Goal: Task Accomplishment & Management: Complete application form

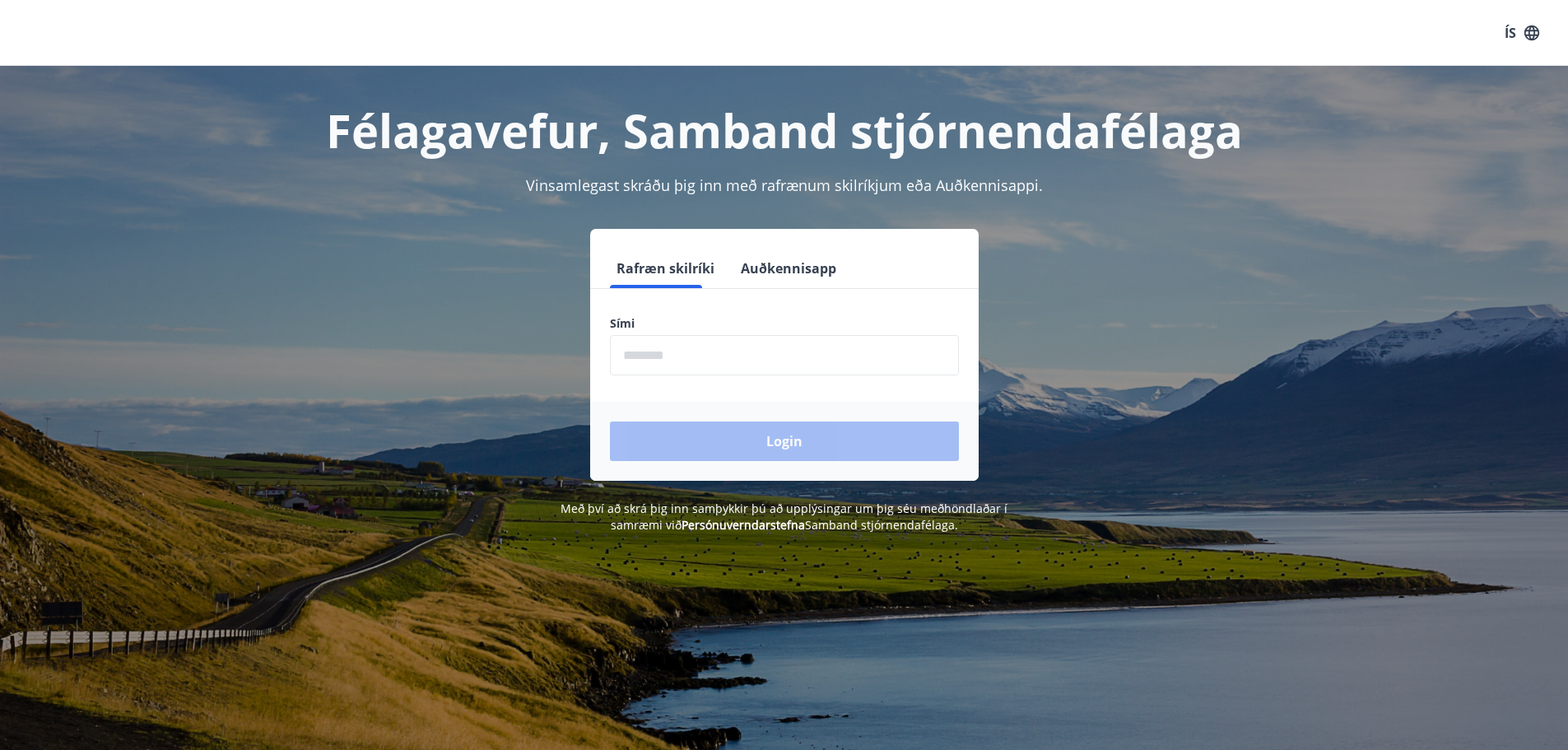
click at [844, 367] on input "phone" at bounding box center [784, 355] width 349 height 41
type input "********"
click at [760, 446] on button "Login" at bounding box center [784, 441] width 349 height 40
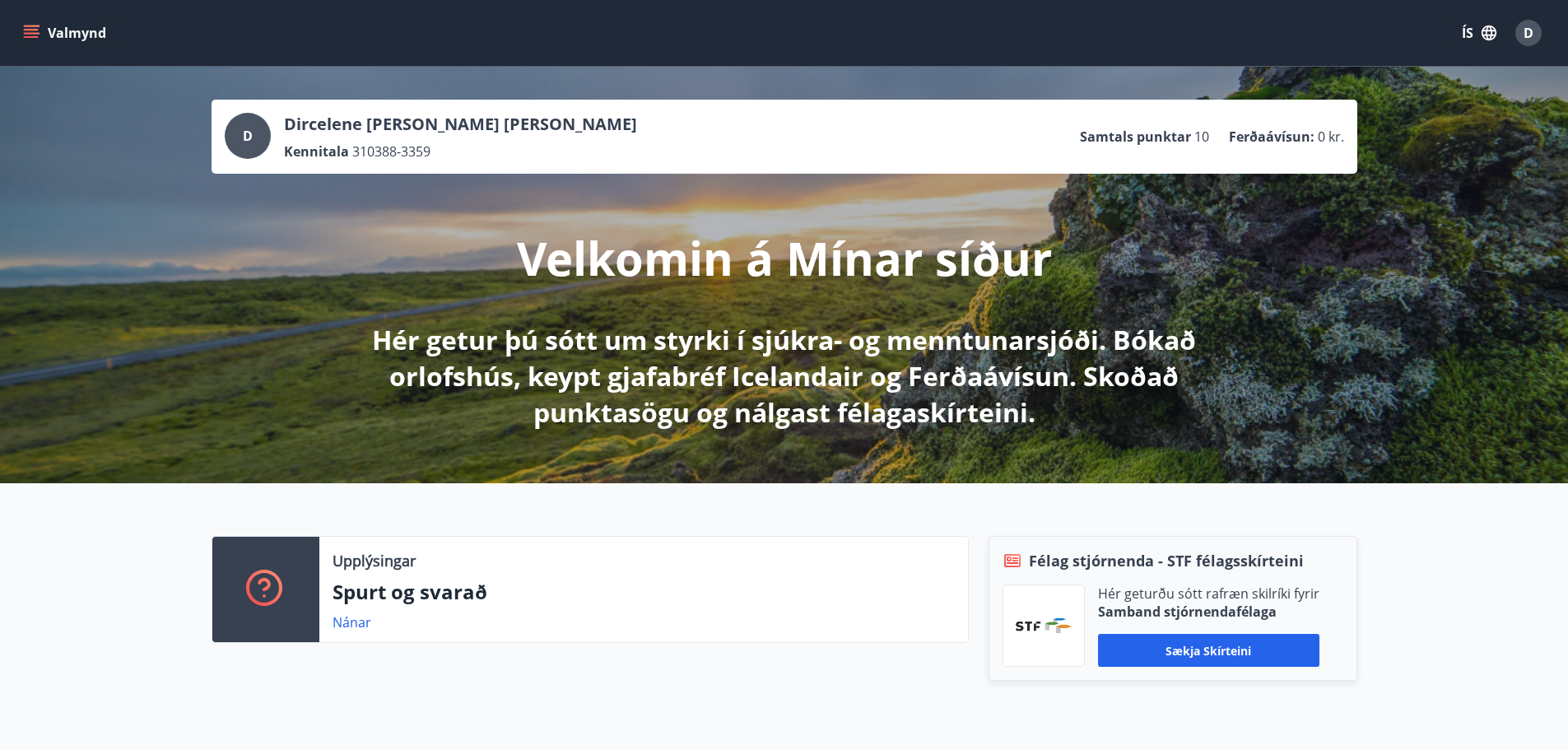
click at [42, 28] on button "Valmynd" at bounding box center [66, 32] width 93 height 29
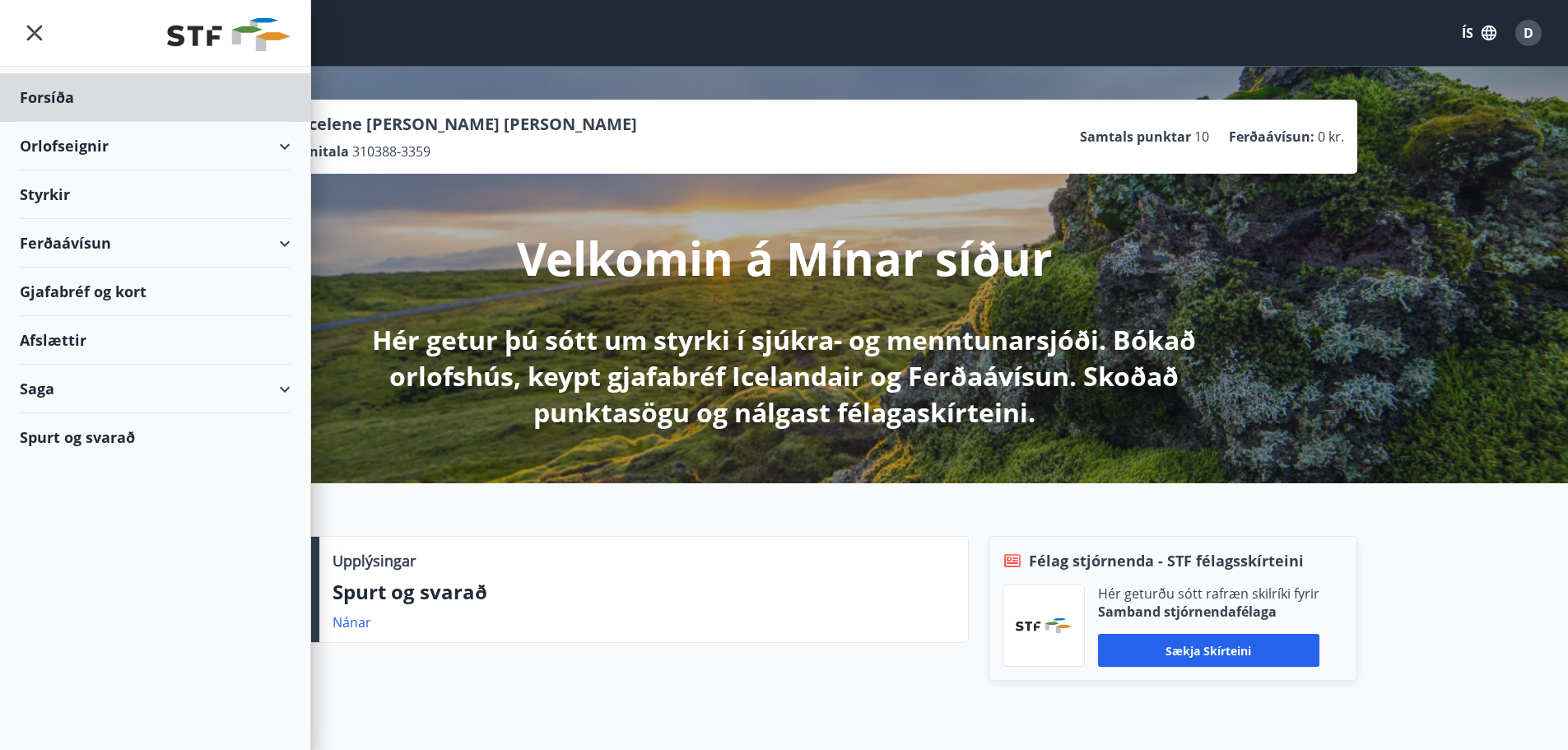
click at [54, 183] on div "Styrkir" at bounding box center [155, 194] width 271 height 48
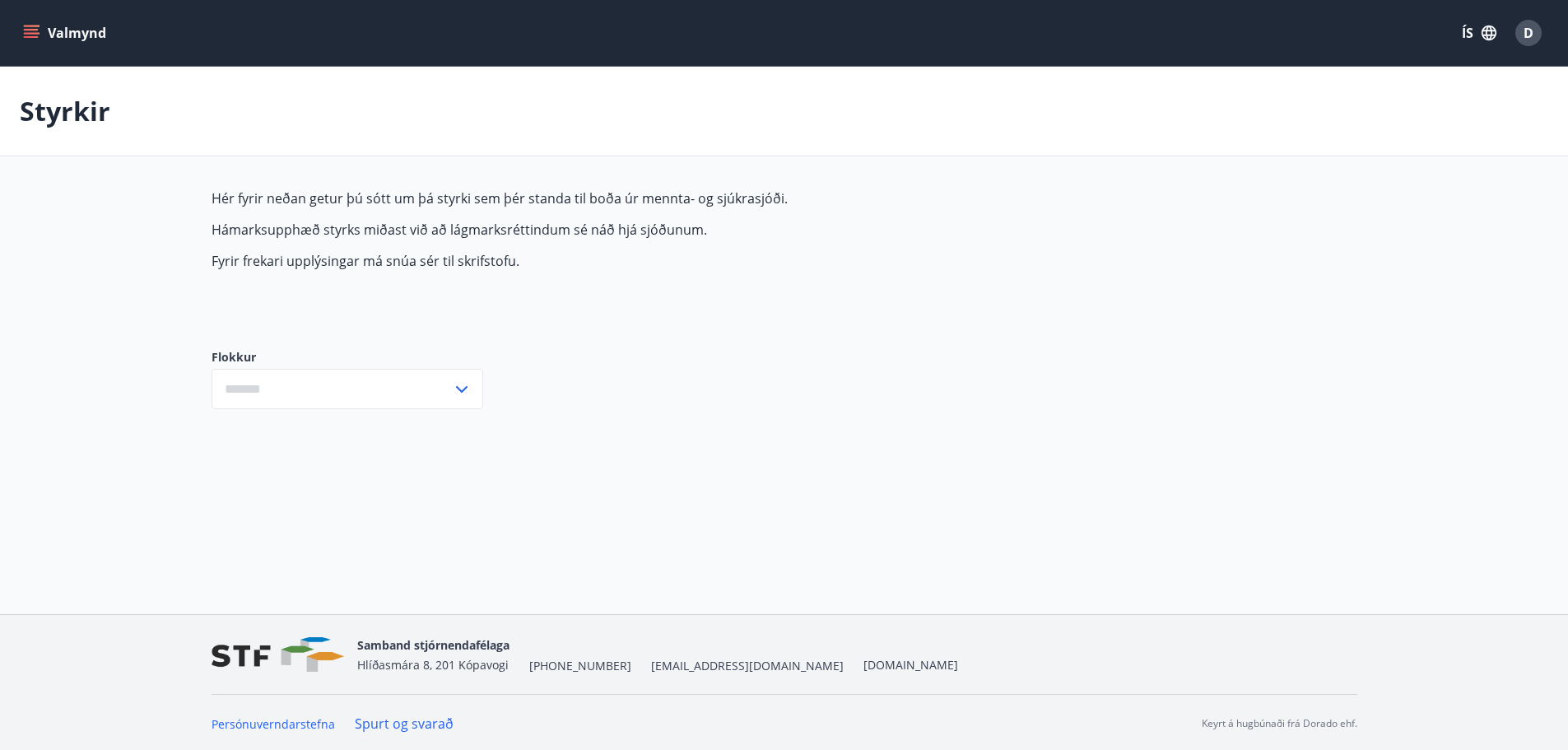
type input "***"
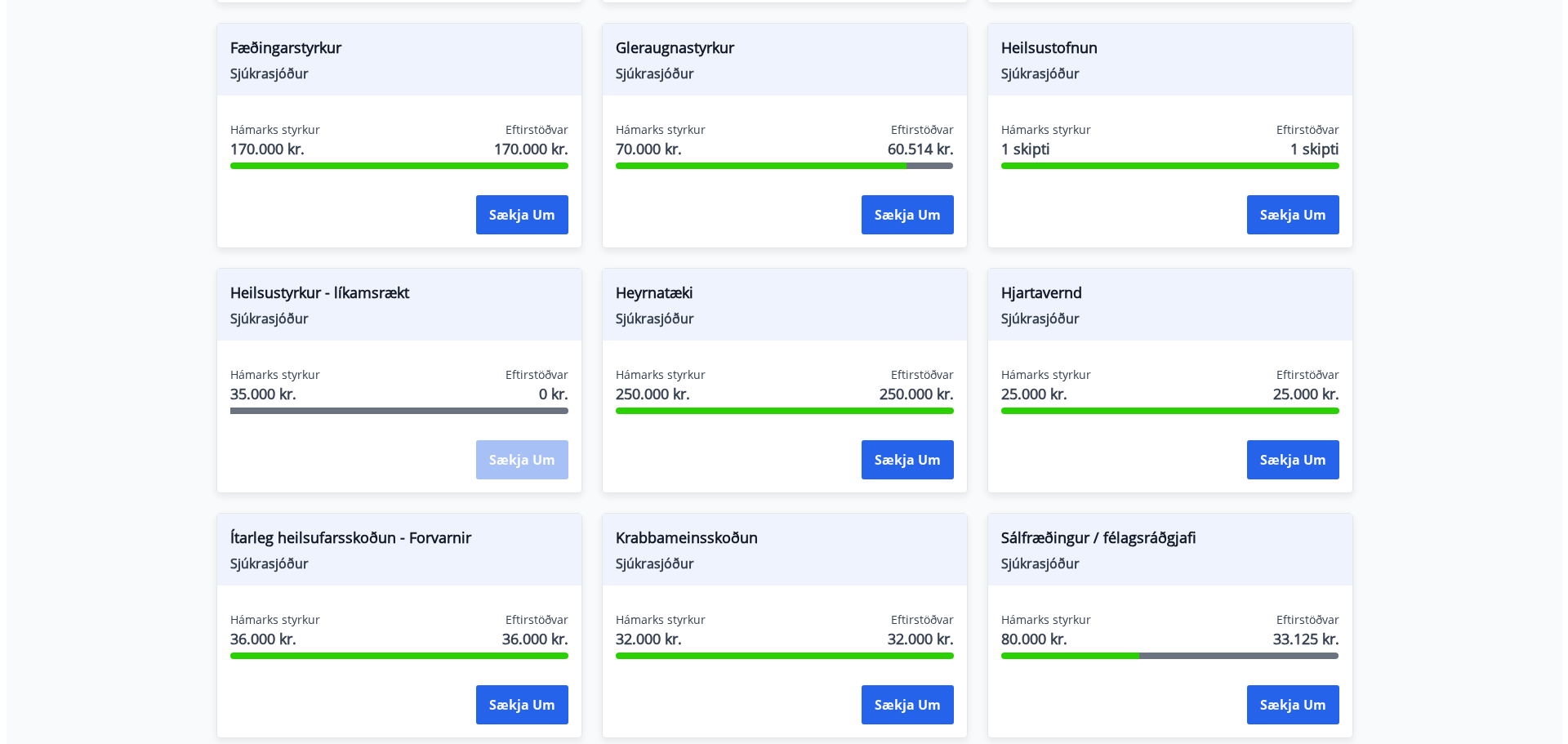
scroll to position [898, 0]
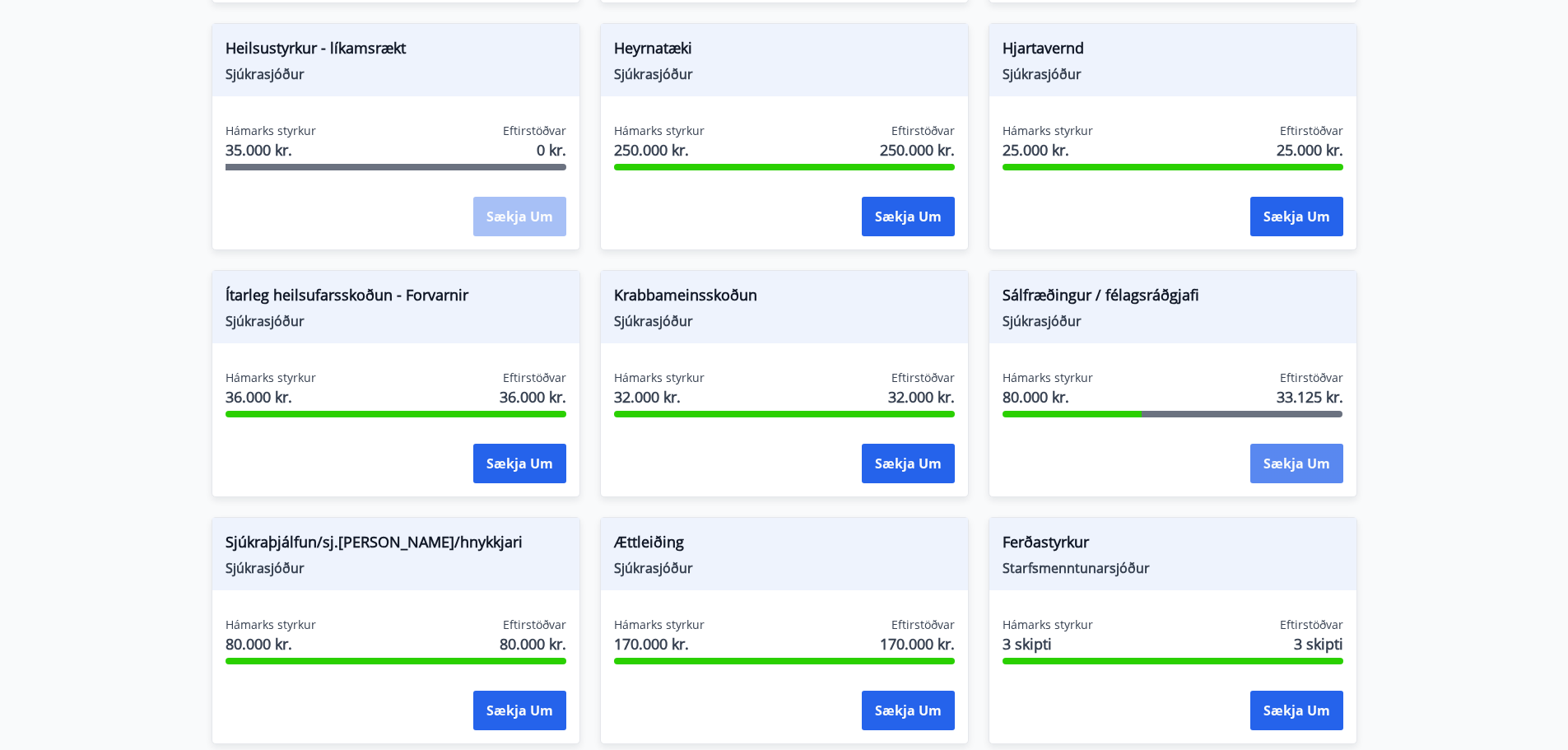
click at [1302, 457] on button "Sækja um" at bounding box center [1296, 464] width 93 height 40
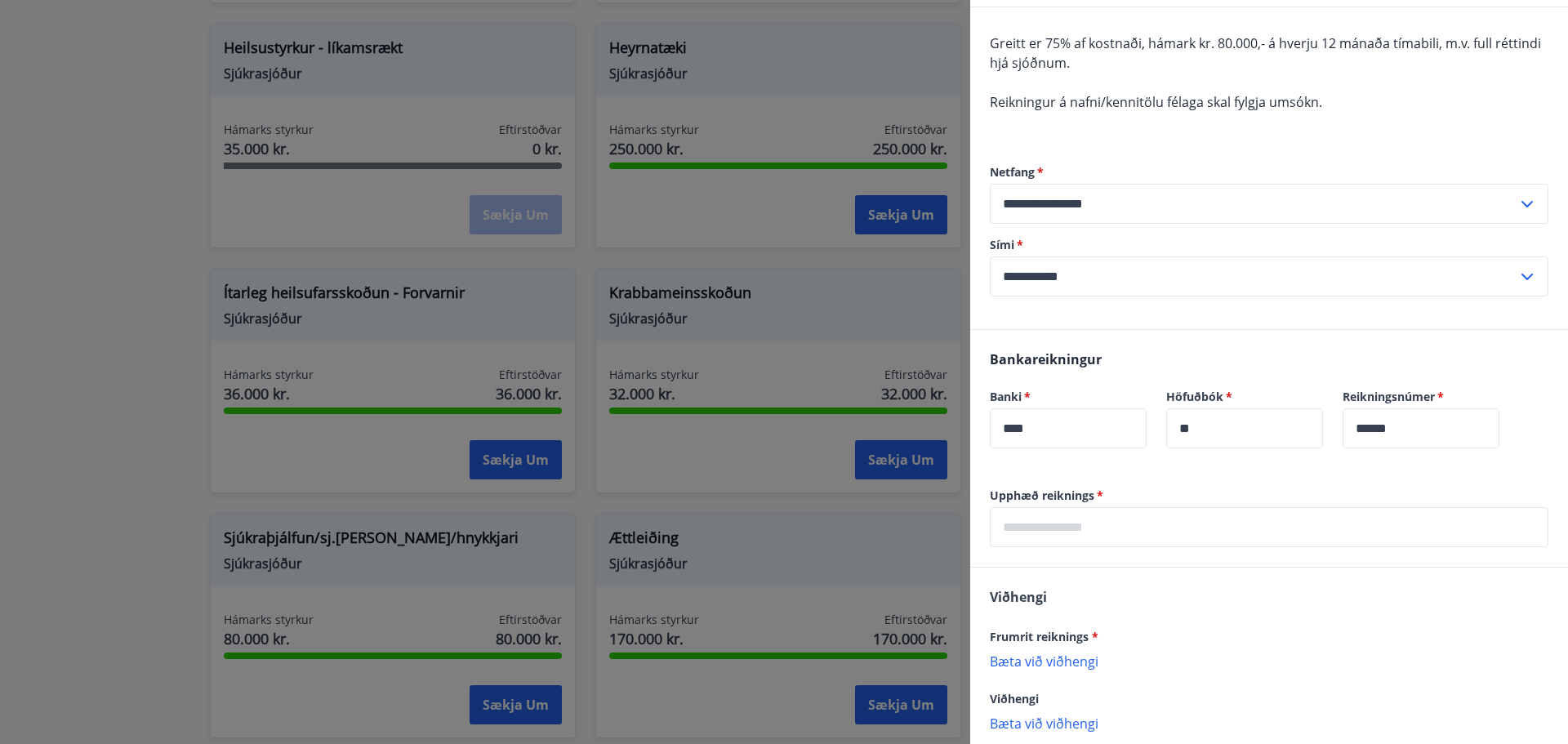
scroll to position [227, 0]
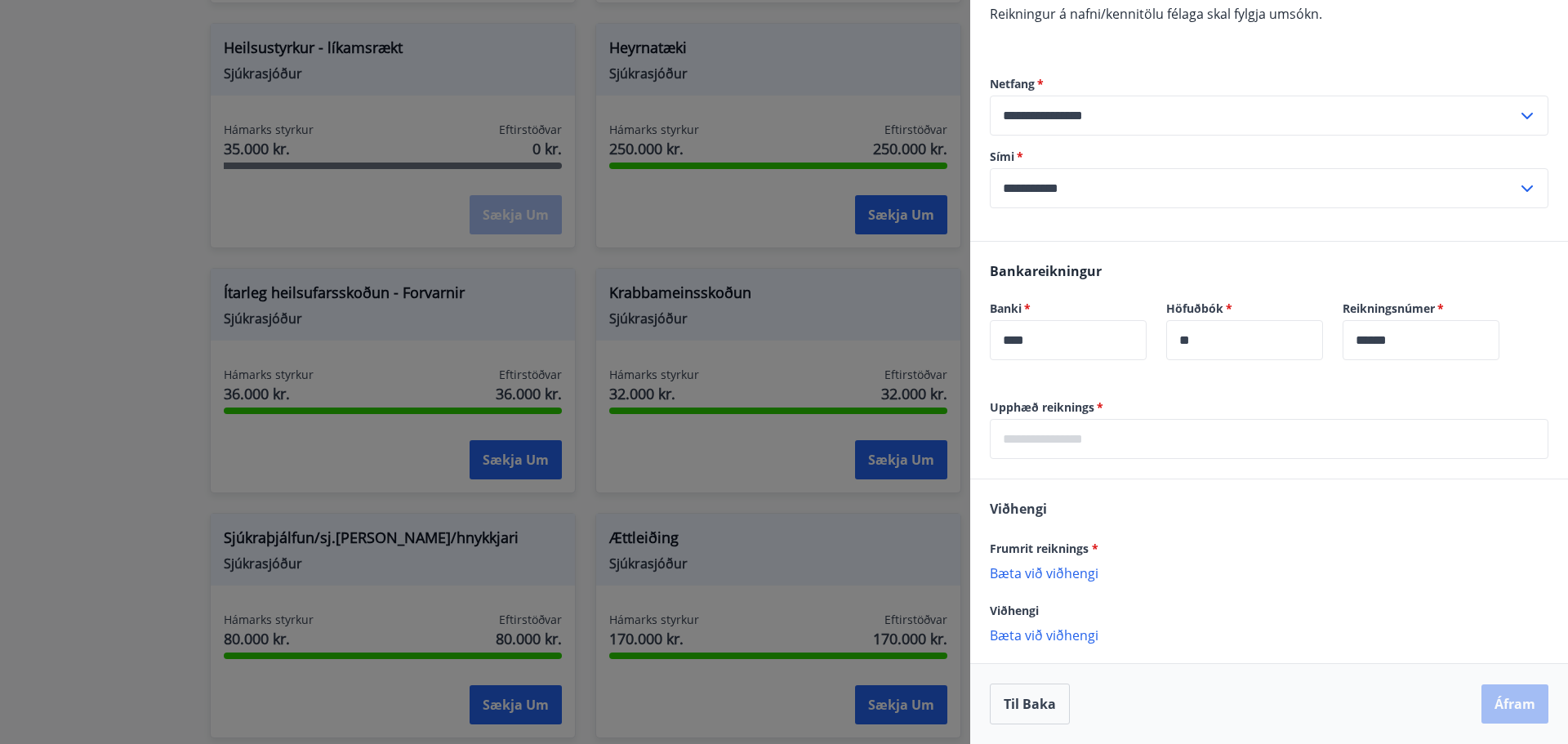
click at [1185, 440] on input "text" at bounding box center [1269, 439] width 559 height 40
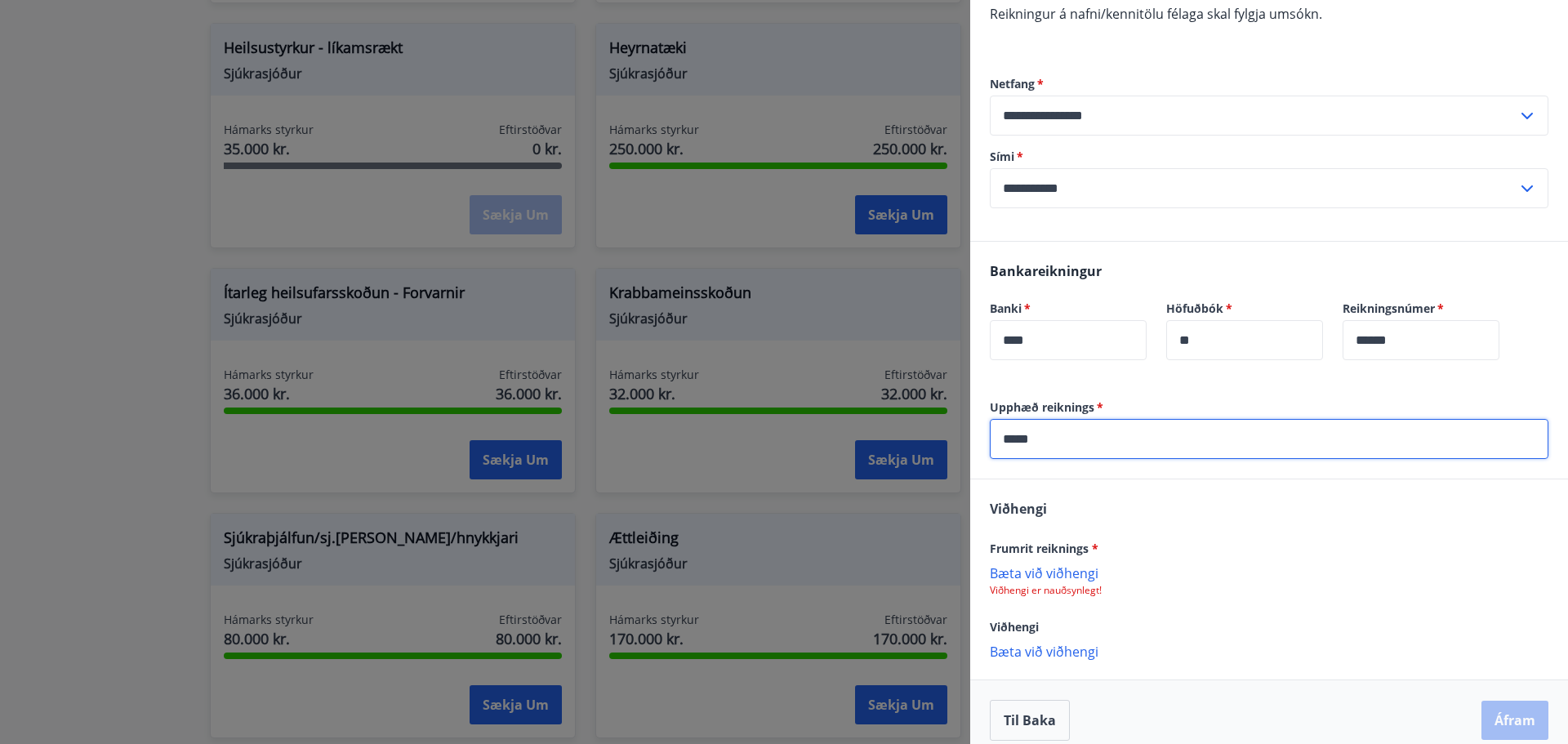
type input "*****"
click at [1041, 576] on p "Bæta við viðhengi" at bounding box center [1269, 572] width 559 height 16
click at [1068, 574] on p "Bæta við viðhengi" at bounding box center [1269, 572] width 559 height 16
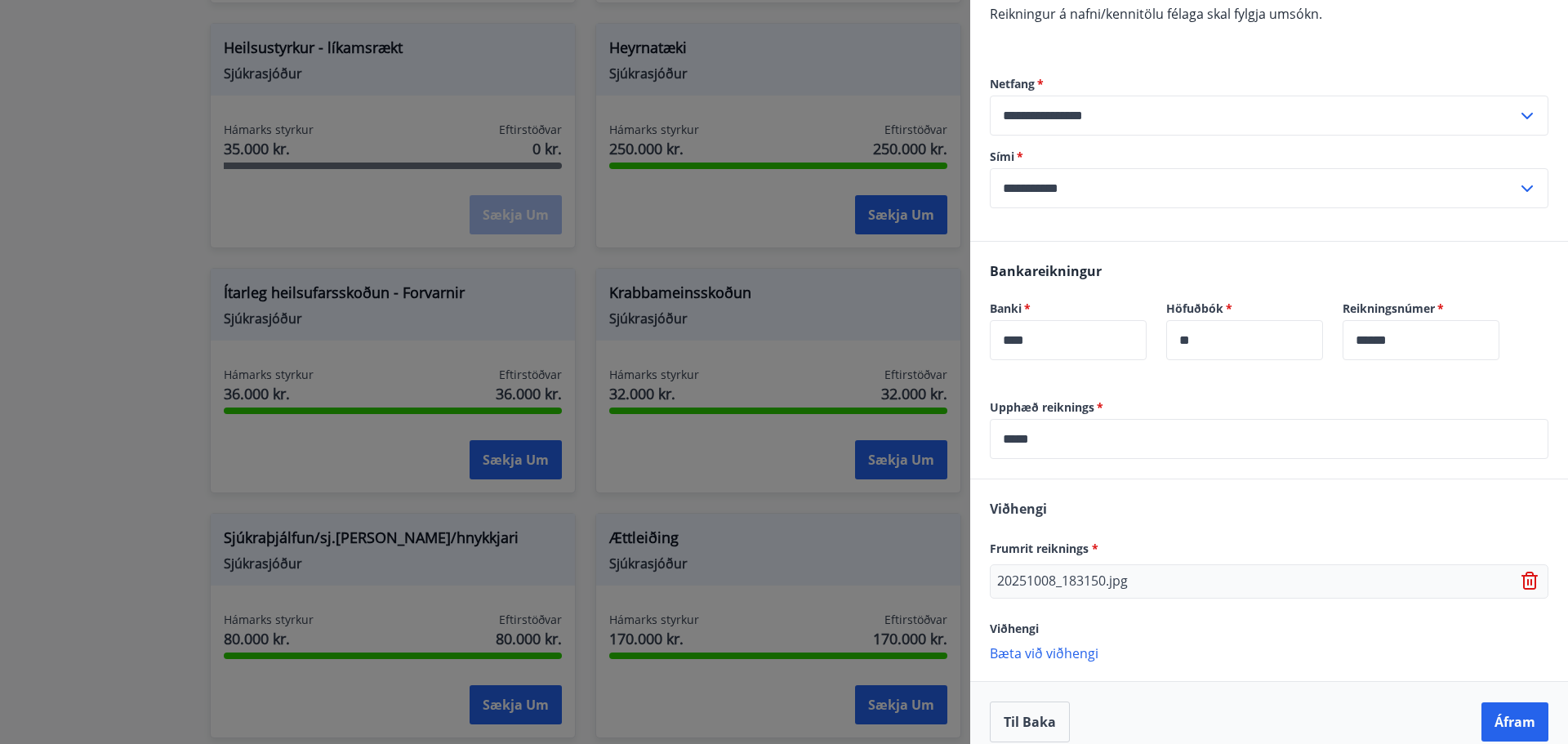
click at [1066, 656] on p "Bæta við viðhengi" at bounding box center [1269, 651] width 559 height 16
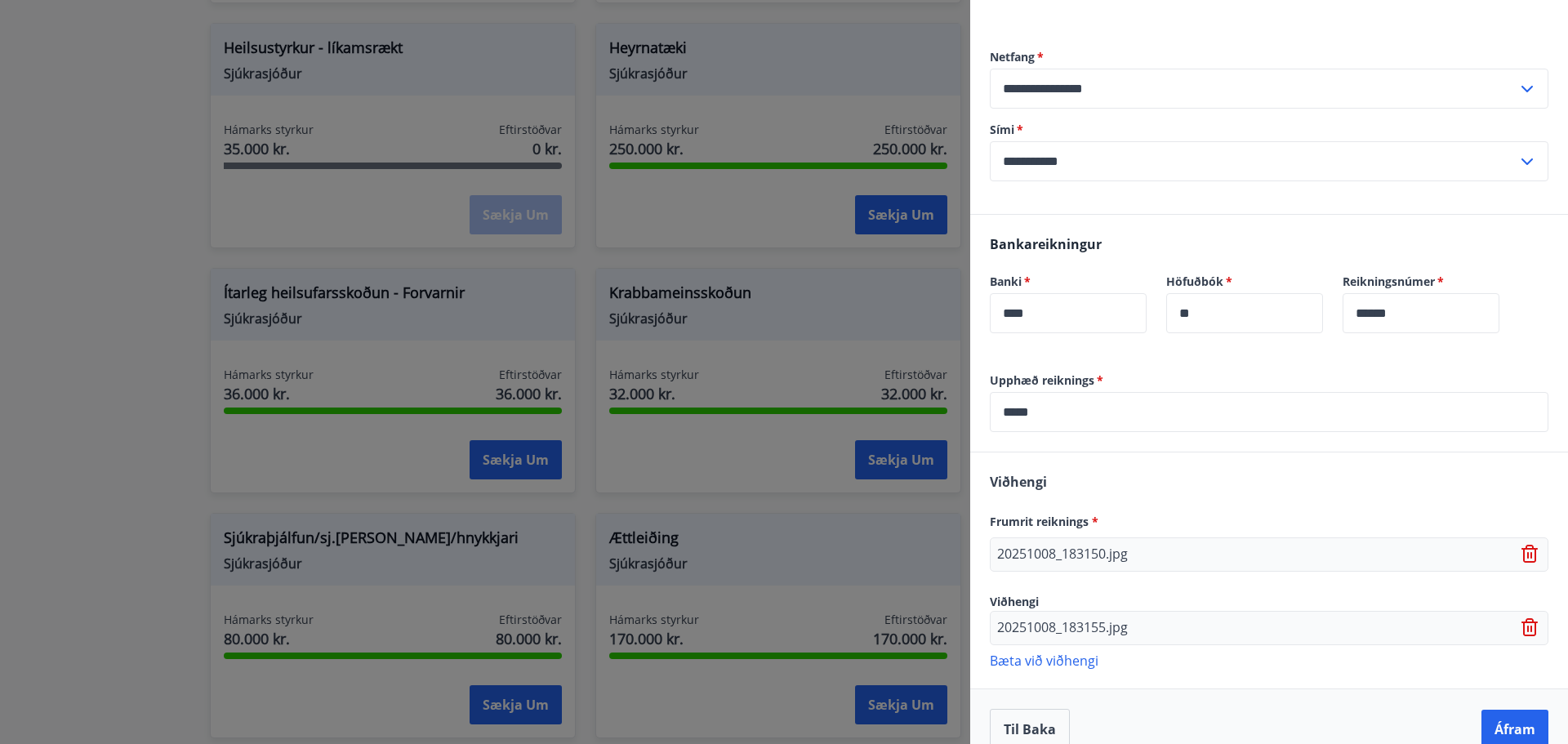
scroll to position [279, 0]
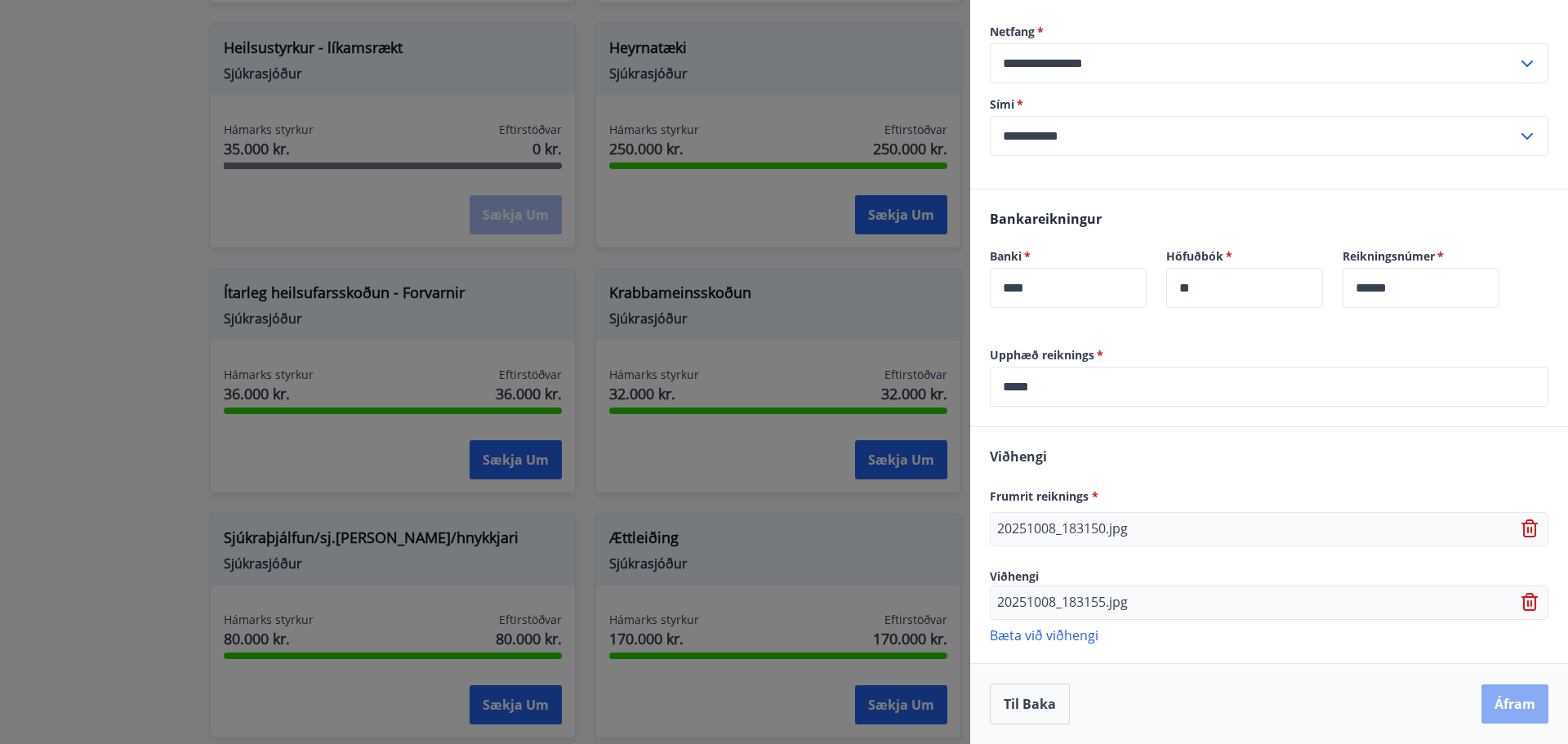
click at [1500, 702] on button "Áfram" at bounding box center [1514, 704] width 67 height 39
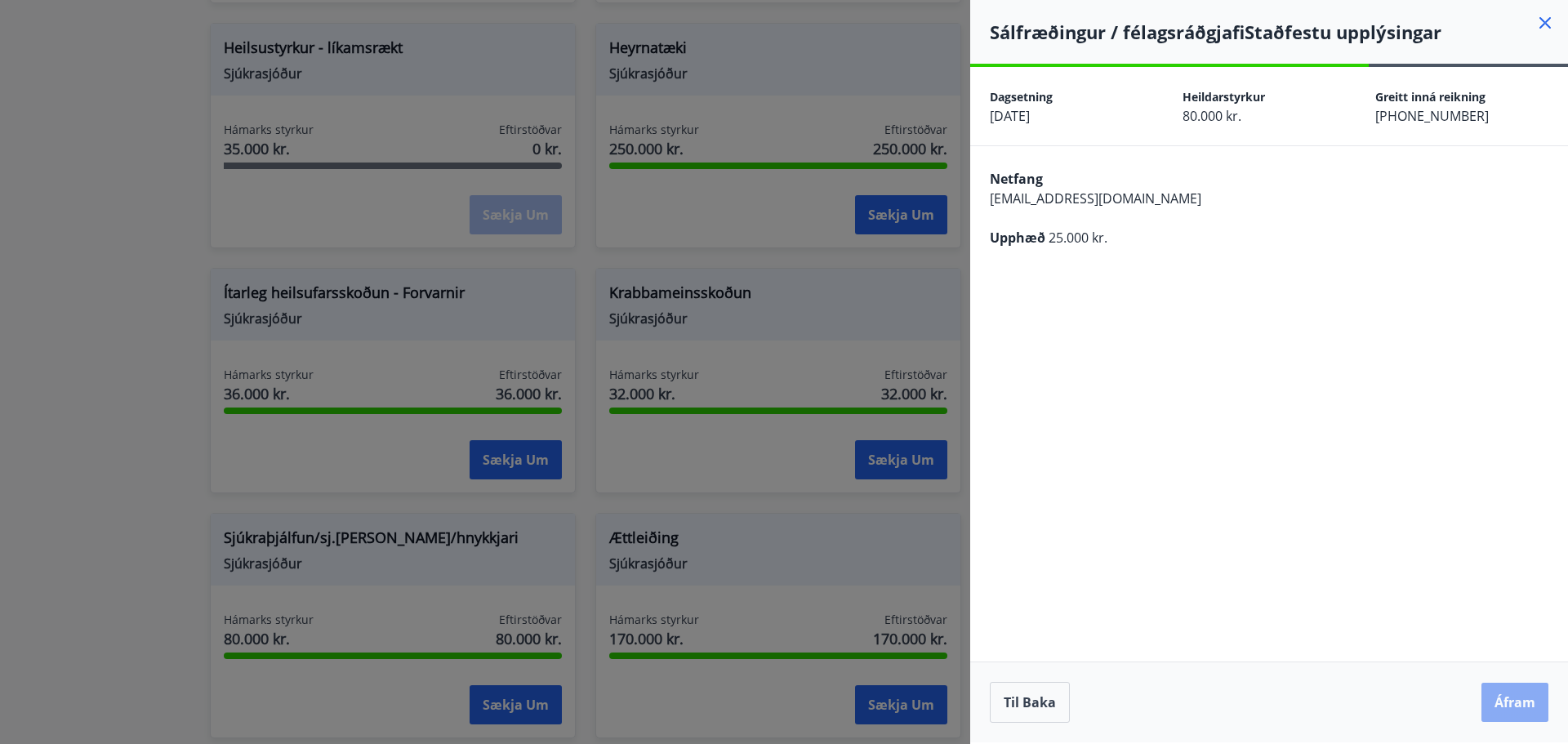
click at [1531, 704] on button "Áfram" at bounding box center [1514, 702] width 67 height 39
click at [1534, 77] on icon "Close" at bounding box center [1533, 81] width 20 height 20
click at [1507, 697] on button "Áfram" at bounding box center [1514, 702] width 67 height 39
click at [1379, 75] on p "Eitthvað fór úrskeiðis" at bounding box center [1411, 79] width 115 height 16
click at [1531, 81] on icon "Close" at bounding box center [1533, 81] width 20 height 20
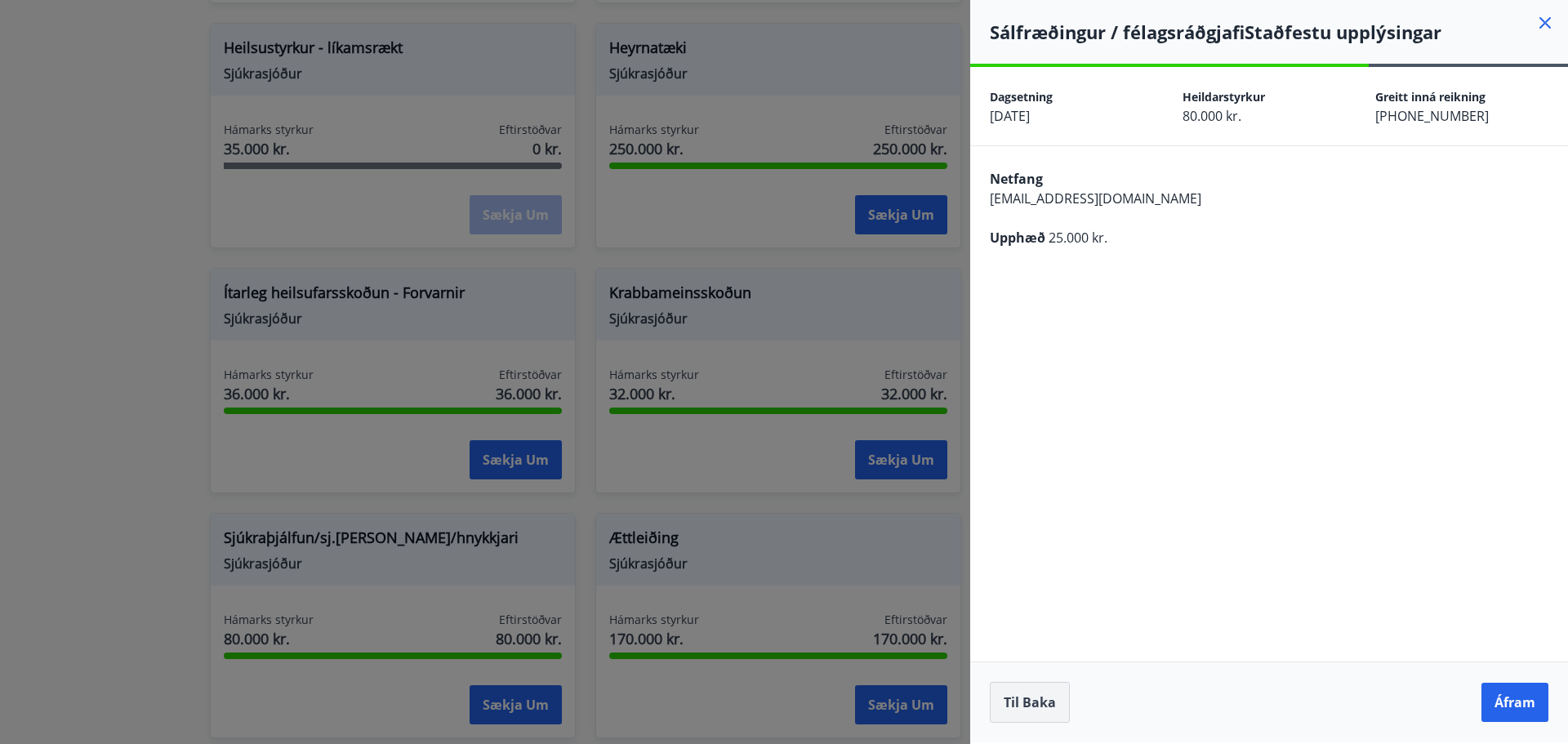
click at [1043, 692] on button "Til baka" at bounding box center [1029, 702] width 80 height 41
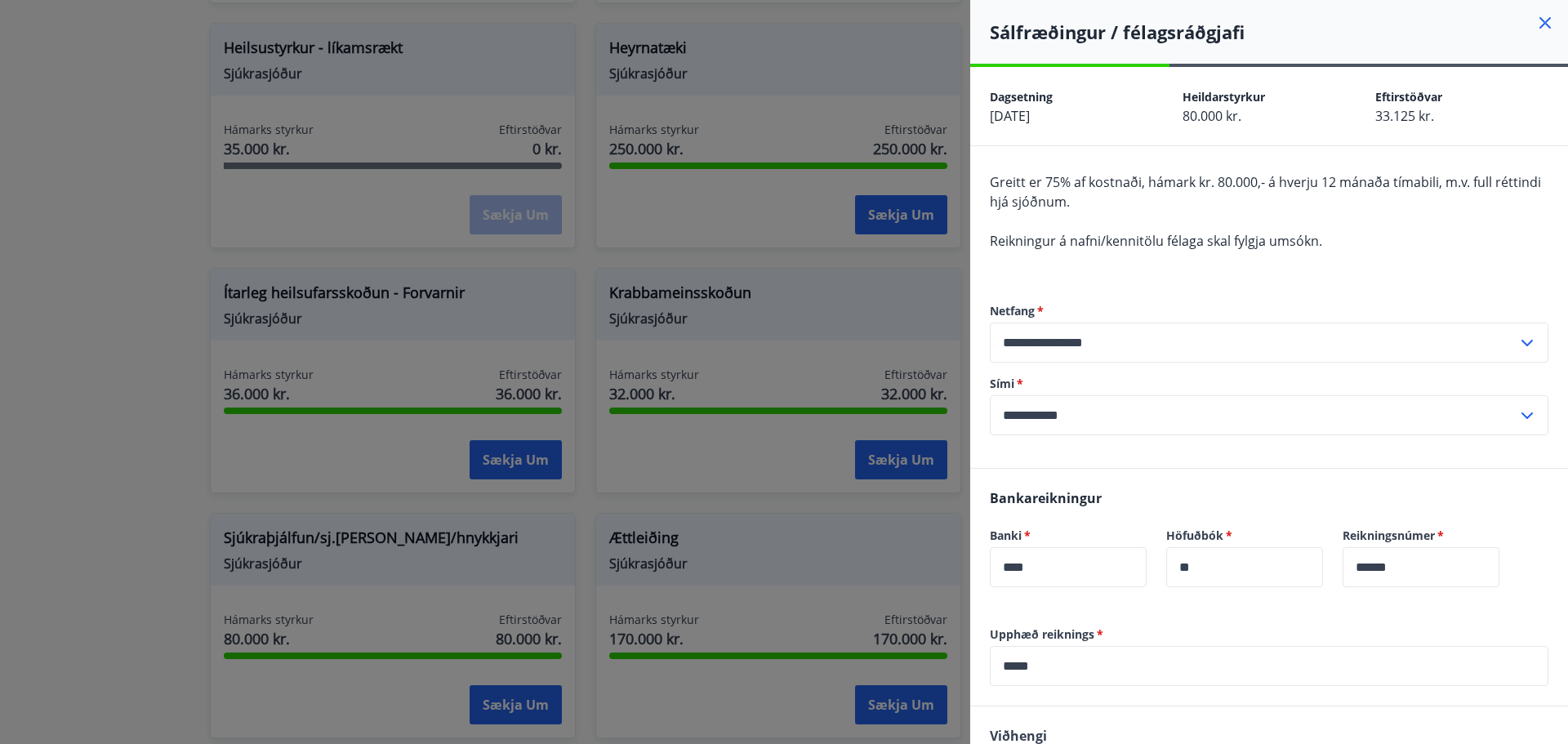
click at [1535, 18] on icon at bounding box center [1545, 22] width 20 height 20
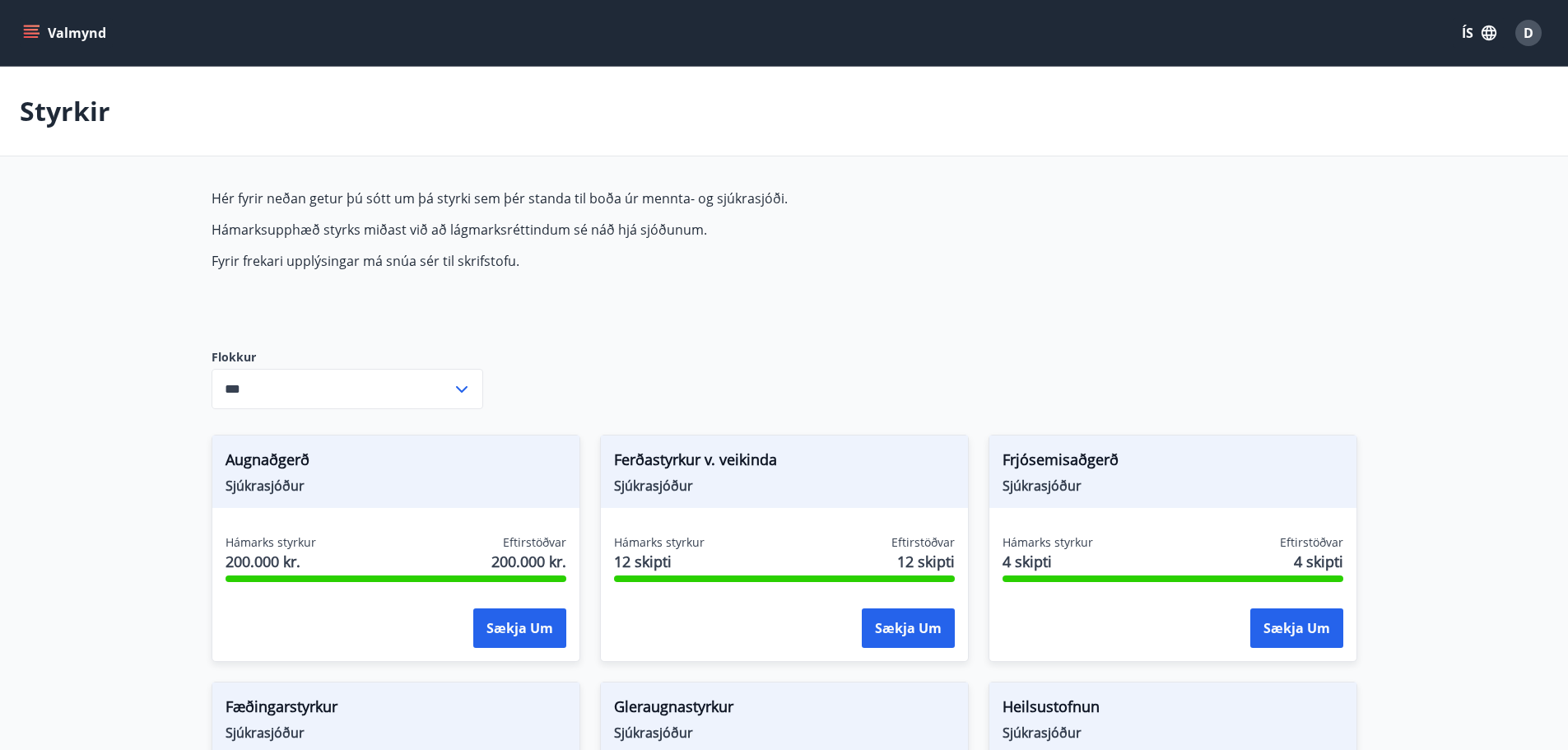
click at [1527, 32] on span "D" at bounding box center [1528, 32] width 9 height 18
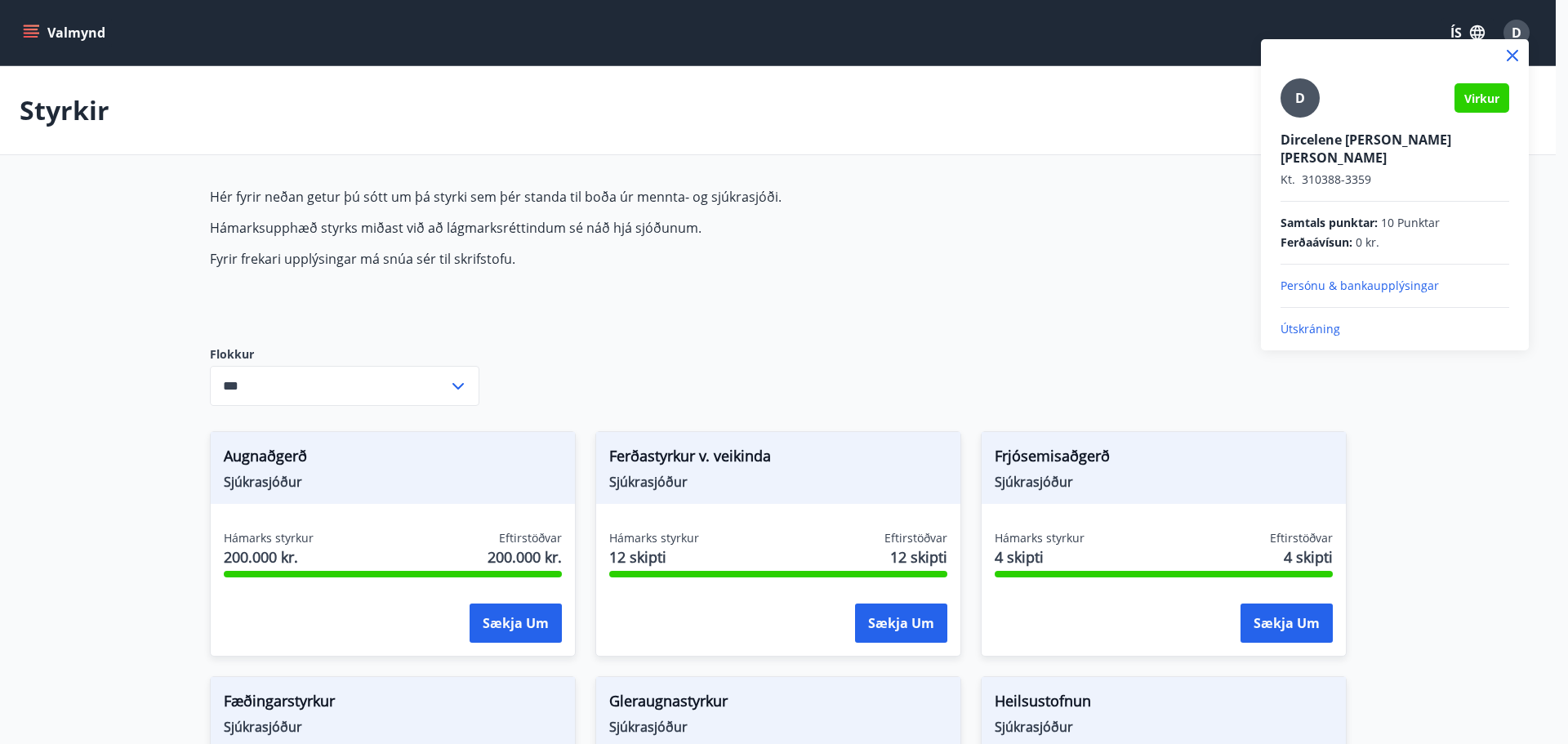
click at [1516, 32] on div at bounding box center [784, 372] width 1568 height 744
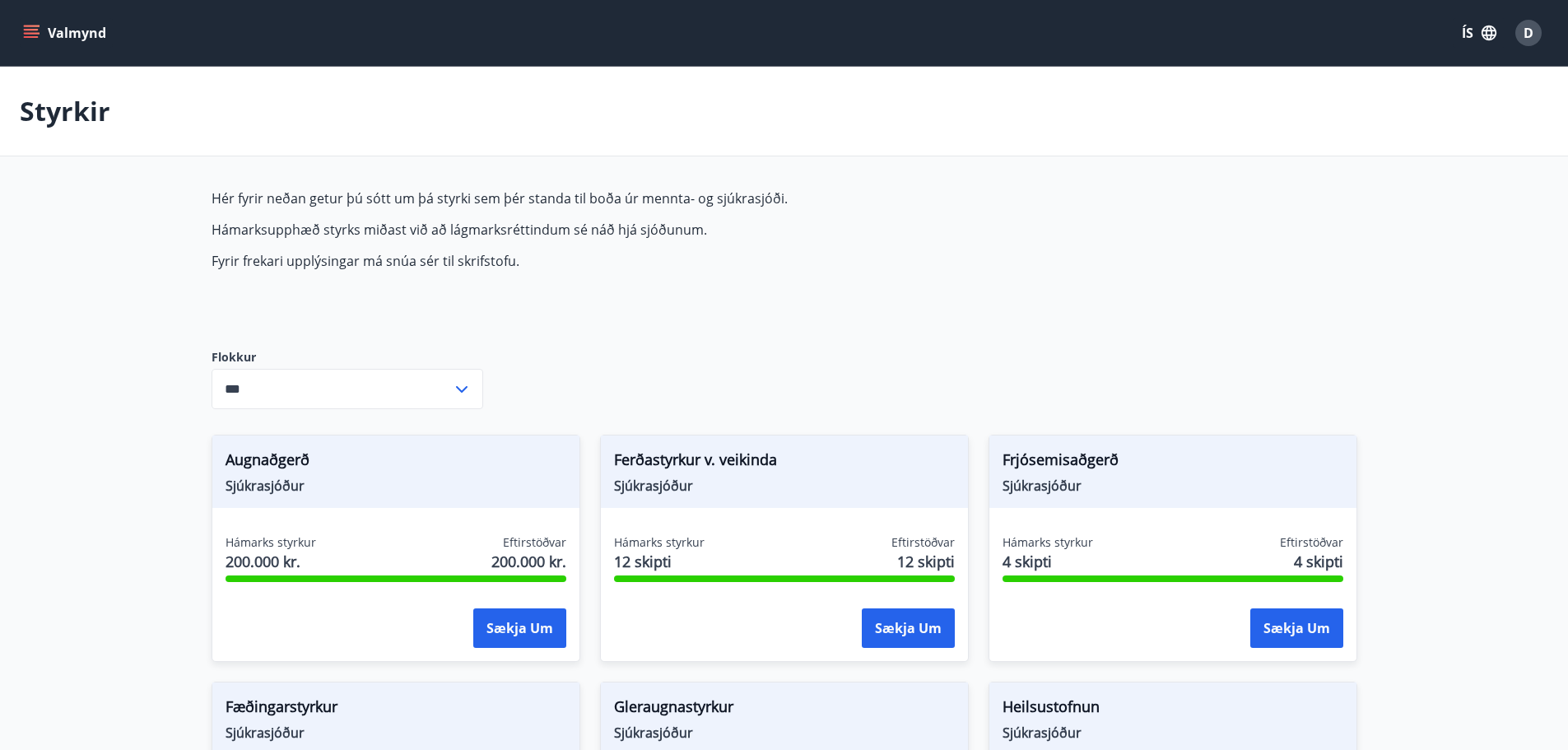
click at [42, 35] on button "Valmynd" at bounding box center [66, 32] width 93 height 29
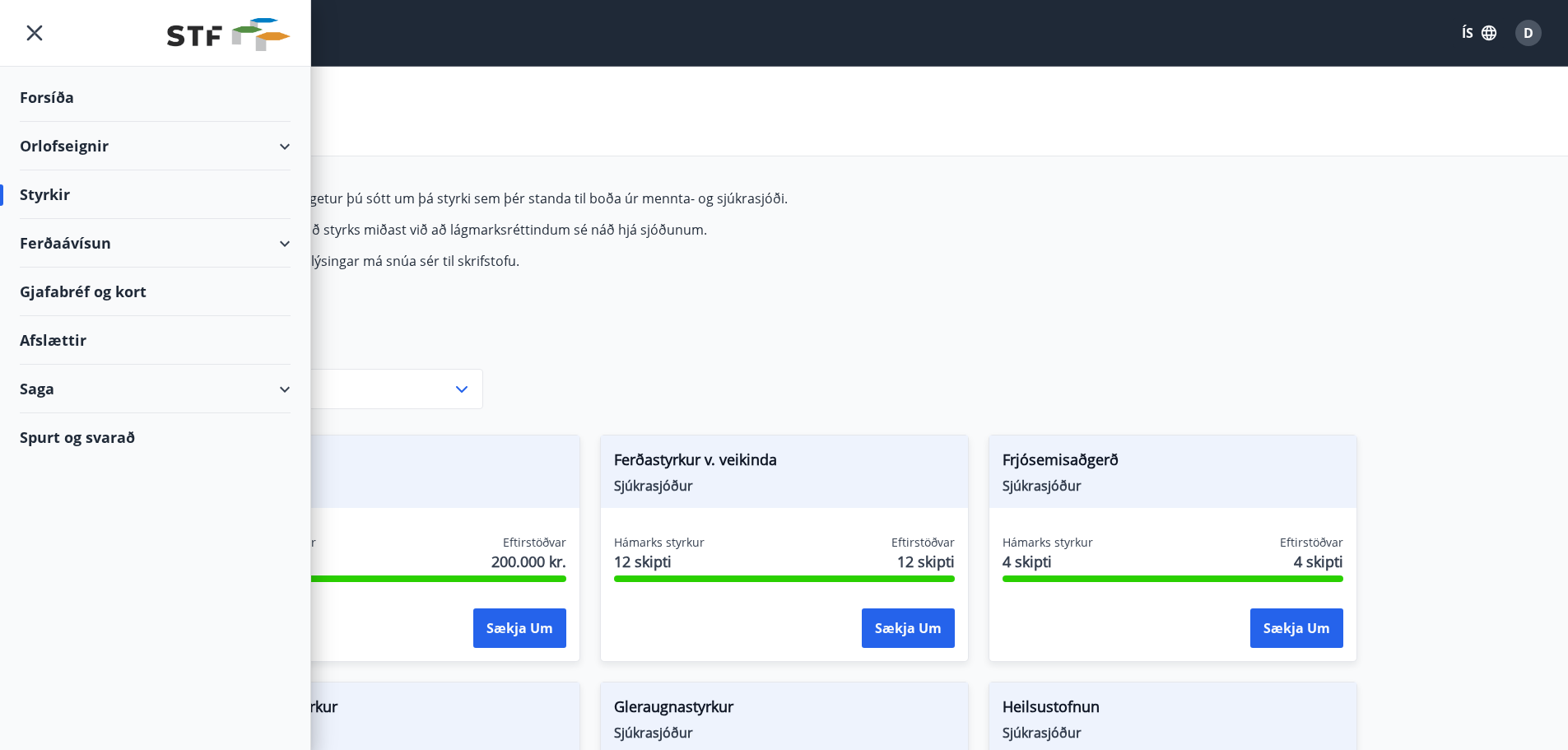
click at [64, 148] on div "Orlofseignir" at bounding box center [155, 145] width 271 height 48
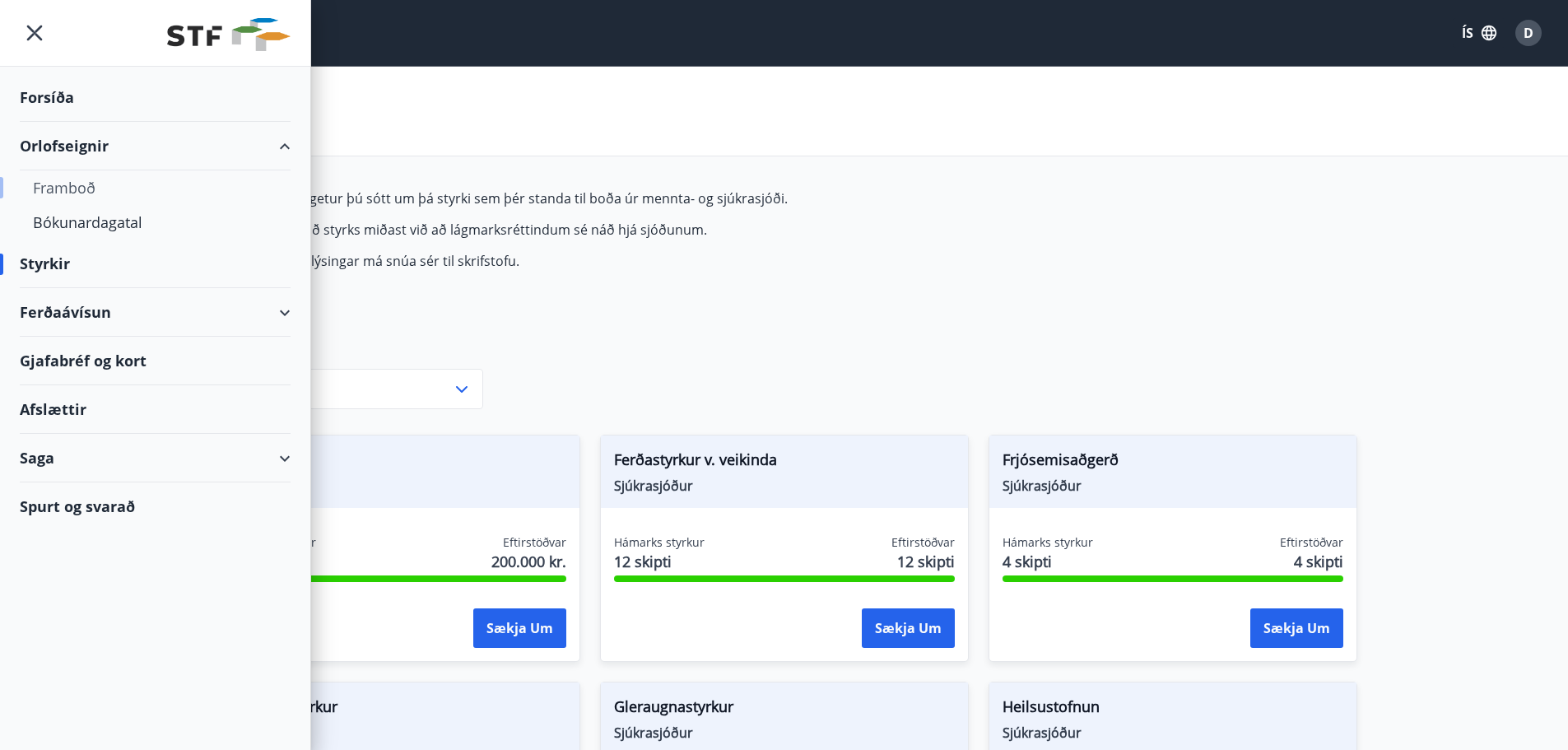
click at [68, 180] on div "Framboð" at bounding box center [155, 187] width 245 height 35
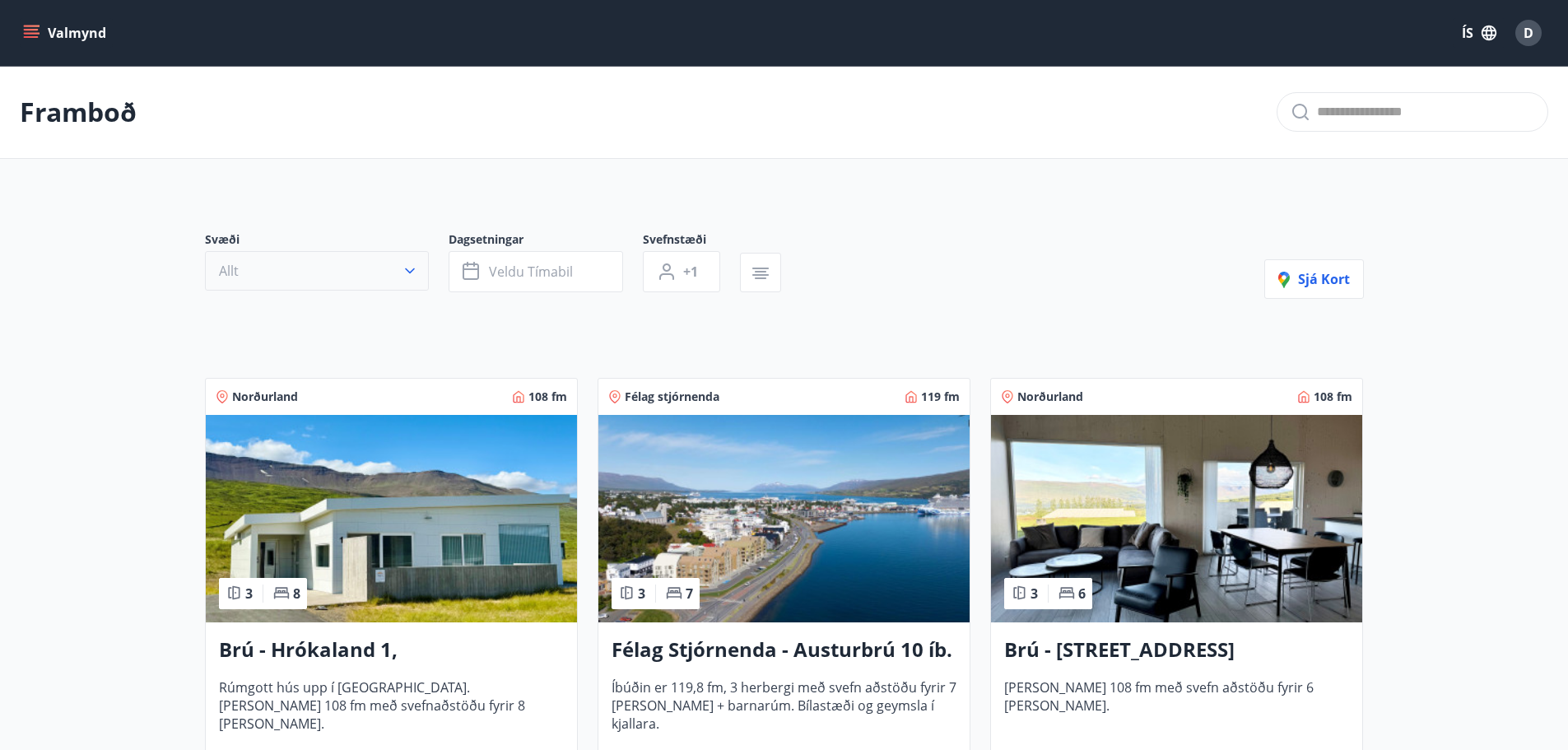
click at [408, 277] on icon "button" at bounding box center [409, 270] width 16 height 16
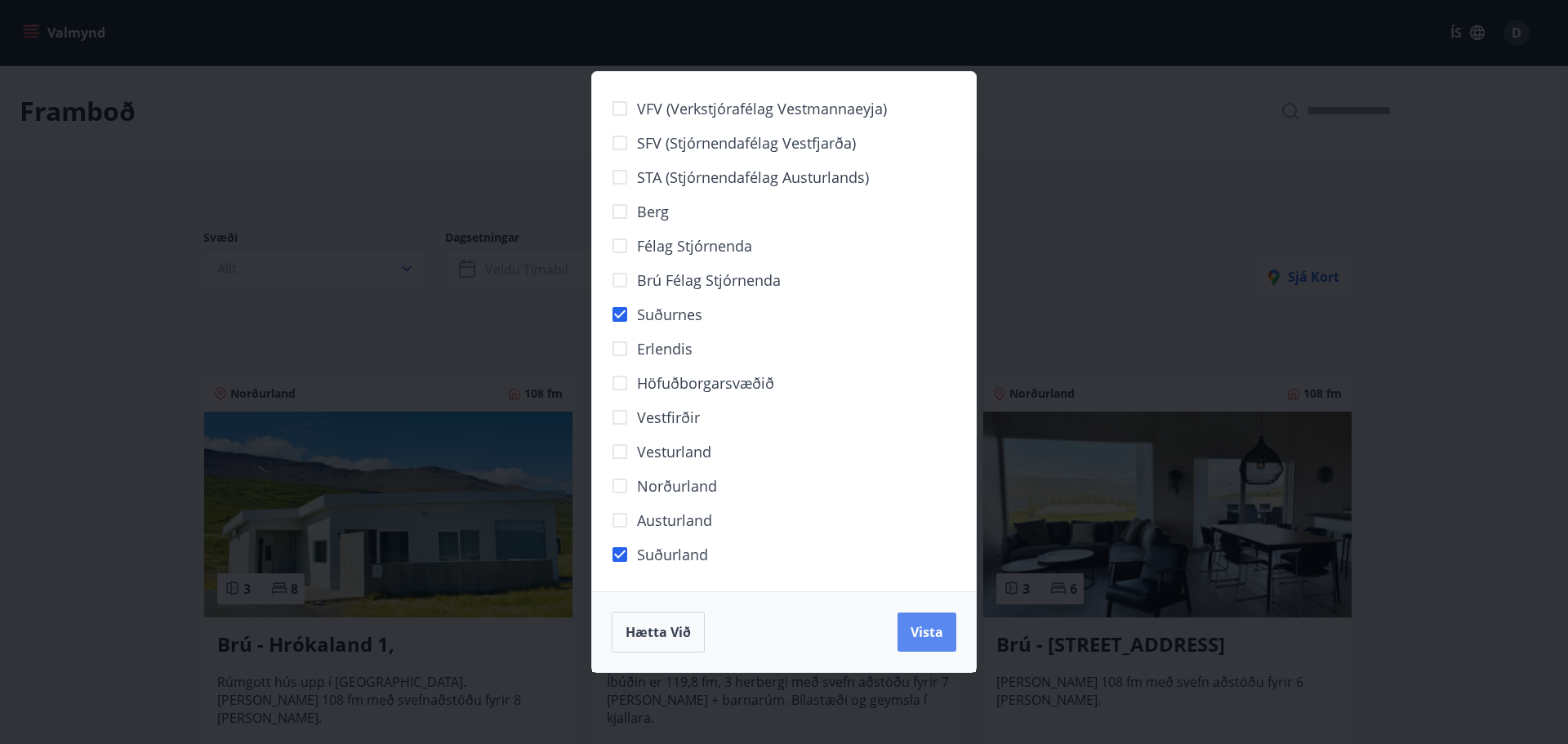
drag, startPoint x: 918, startPoint y: 612, endPoint x: 918, endPoint y: 620, distance: 8.0
click at [918, 612] on div "Hætta við Vista" at bounding box center [784, 632] width 345 height 41
click at [923, 639] on span "Vista" at bounding box center [926, 632] width 33 height 18
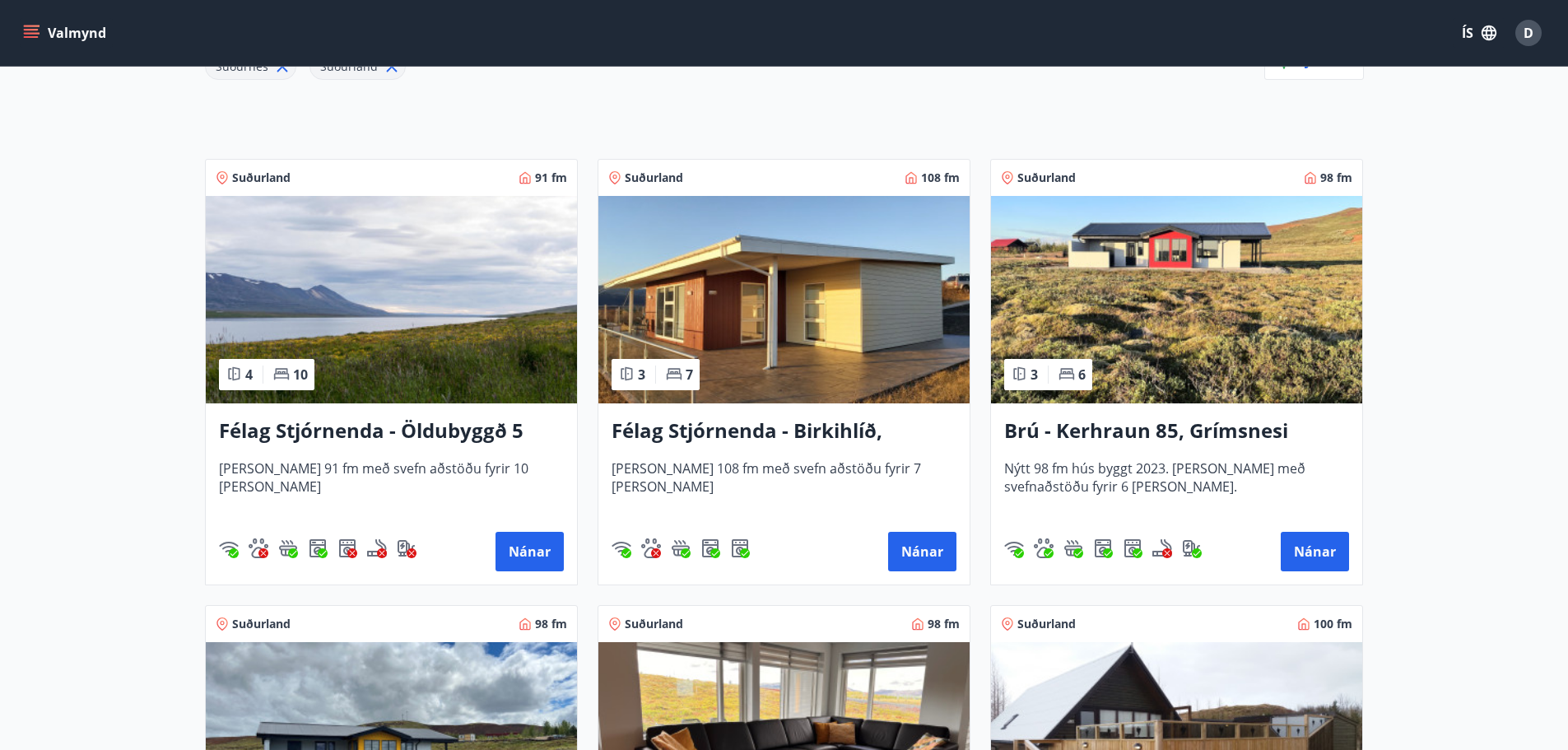
scroll to position [269, 0]
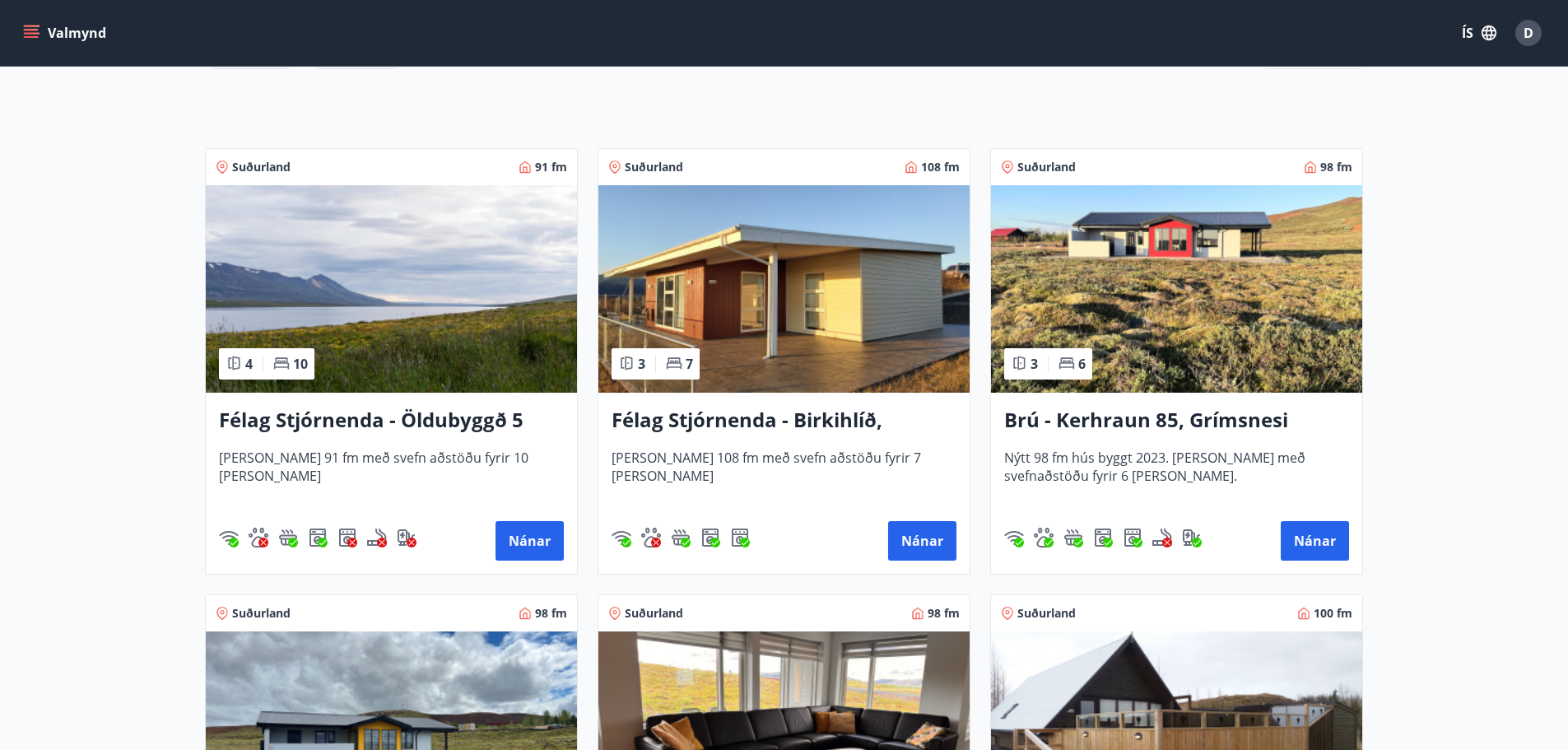
drag, startPoint x: 1285, startPoint y: 418, endPoint x: 1196, endPoint y: 416, distance: 89.0
click at [1196, 416] on h3 "Brú - Kerhraun 85, Grímsnesi (rautt hús) (gæludýr velkomin)" at bounding box center [1176, 420] width 345 height 29
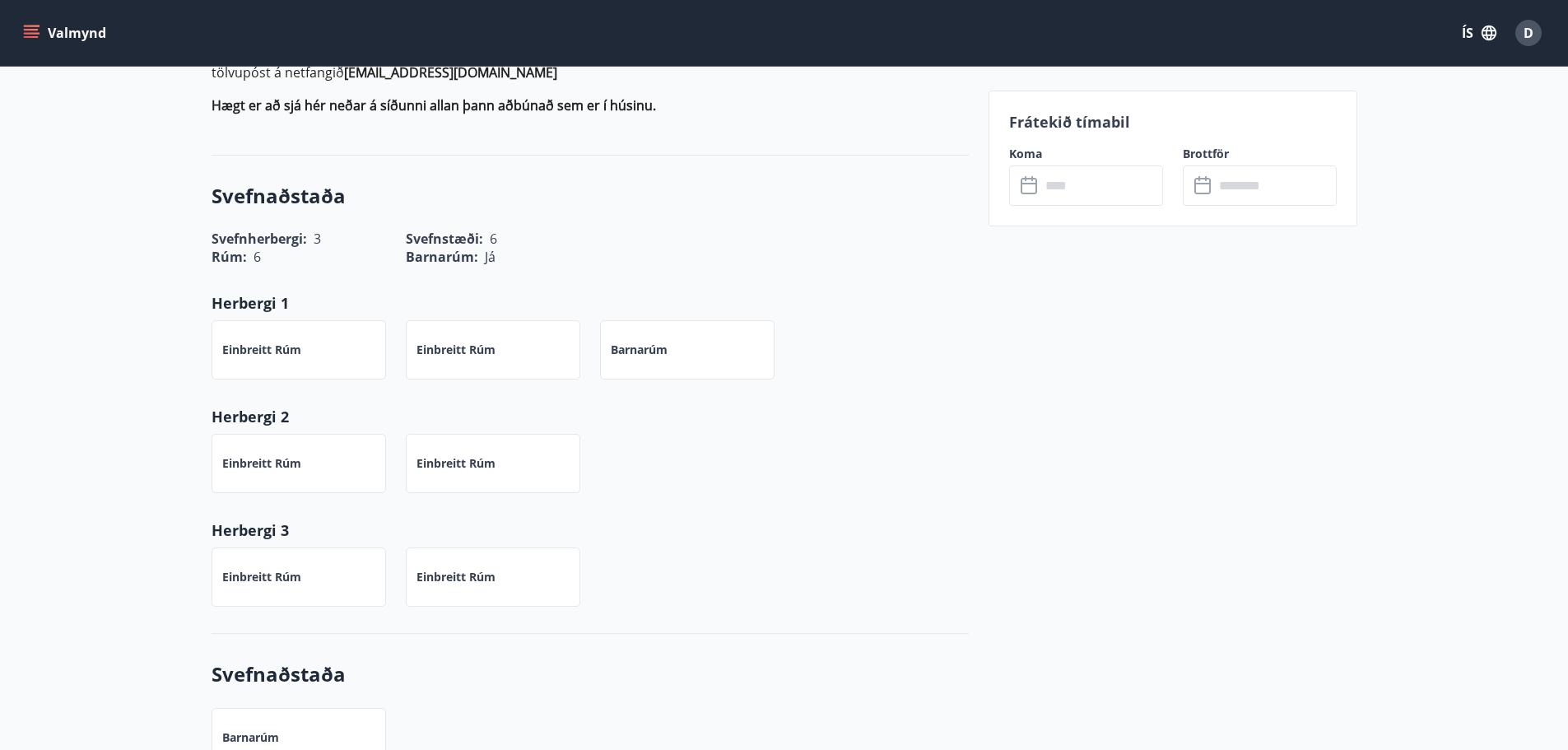
scroll to position [834, 0]
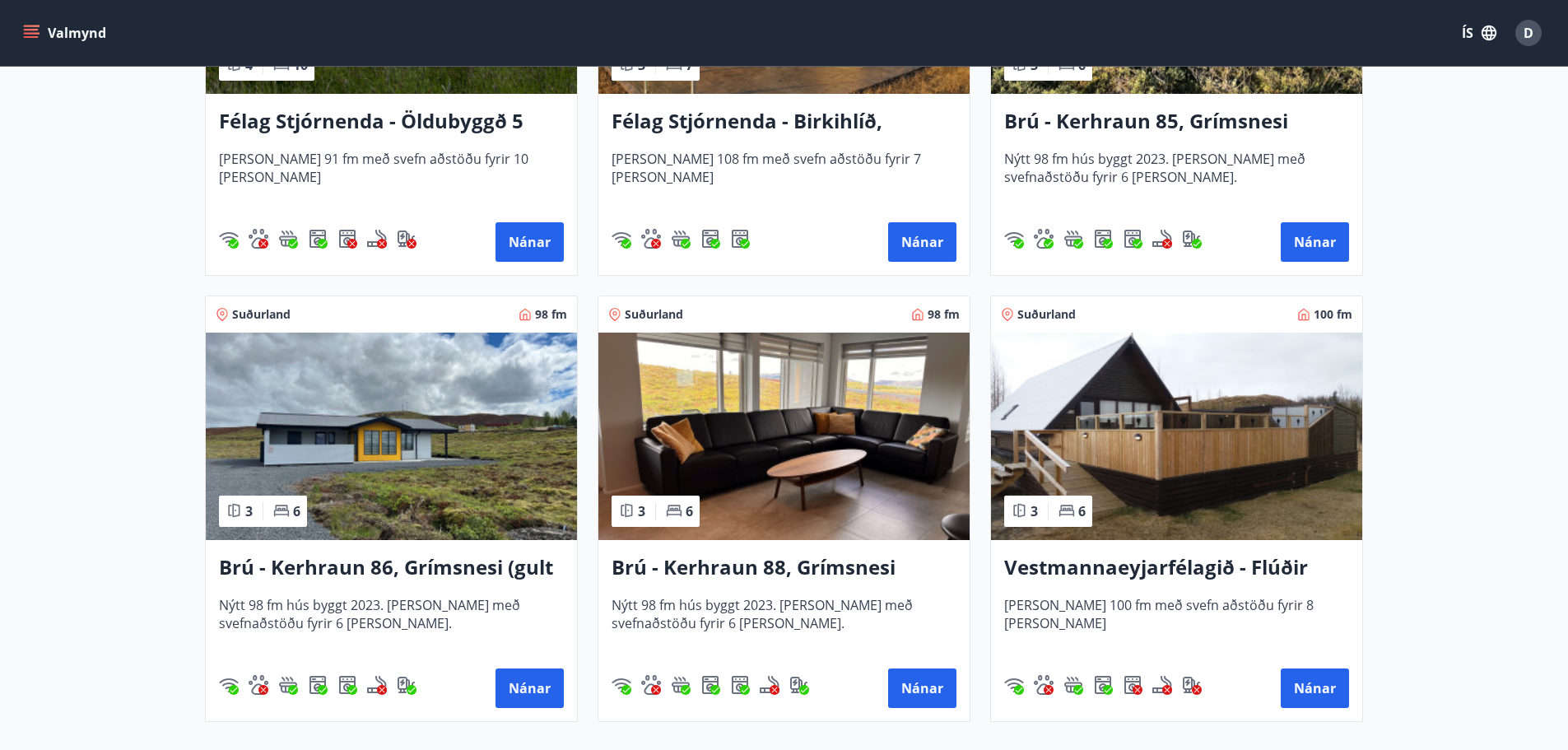
scroll to position [181, 0]
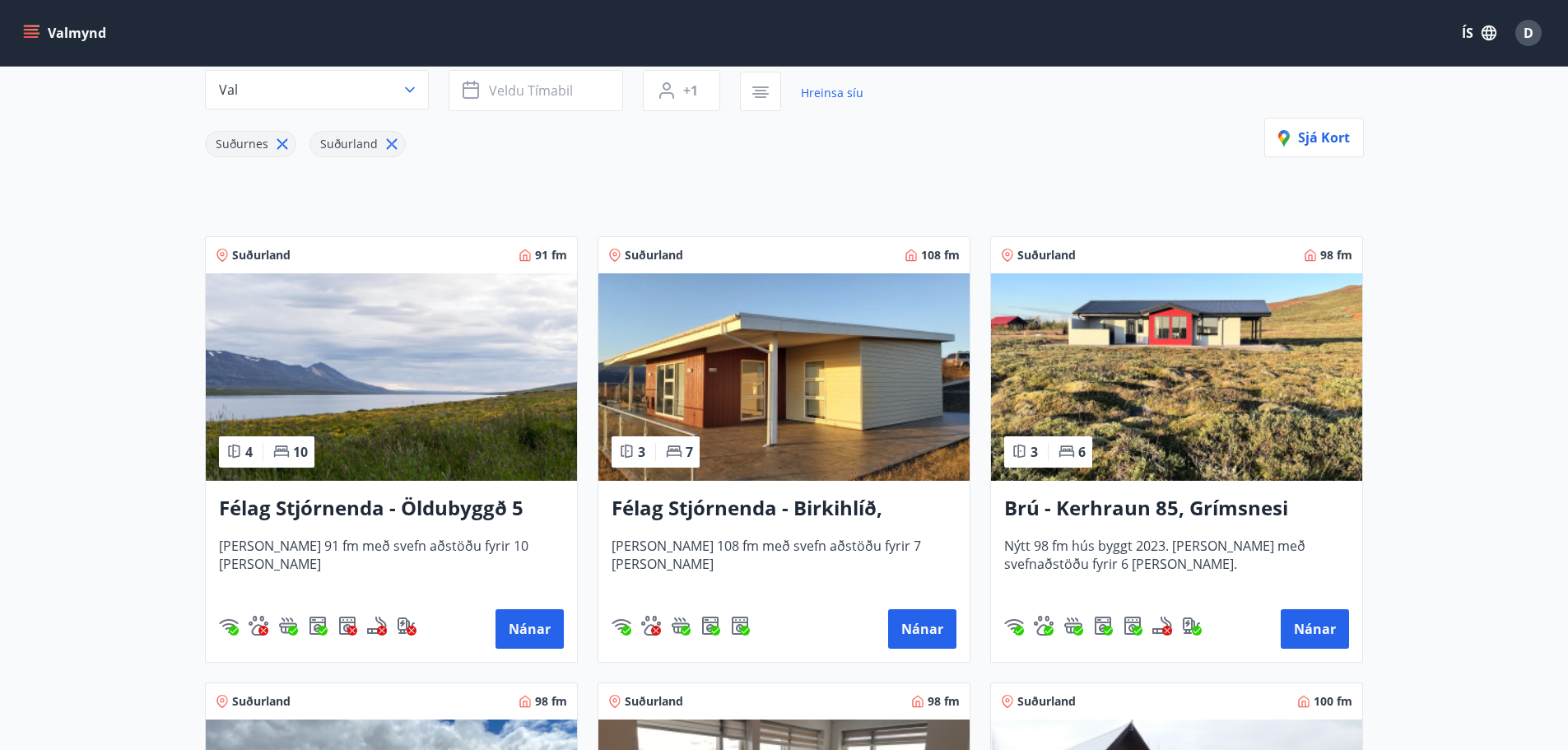
click at [383, 508] on h3 "Félag Stjórnenda - Öldubyggð 5" at bounding box center [391, 508] width 345 height 29
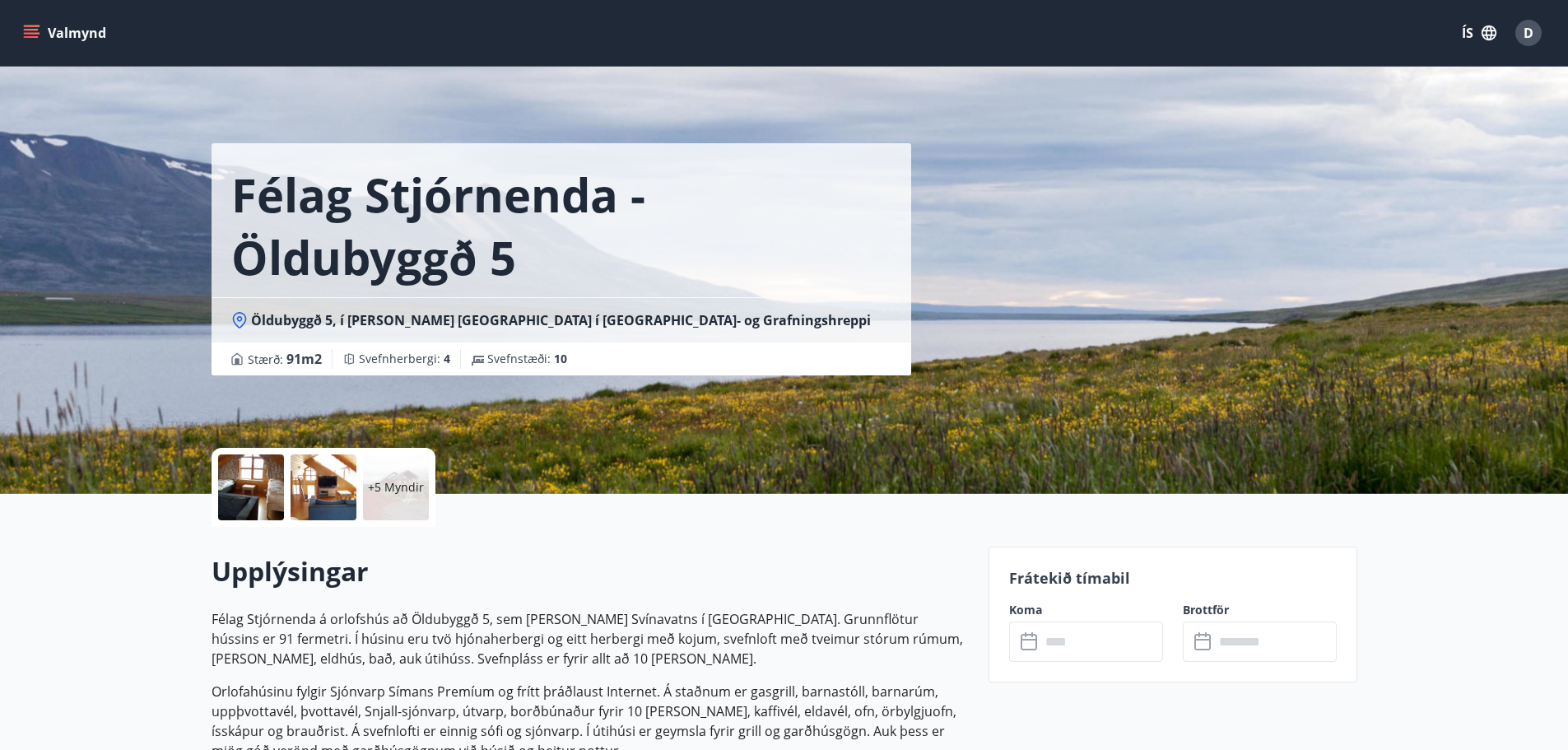
click at [401, 483] on p "+5 Myndir" at bounding box center [395, 486] width 56 height 16
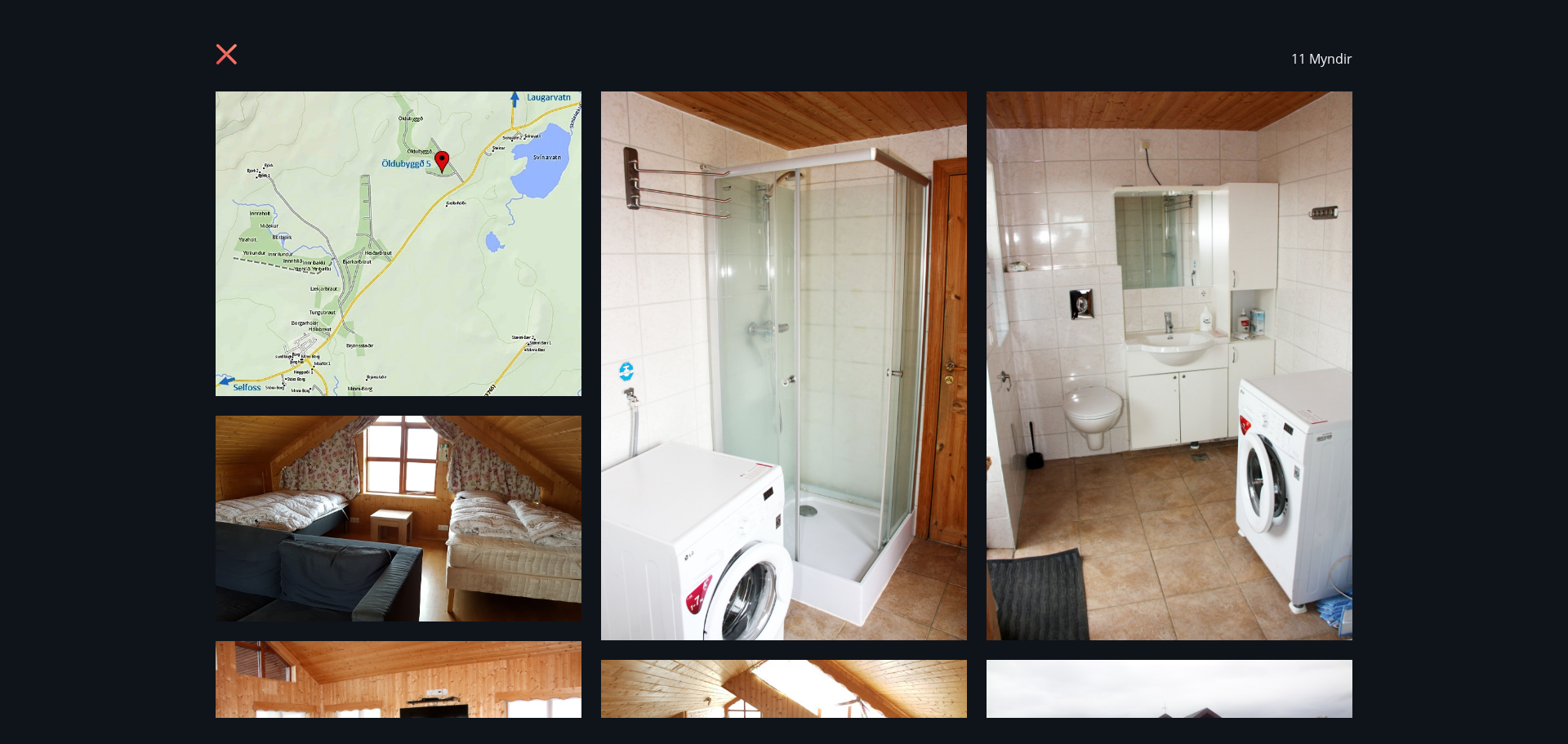
click at [431, 245] on img at bounding box center [398, 244] width 366 height 305
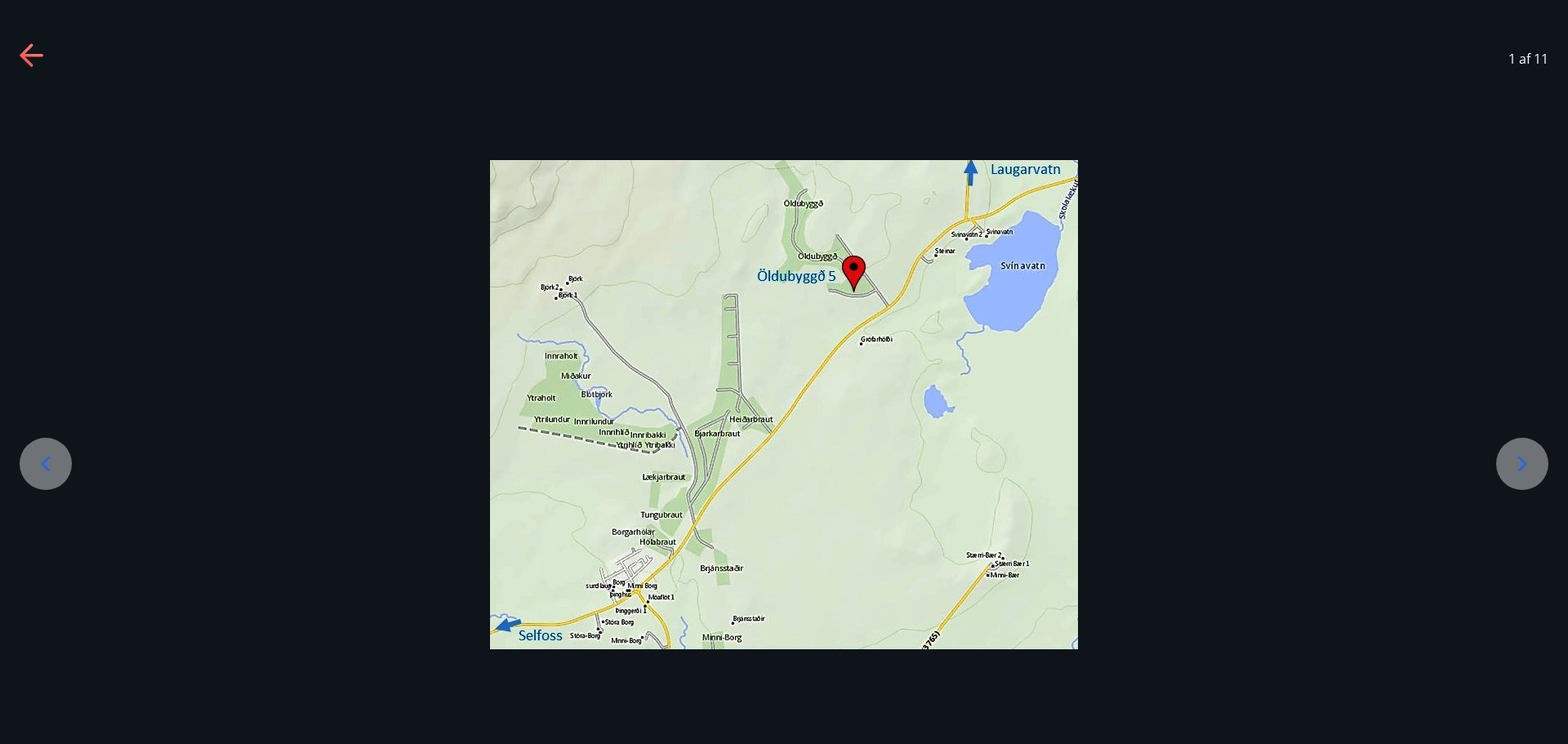
click at [1244, 274] on div at bounding box center [784, 405] width 1568 height 489
click at [1527, 456] on icon at bounding box center [1522, 464] width 26 height 26
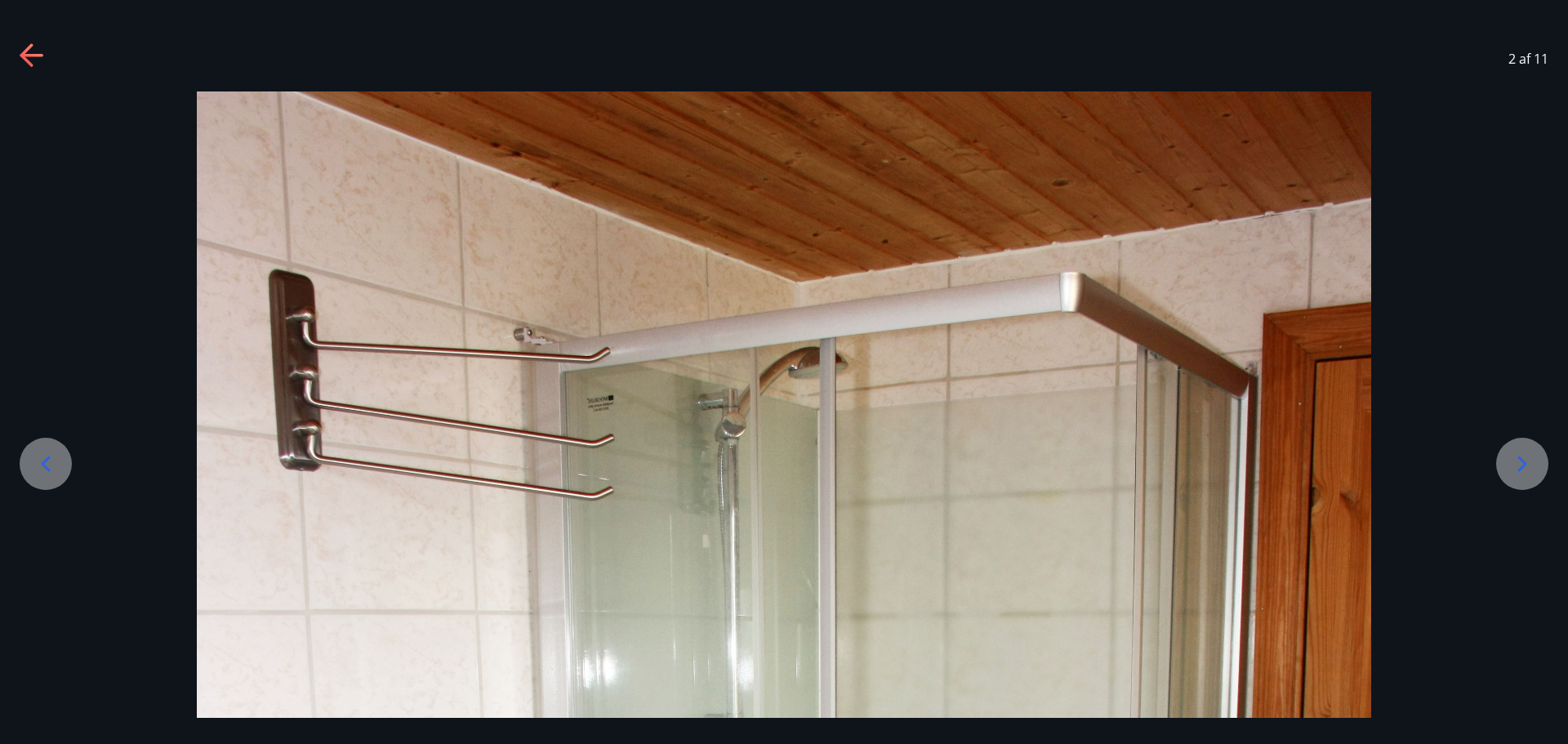
click at [1524, 466] on icon at bounding box center [1523, 463] width 9 height 16
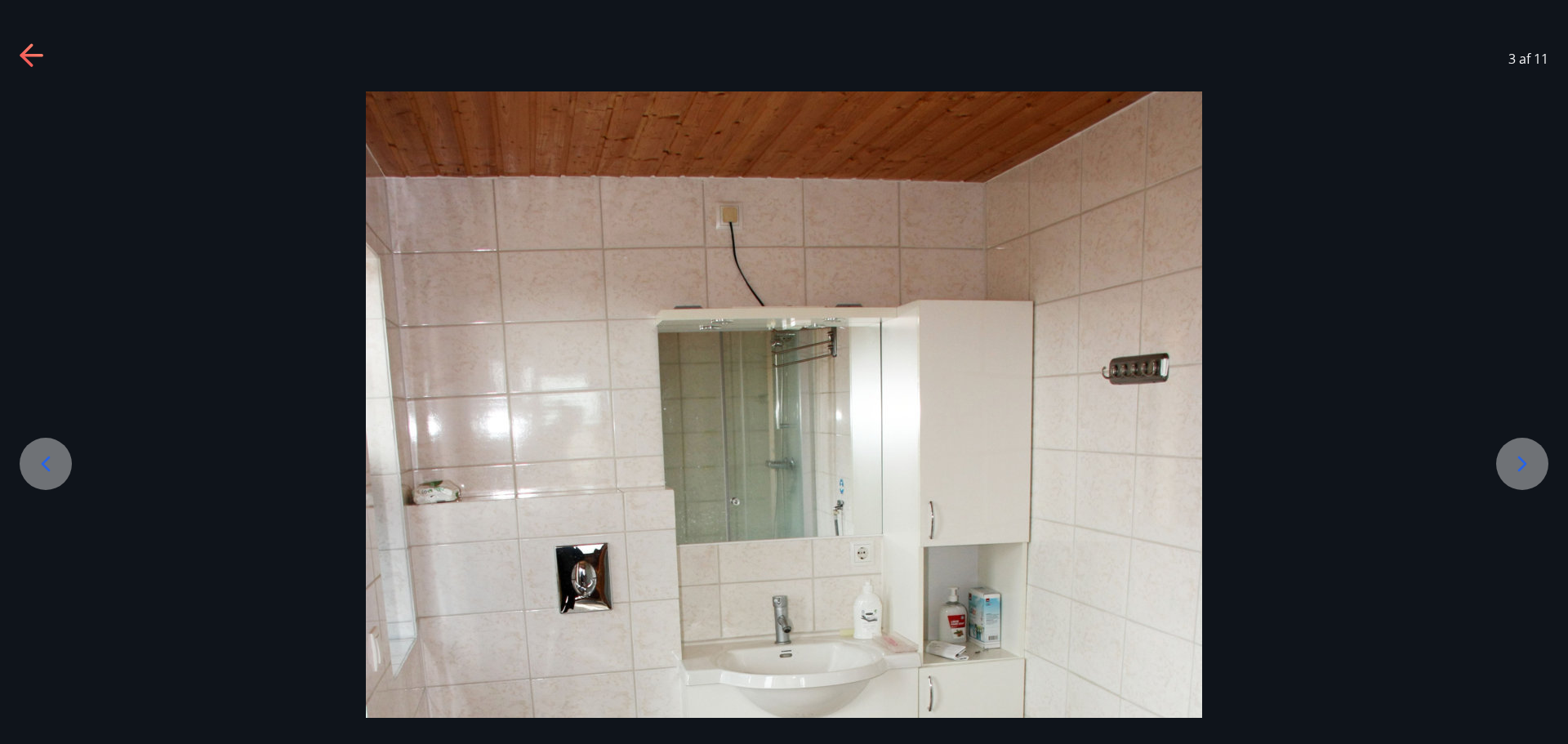
click at [1524, 466] on icon at bounding box center [1523, 463] width 9 height 16
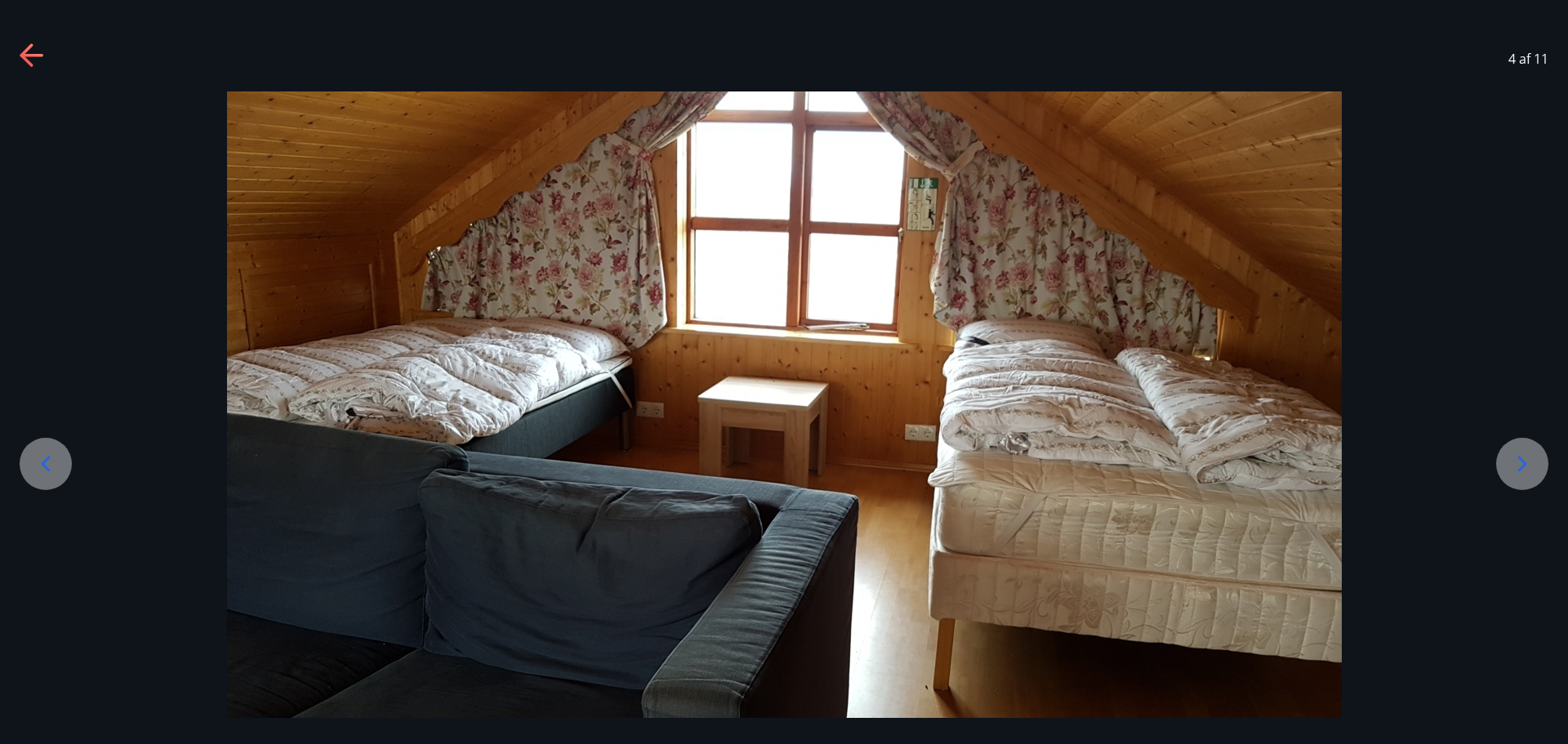
click at [1524, 466] on icon at bounding box center [1523, 463] width 9 height 16
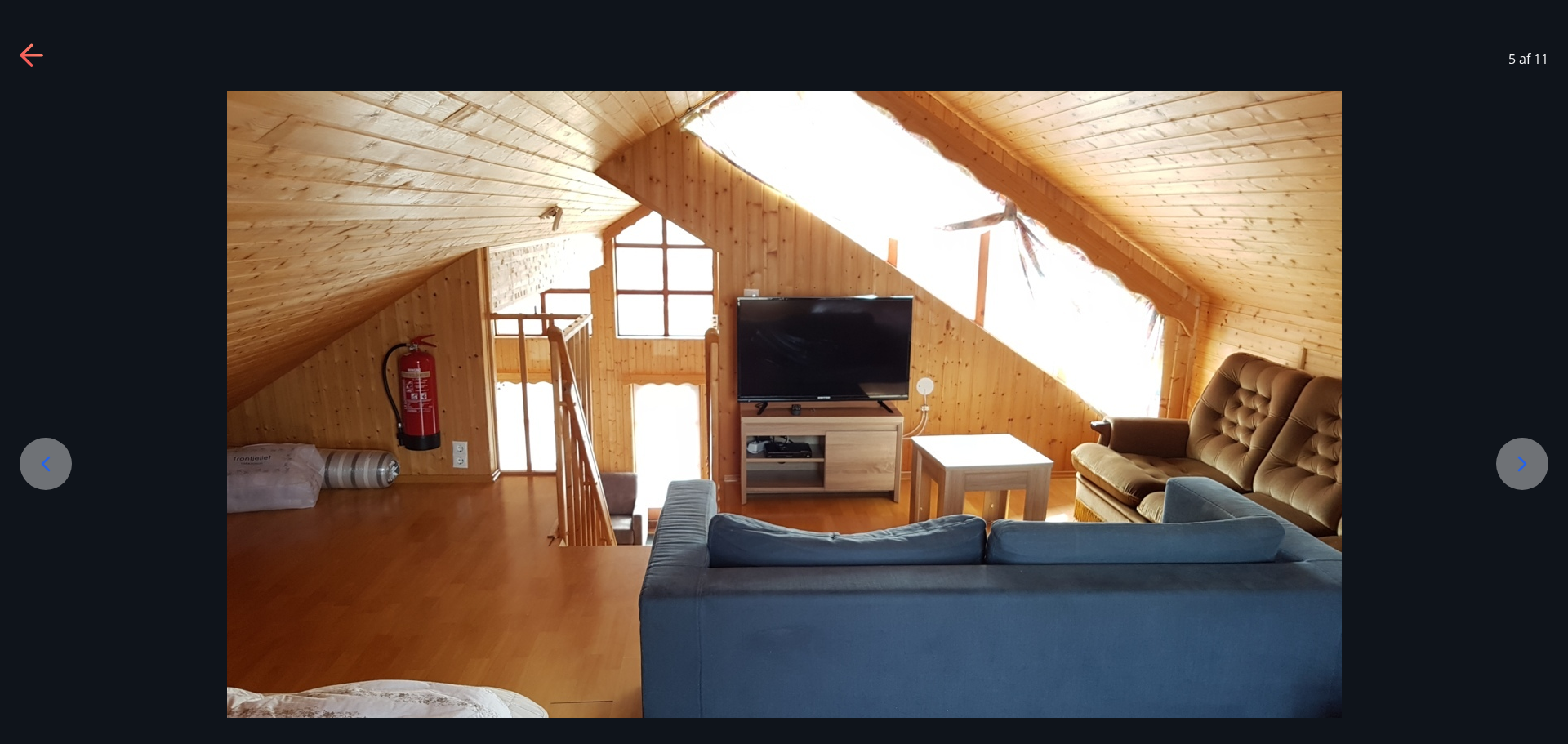
click at [1524, 466] on icon at bounding box center [1523, 463] width 9 height 16
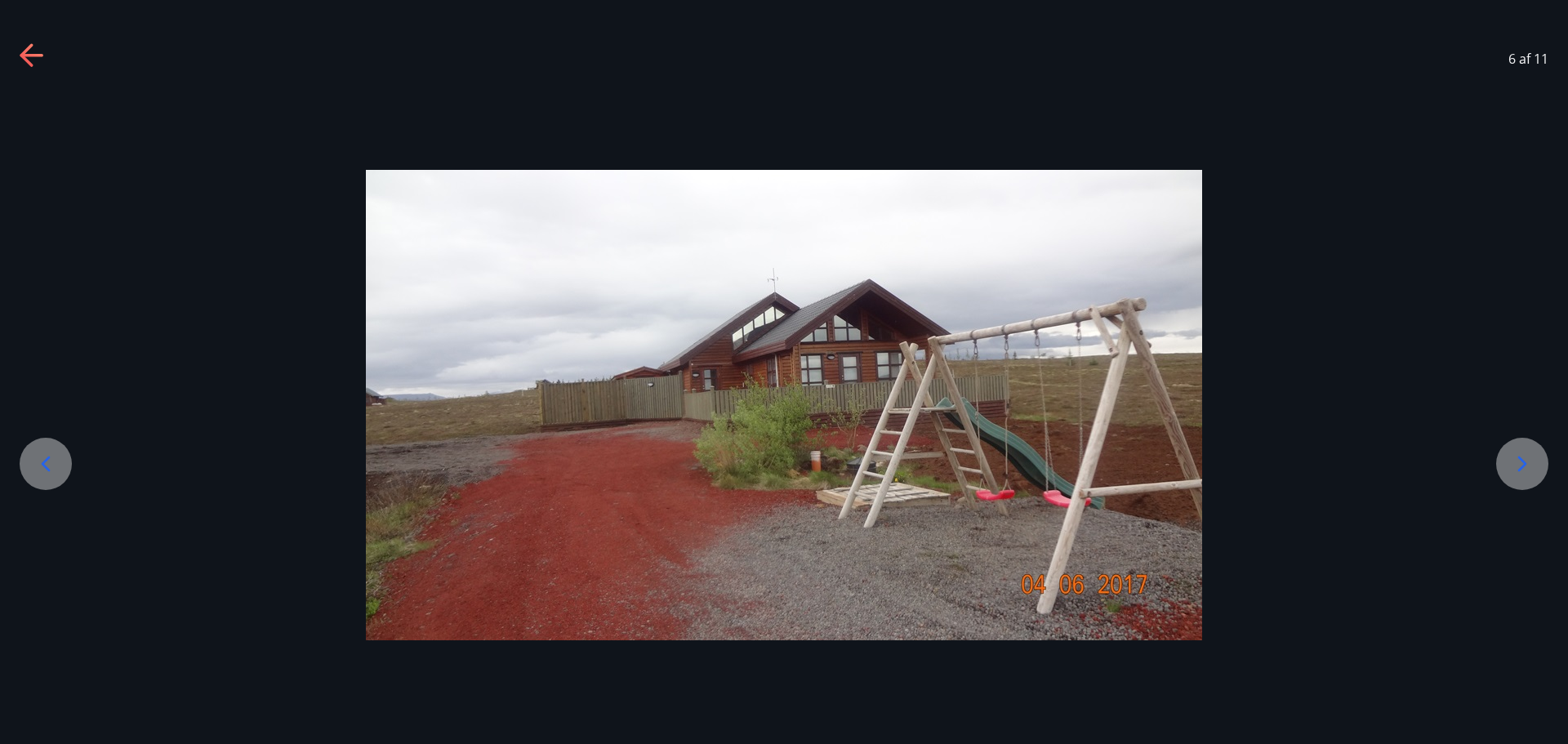
click at [1524, 466] on icon at bounding box center [1523, 463] width 9 height 16
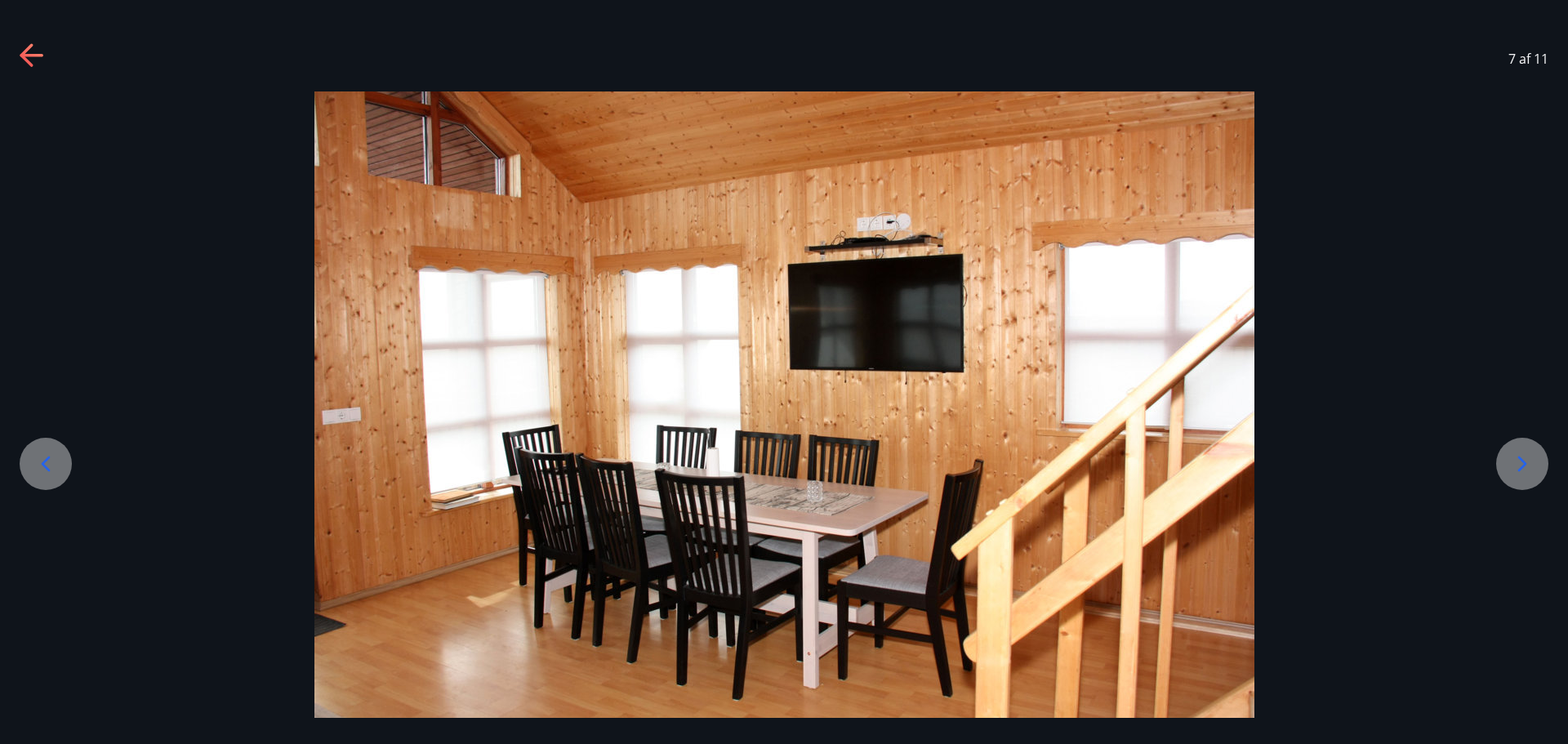
click at [1524, 466] on icon at bounding box center [1523, 463] width 9 height 16
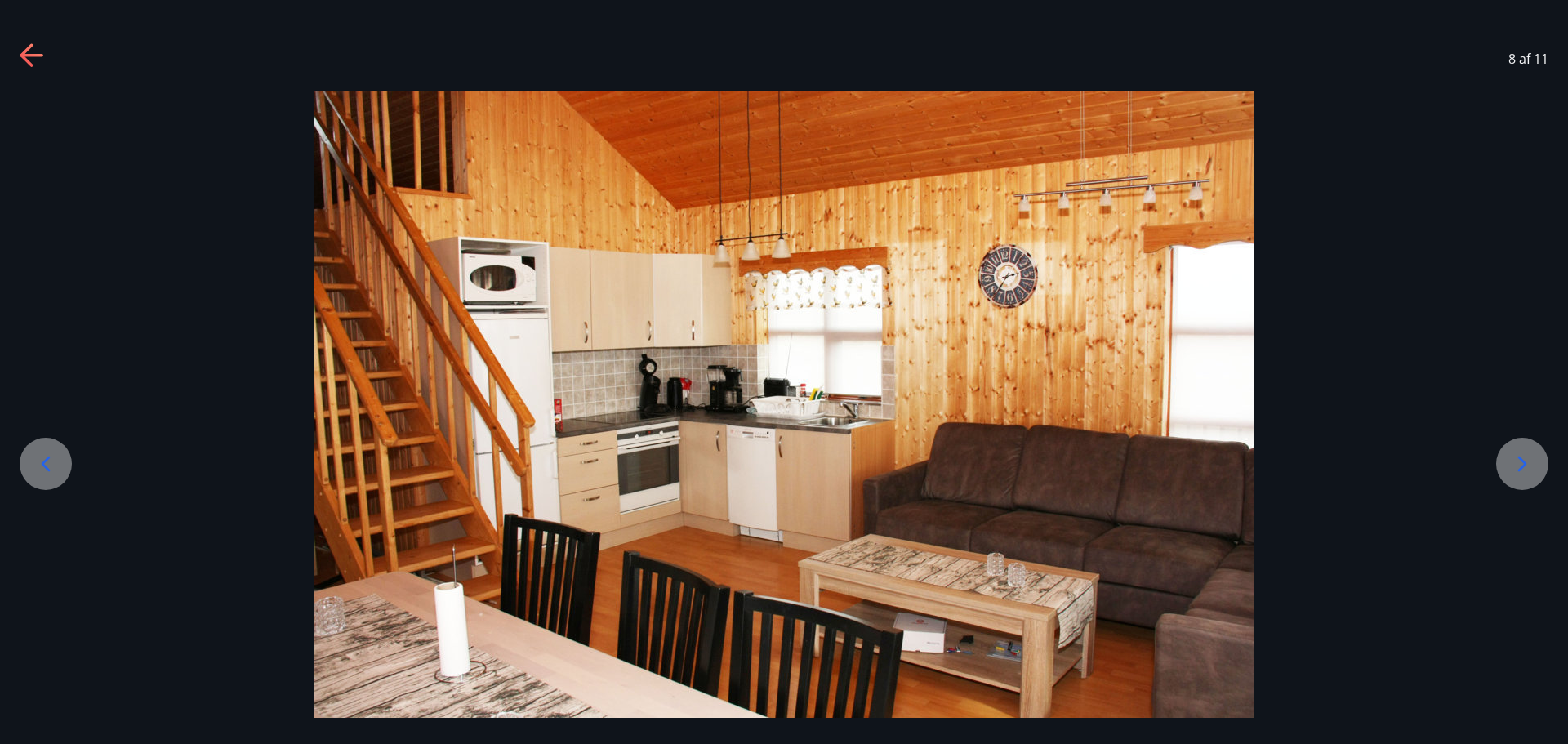
click at [1524, 466] on icon at bounding box center [1523, 463] width 9 height 16
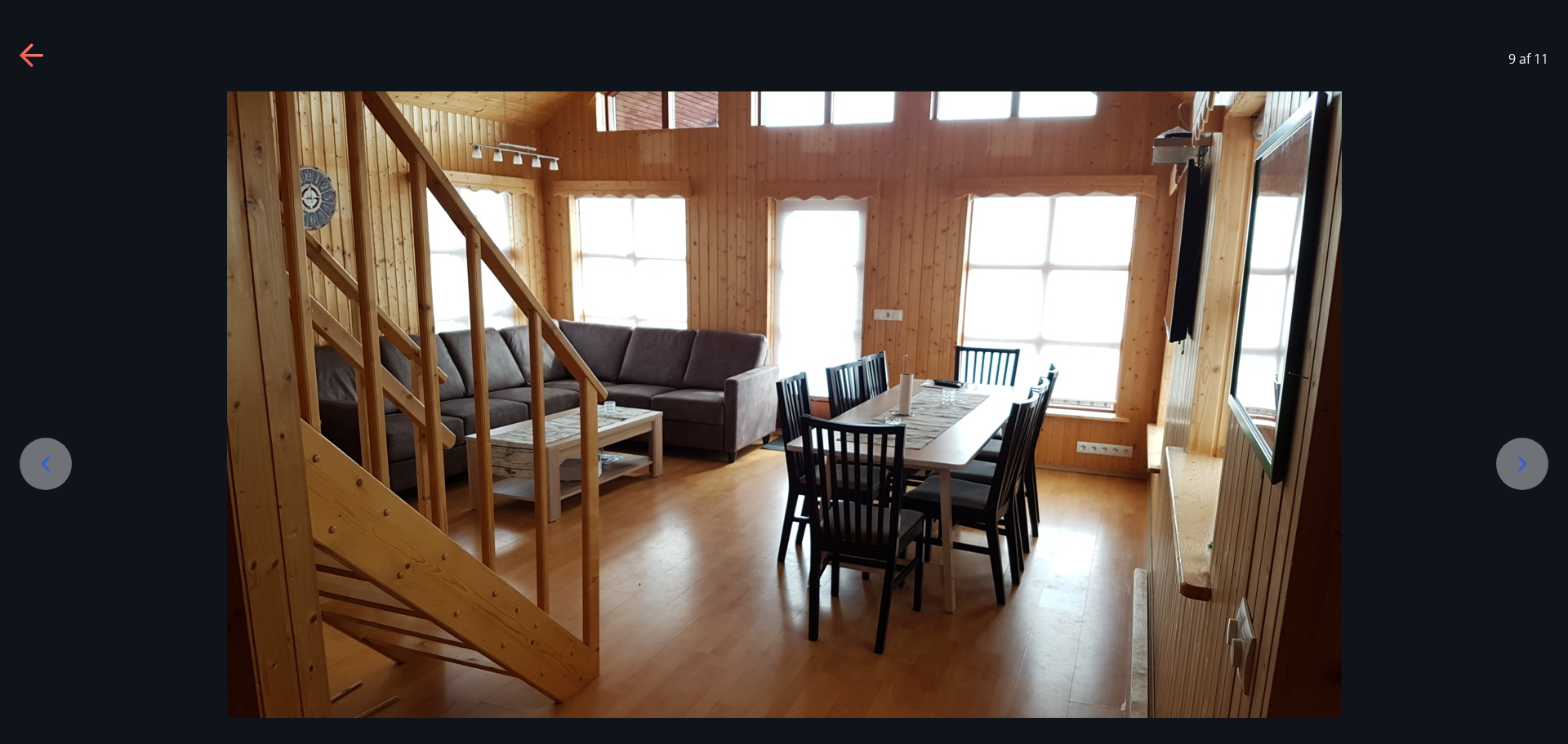
click at [1525, 466] on icon at bounding box center [1523, 463] width 9 height 16
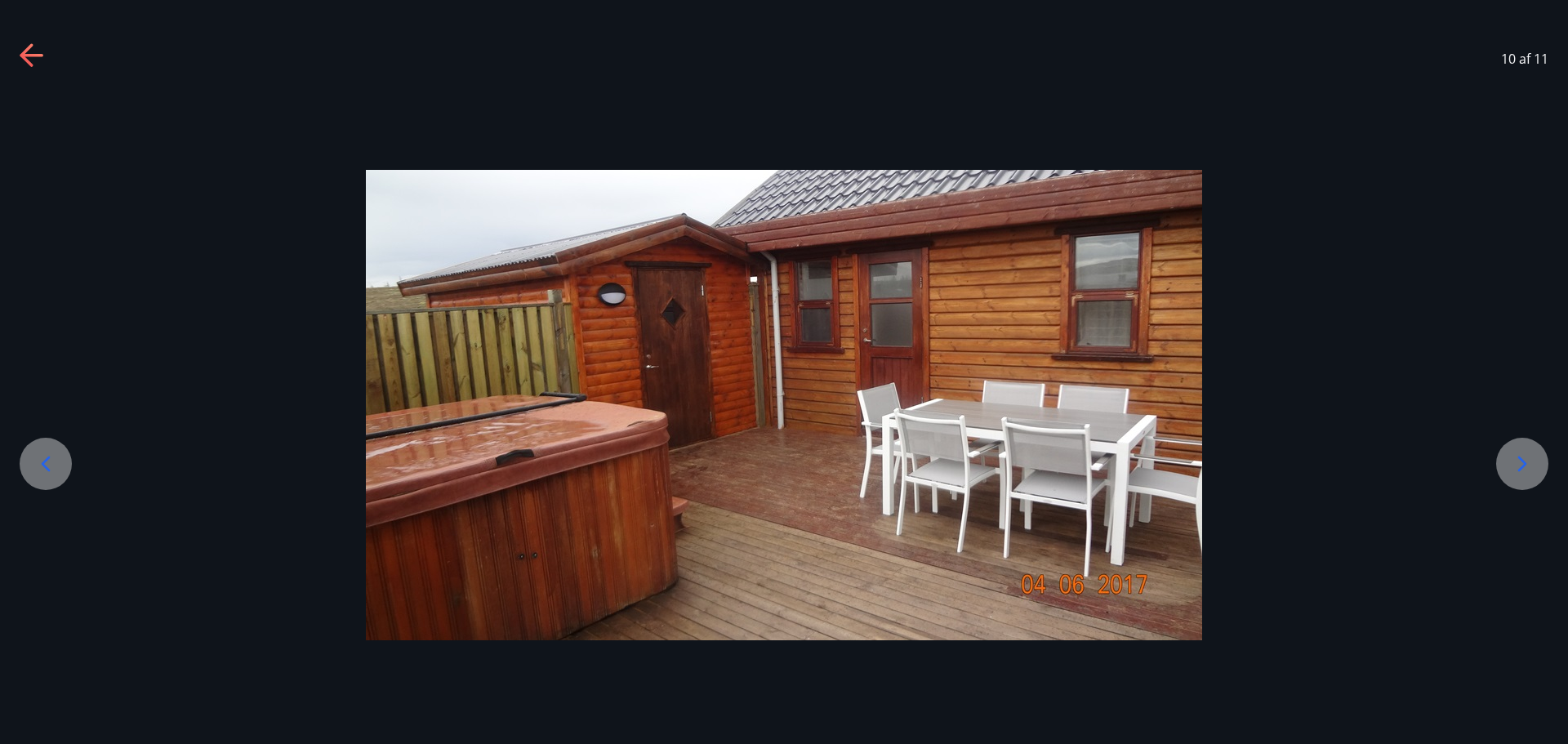
click at [1525, 466] on icon at bounding box center [1523, 463] width 9 height 16
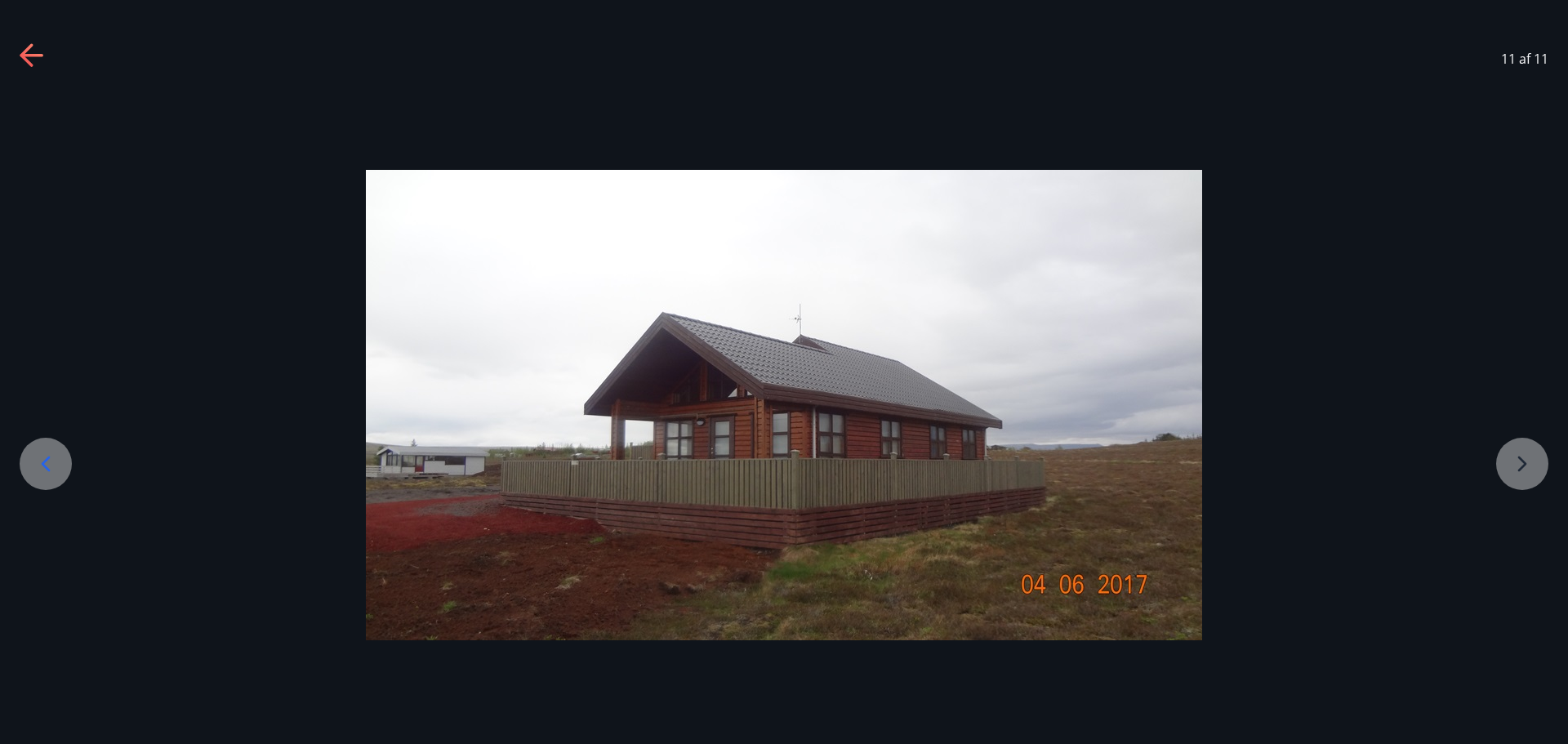
click at [1525, 466] on div at bounding box center [784, 405] width 1568 height 470
click at [52, 468] on icon at bounding box center [46, 464] width 26 height 26
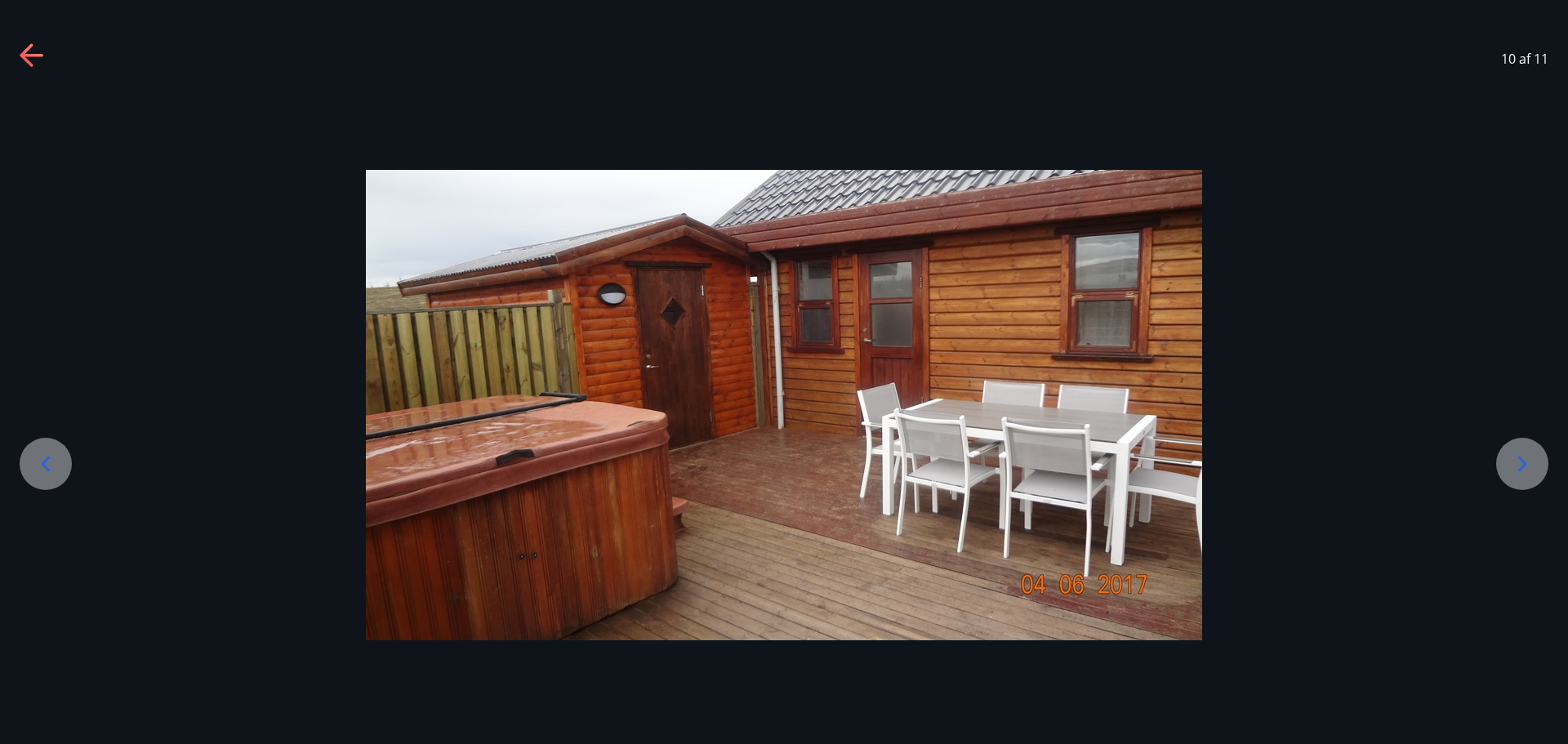
click at [52, 468] on icon at bounding box center [46, 464] width 26 height 26
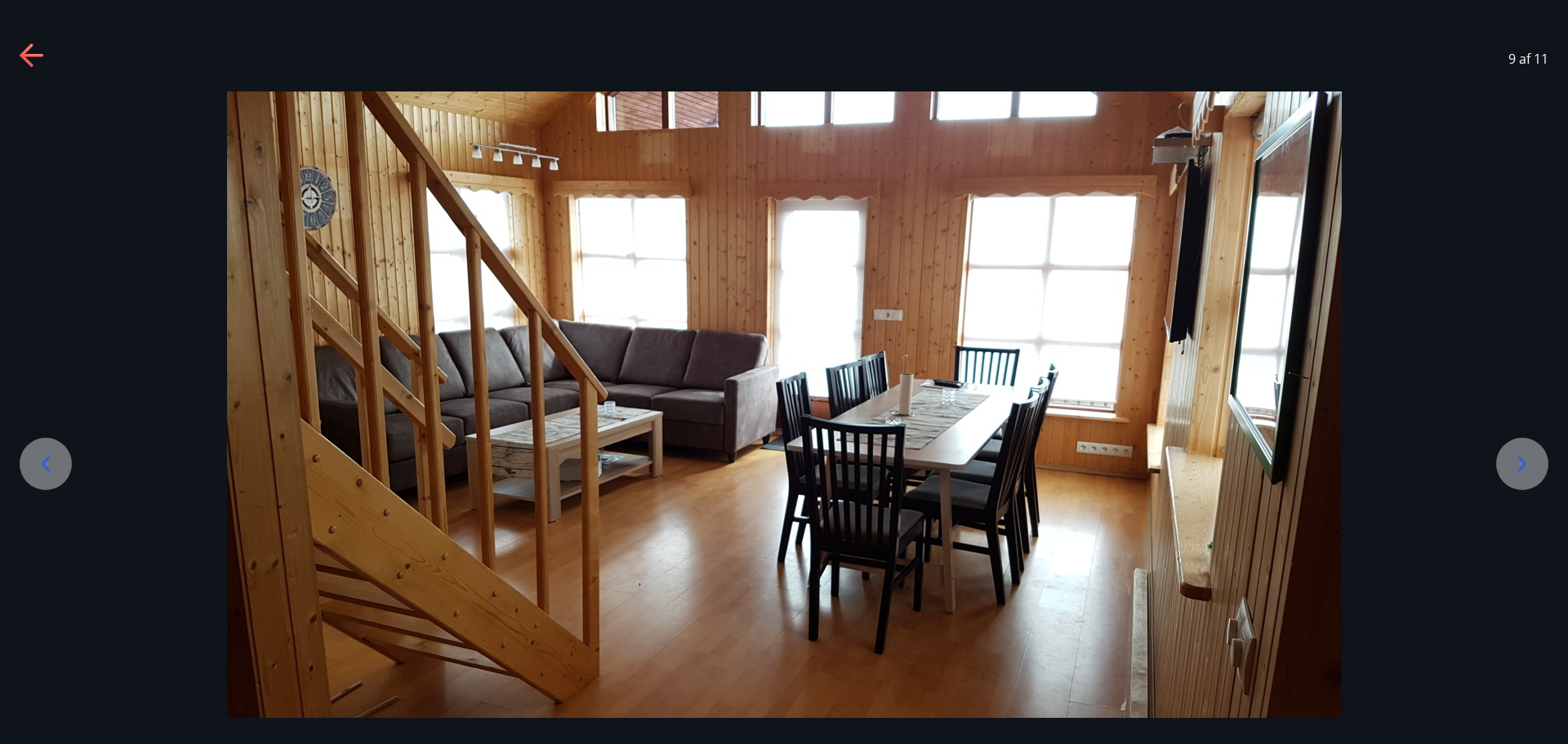
click at [52, 468] on icon at bounding box center [46, 464] width 26 height 26
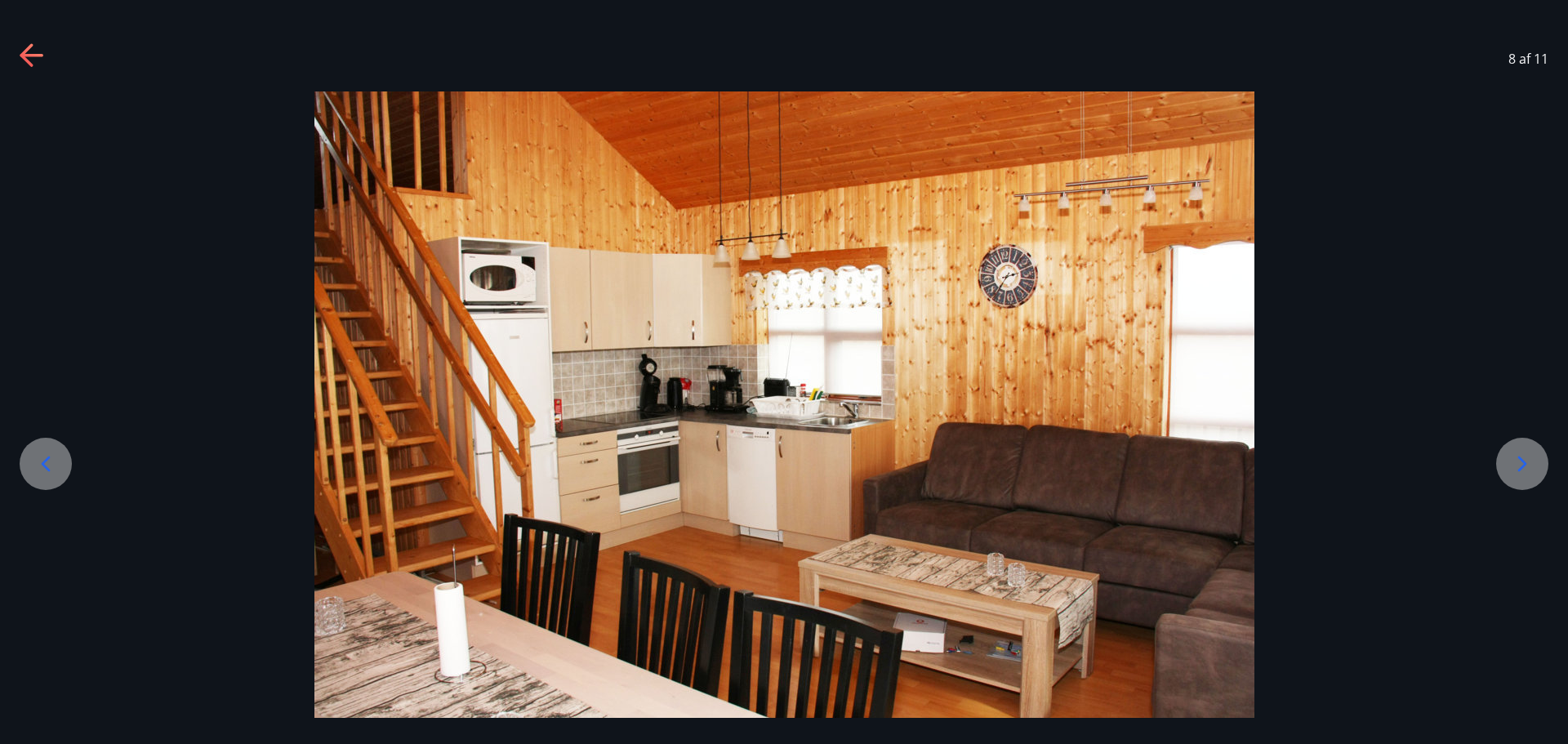
click at [52, 468] on icon at bounding box center [46, 464] width 26 height 26
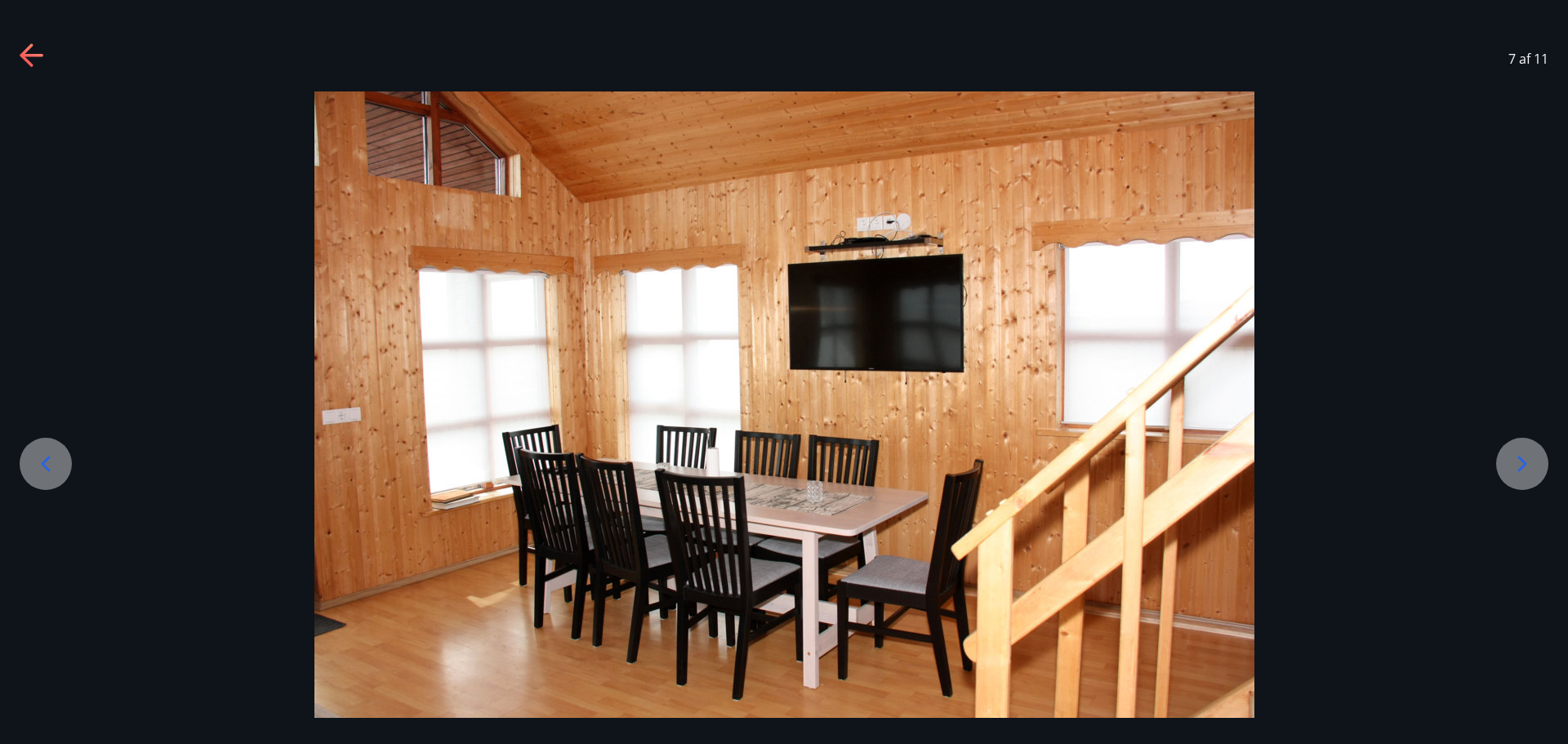
click at [52, 468] on icon at bounding box center [46, 464] width 26 height 26
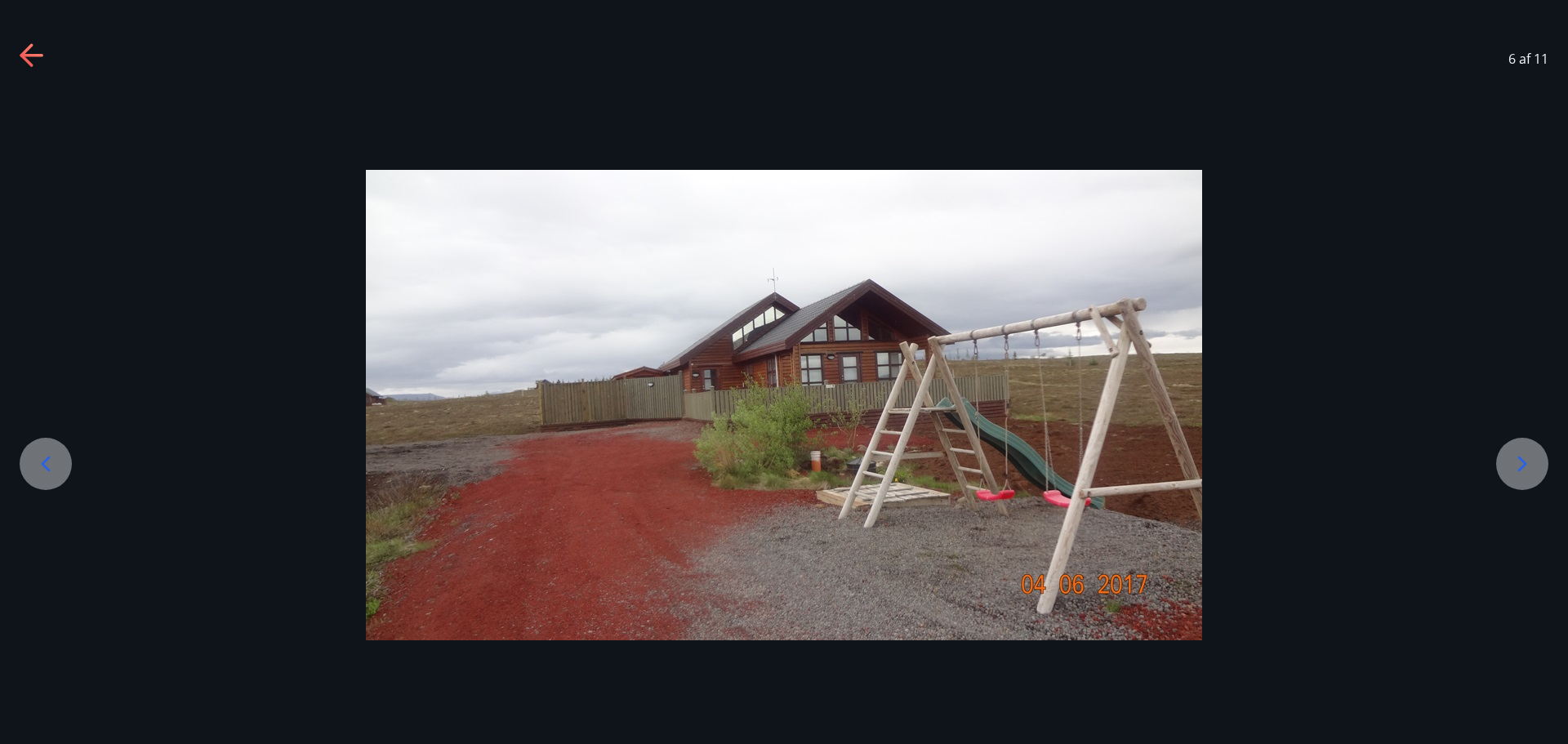
click at [52, 468] on icon at bounding box center [46, 464] width 26 height 26
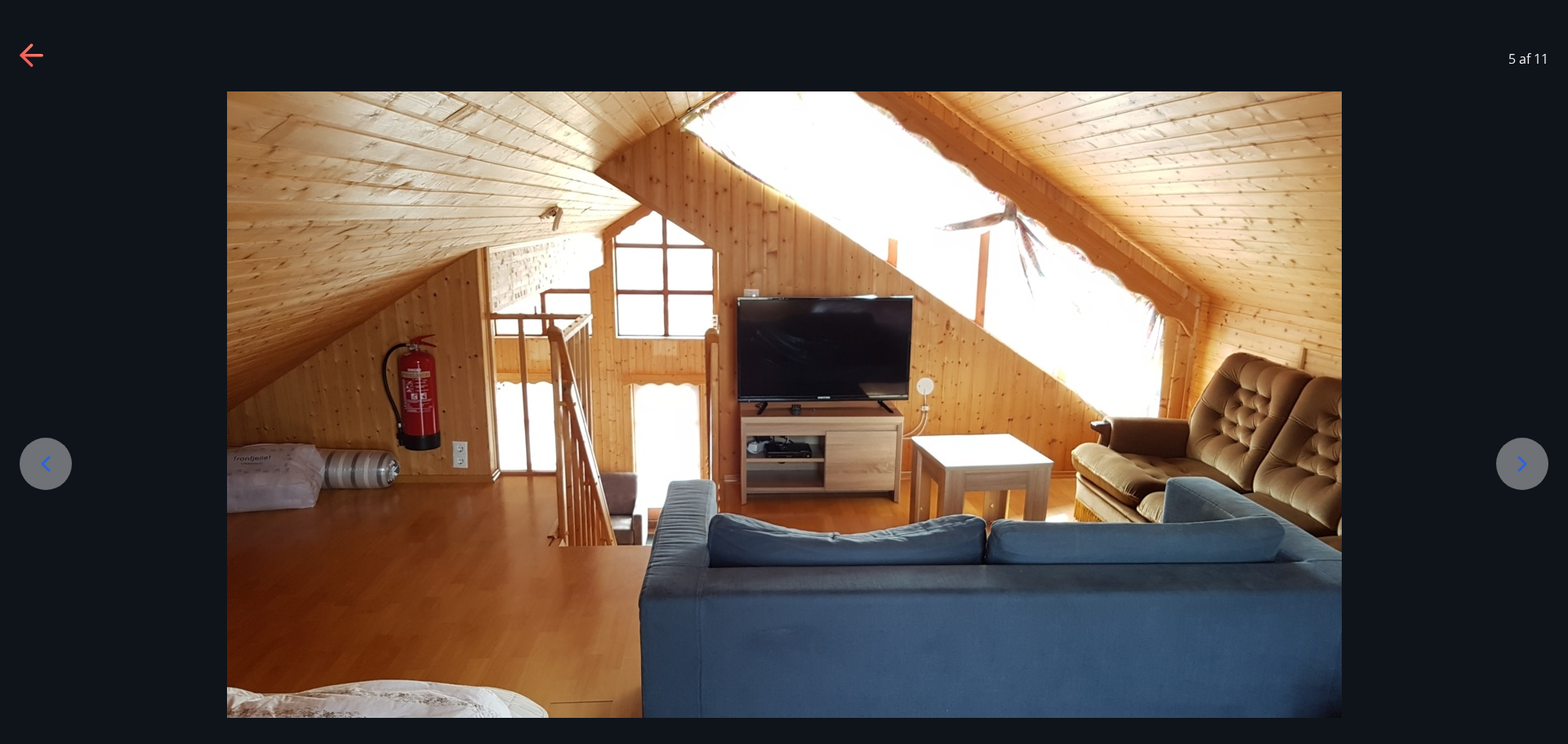
click at [52, 468] on icon at bounding box center [46, 464] width 26 height 26
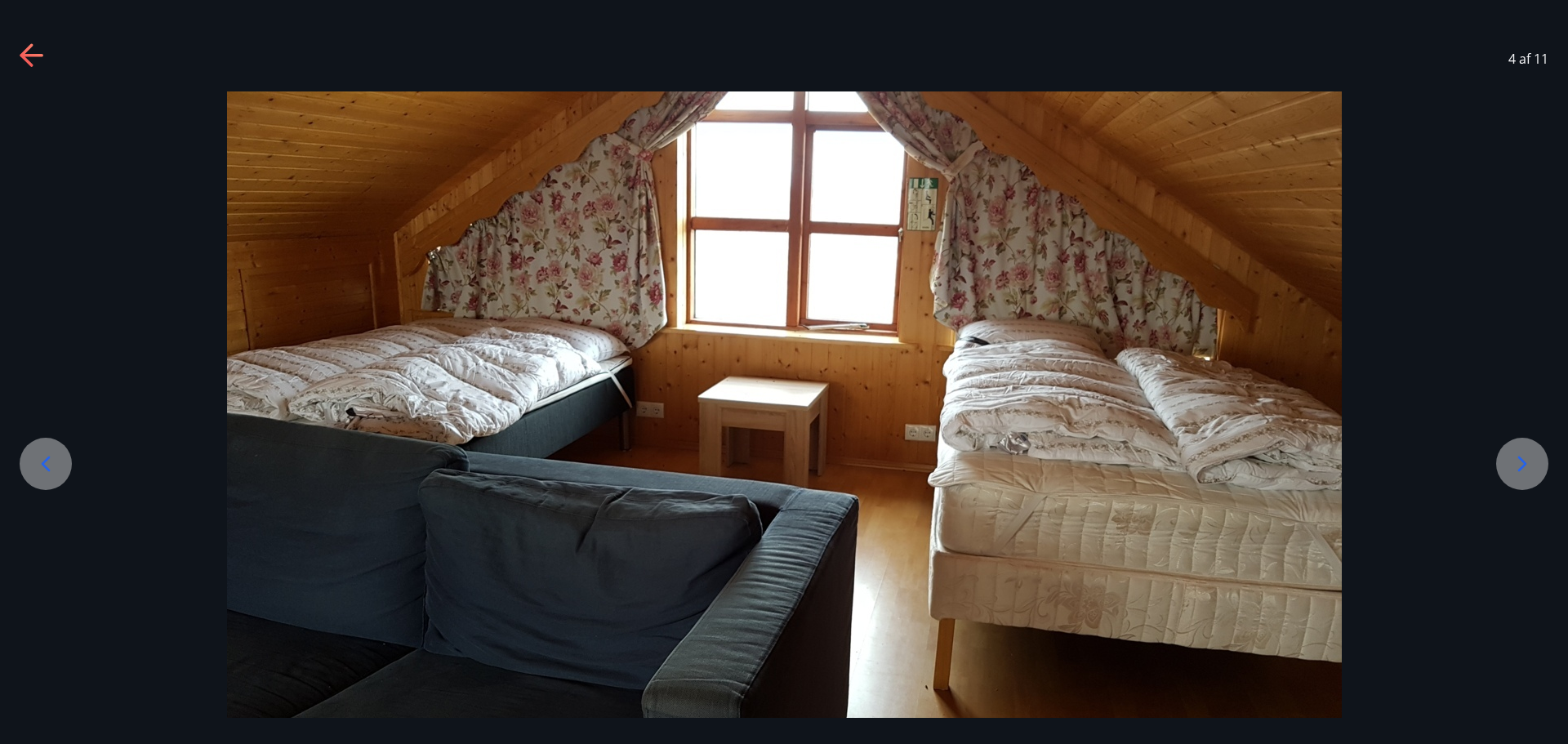
click at [52, 468] on icon at bounding box center [46, 464] width 26 height 26
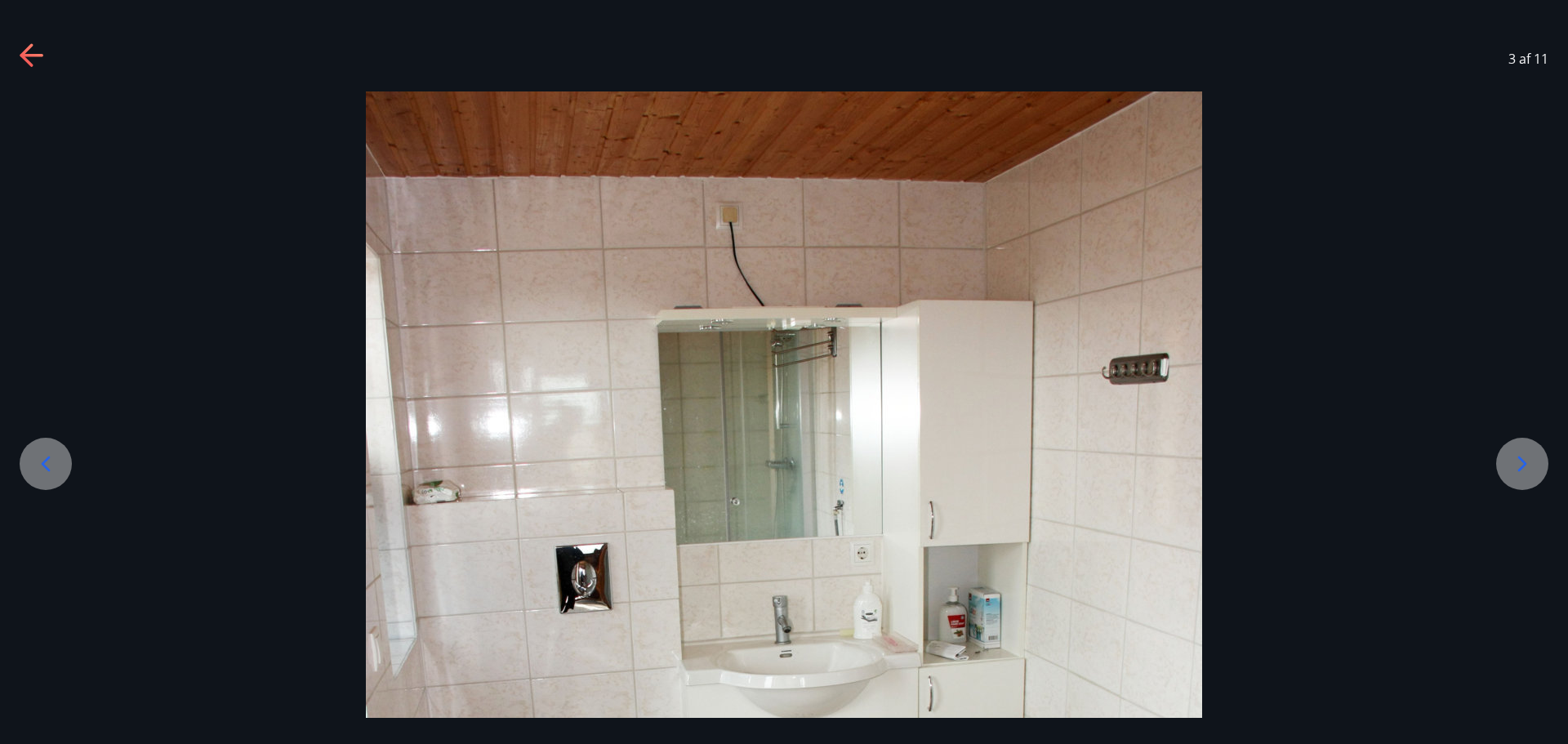
click at [52, 468] on icon at bounding box center [46, 464] width 26 height 26
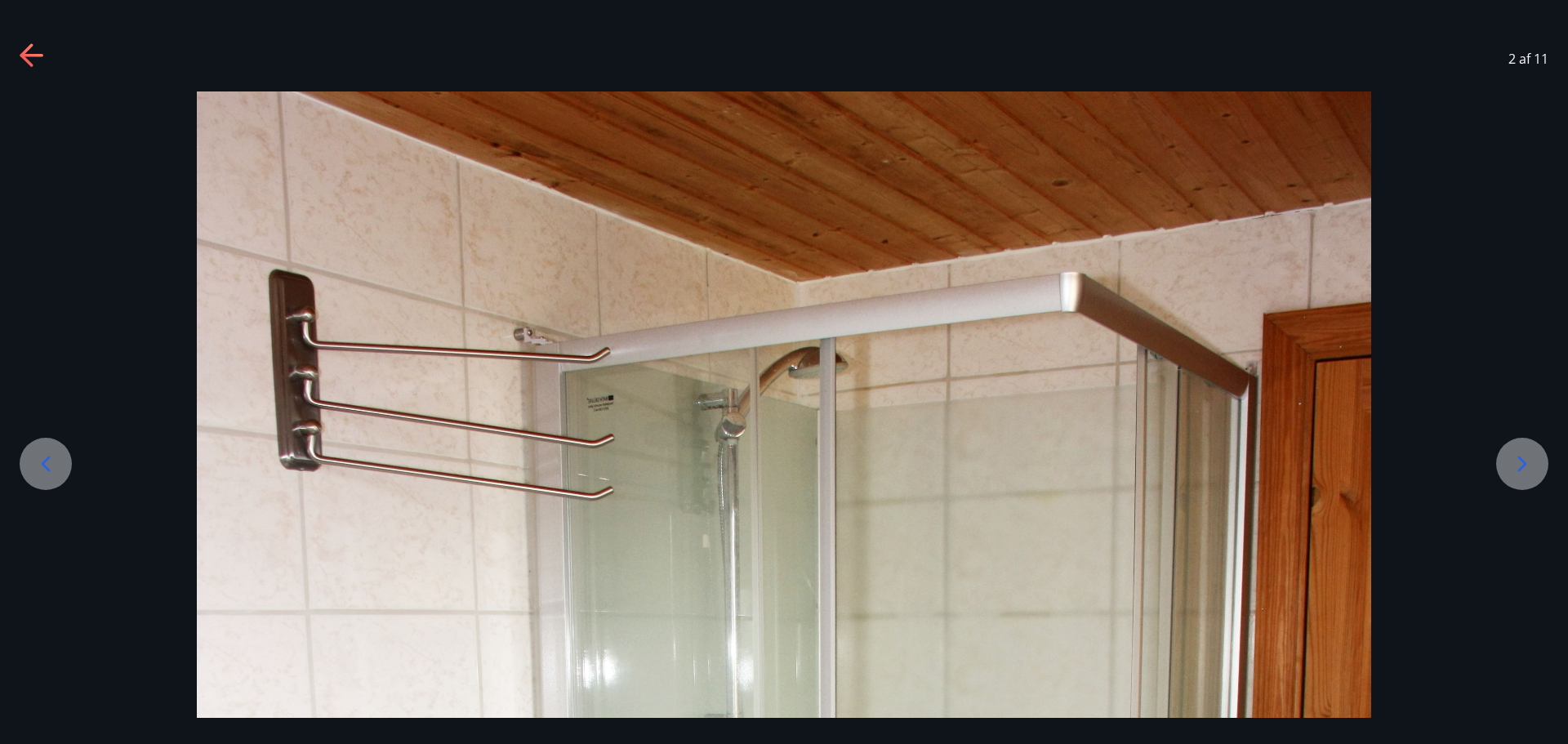
click at [52, 468] on icon at bounding box center [46, 464] width 26 height 26
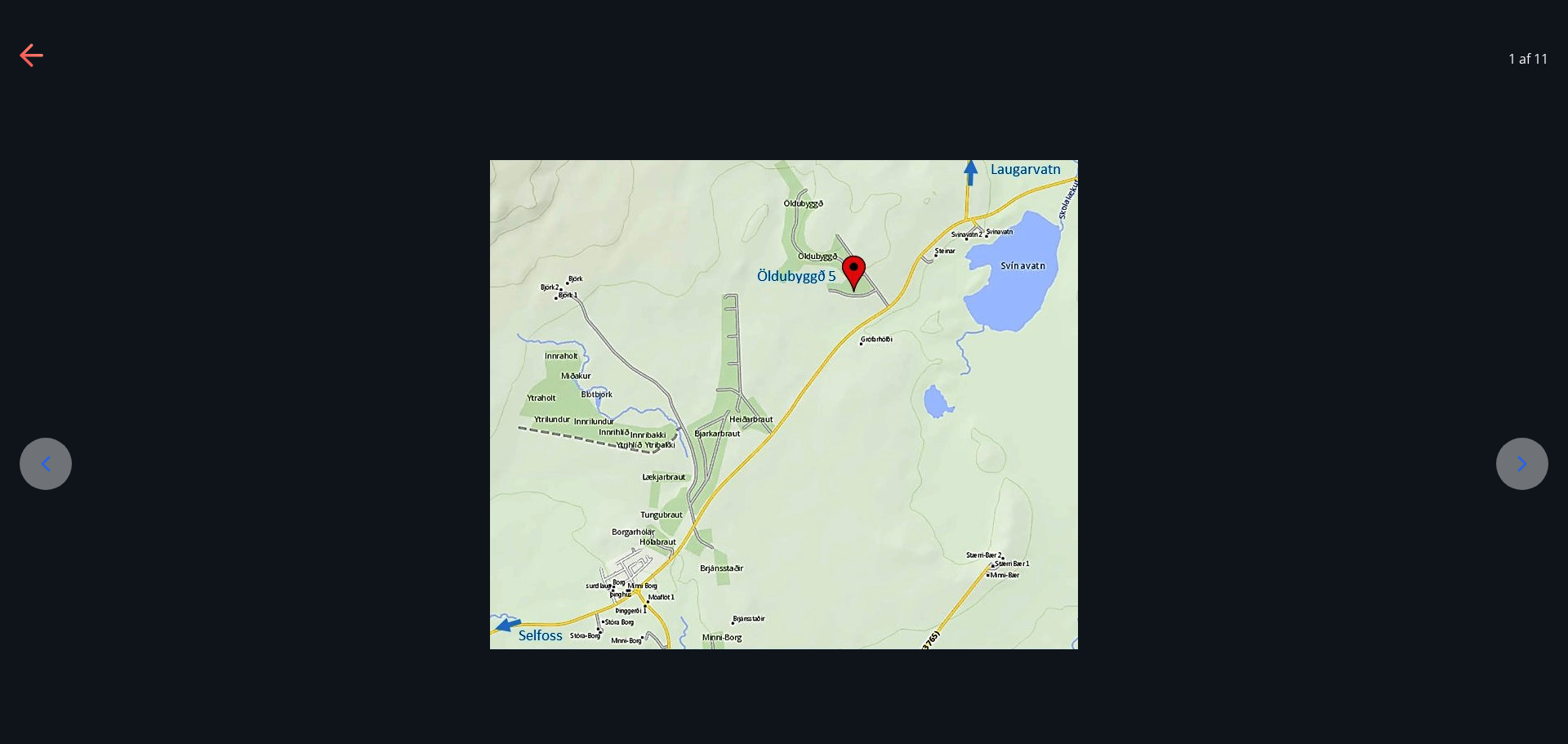
click at [52, 468] on icon at bounding box center [46, 464] width 26 height 26
click at [41, 64] on icon at bounding box center [33, 56] width 26 height 26
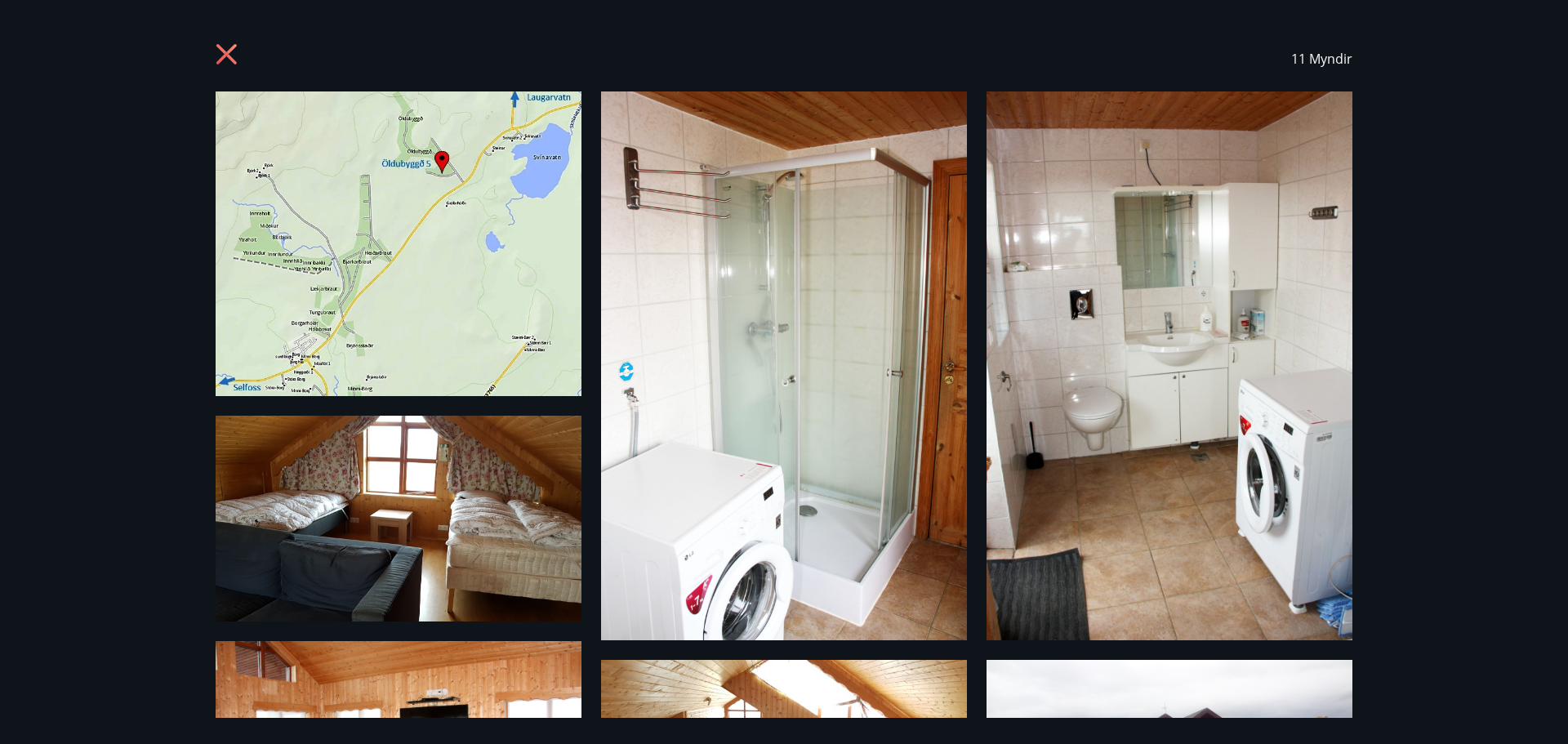
click at [221, 50] on icon at bounding box center [227, 54] width 21 height 21
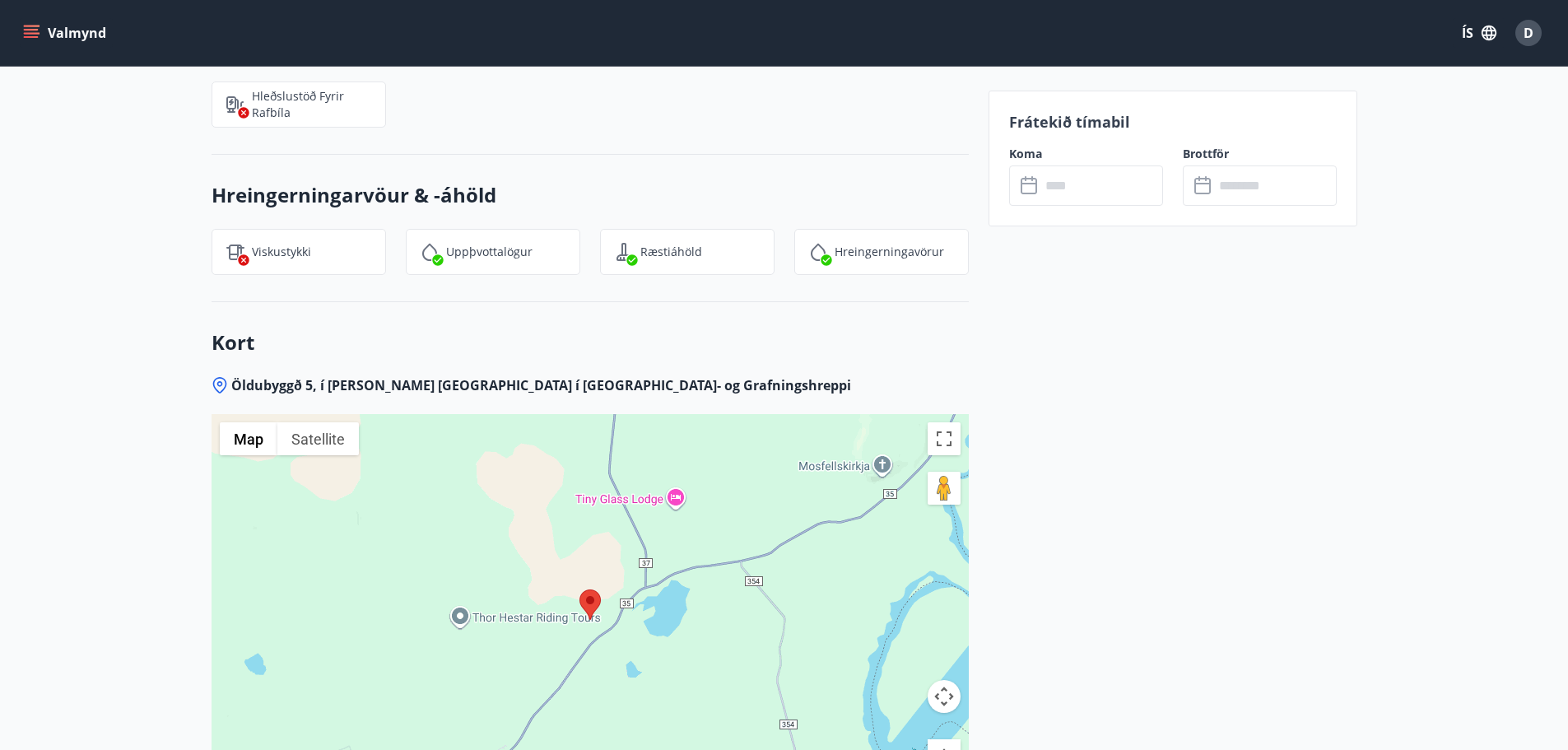
scroll to position [2551, 0]
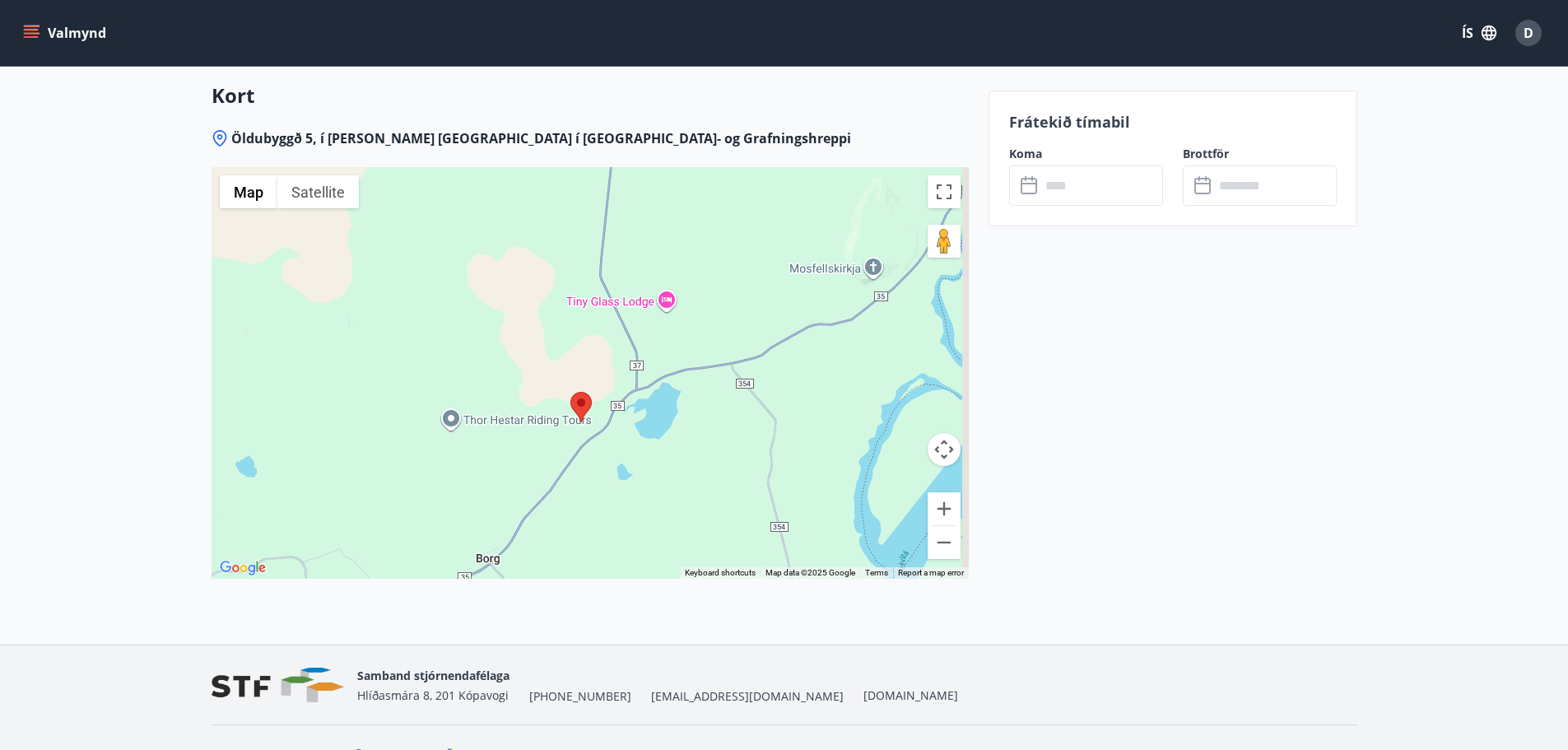
drag, startPoint x: 794, startPoint y: 298, endPoint x: 763, endPoint y: 353, distance: 63.1
click at [773, 362] on div at bounding box center [590, 373] width 758 height 412
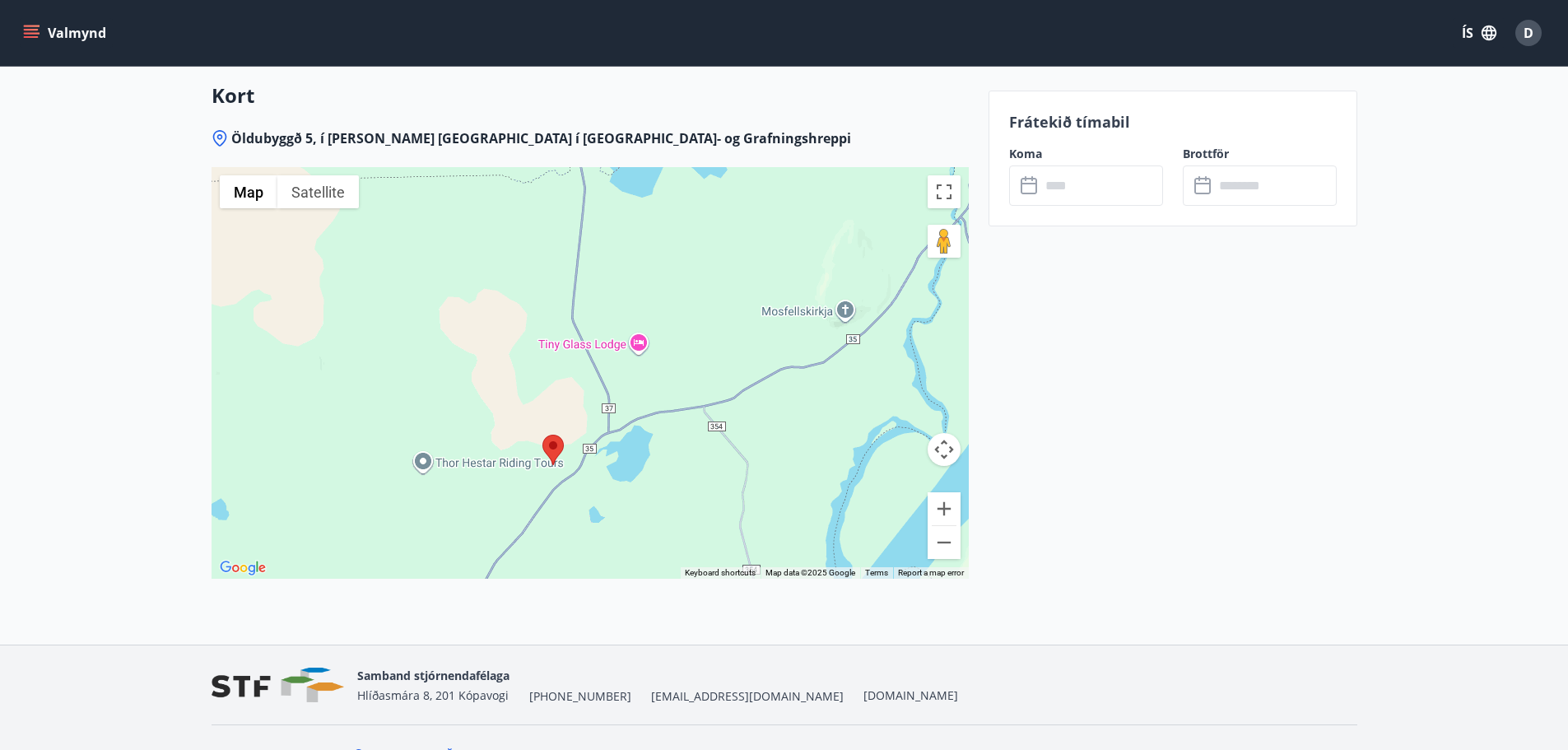
drag, startPoint x: 749, startPoint y: 313, endPoint x: 738, endPoint y: 337, distance: 26.4
click at [738, 337] on div at bounding box center [590, 373] width 758 height 412
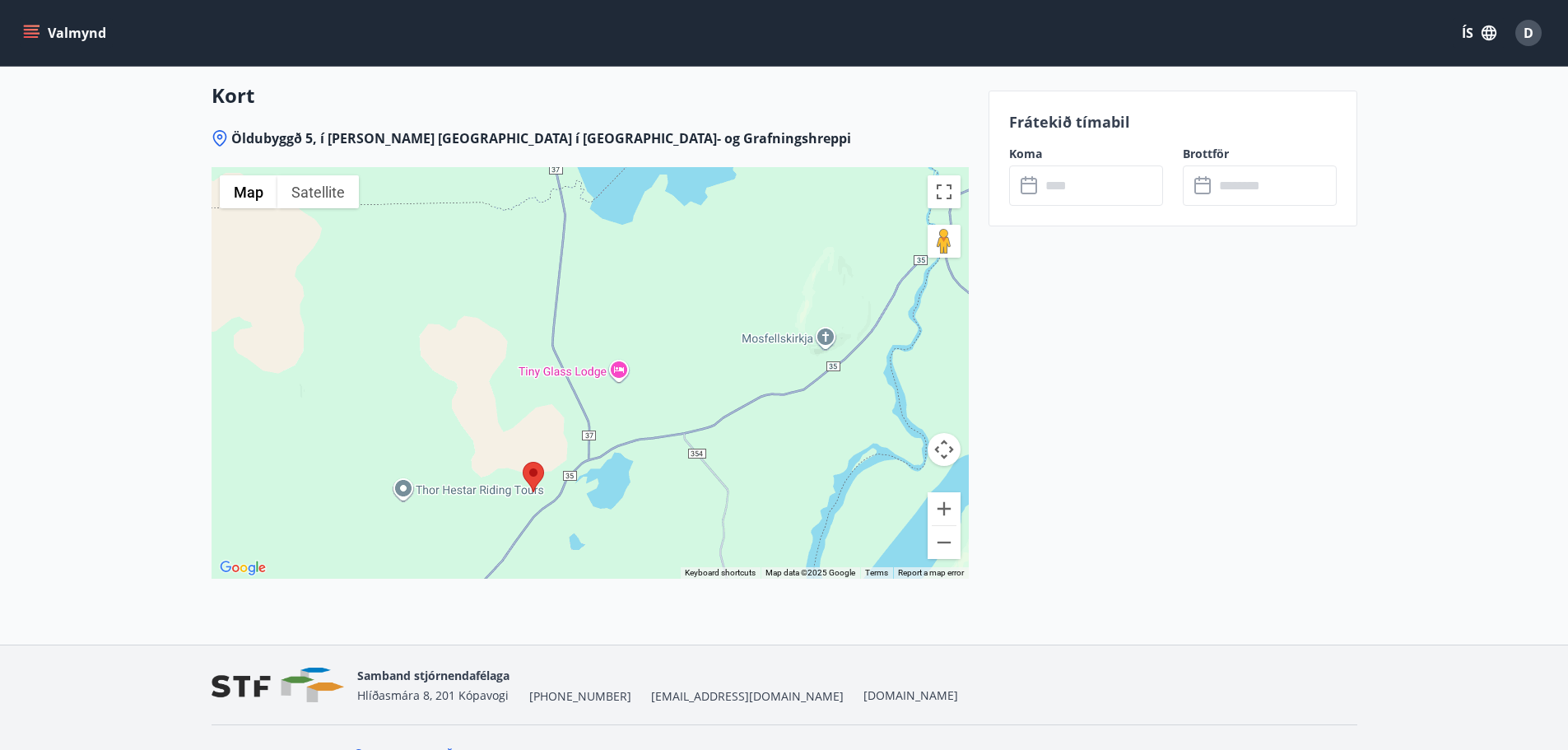
drag, startPoint x: 731, startPoint y: 376, endPoint x: 585, endPoint y: 223, distance: 211.5
click at [590, 227] on div at bounding box center [590, 373] width 758 height 412
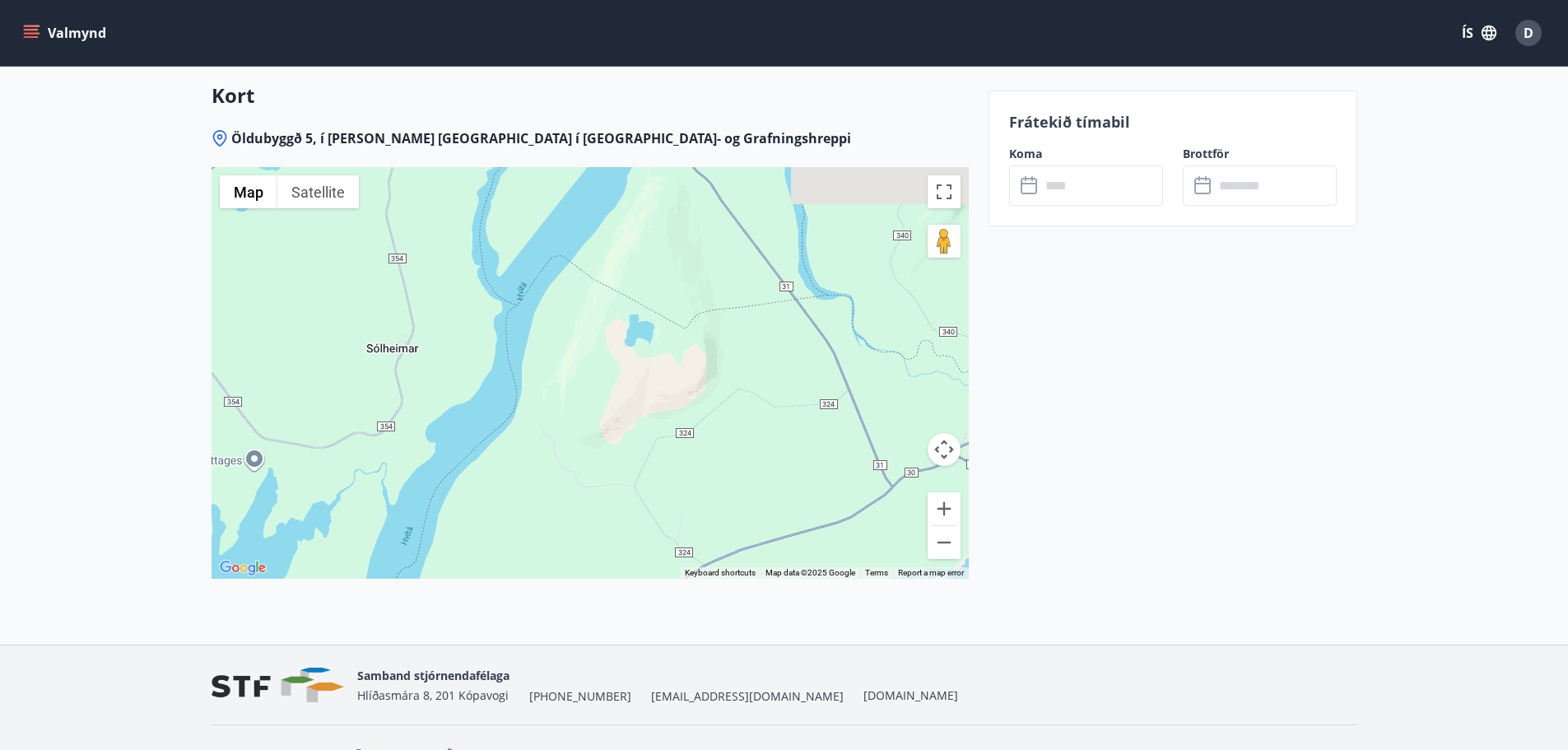
drag, startPoint x: 586, startPoint y: 252, endPoint x: 644, endPoint y: 323, distance: 91.7
click at [644, 323] on div at bounding box center [590, 373] width 758 height 412
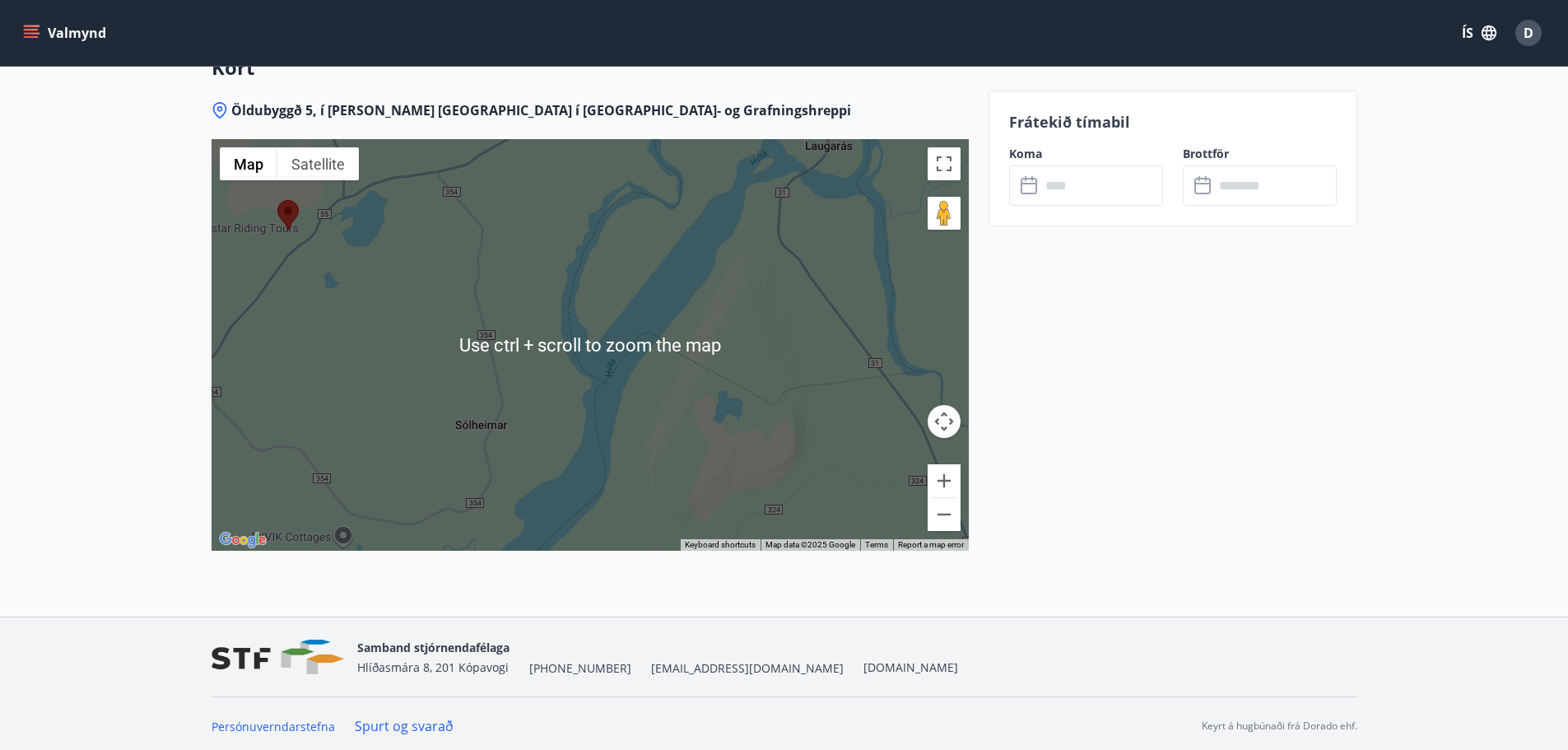
scroll to position [2584, 0]
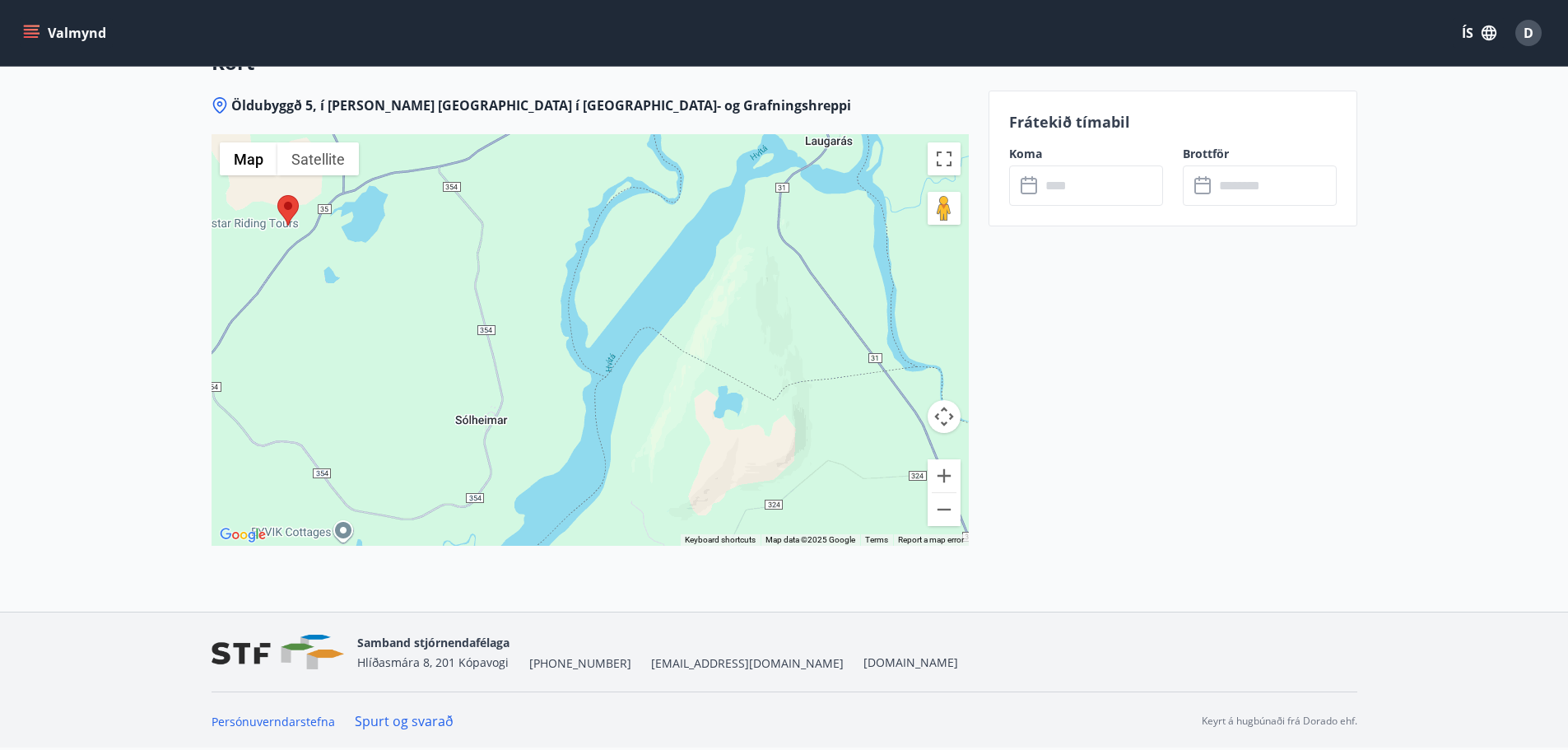
drag, startPoint x: 653, startPoint y: 285, endPoint x: 718, endPoint y: 347, distance: 89.8
click at [700, 335] on div at bounding box center [590, 340] width 758 height 412
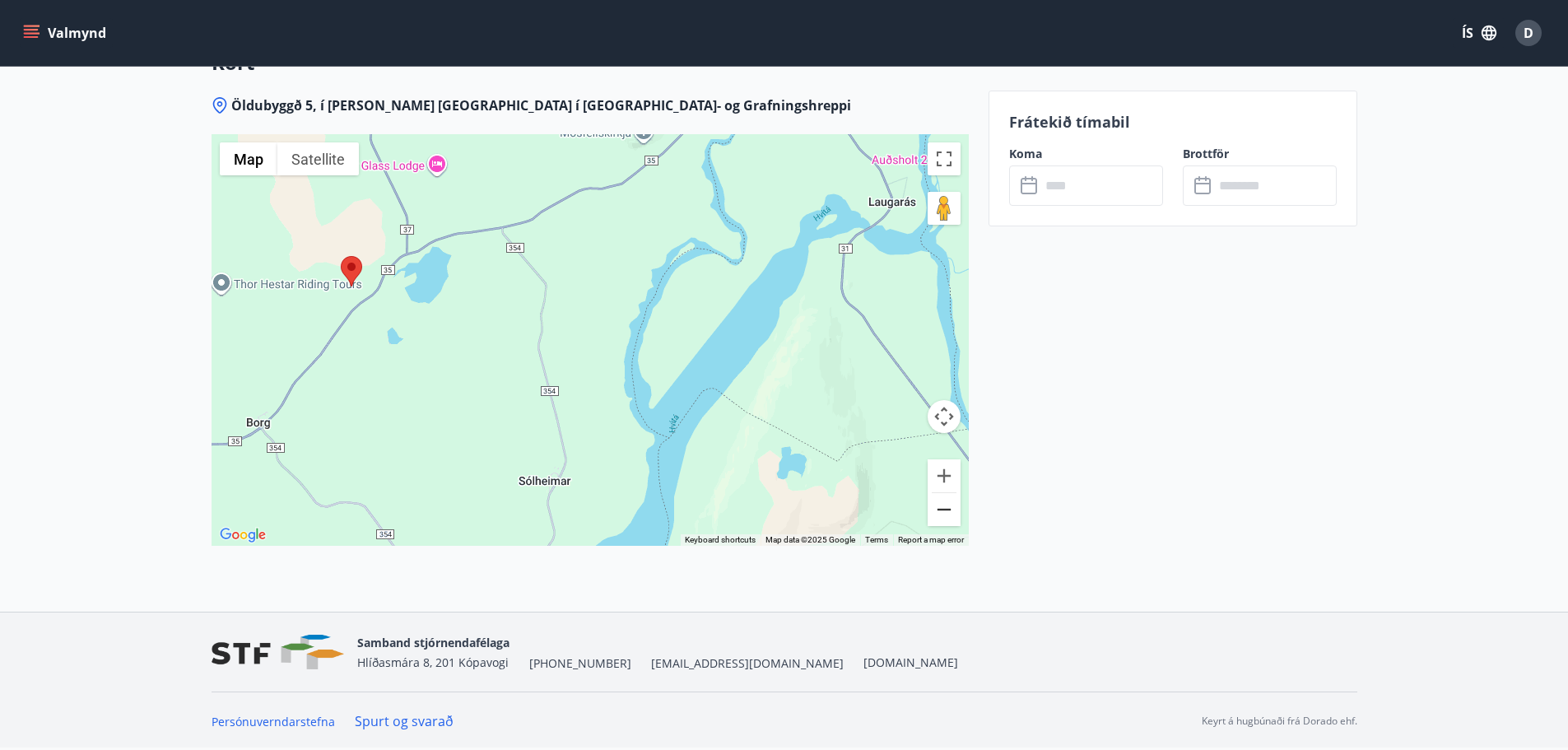
click at [949, 510] on button "Zoom out" at bounding box center [944, 509] width 33 height 33
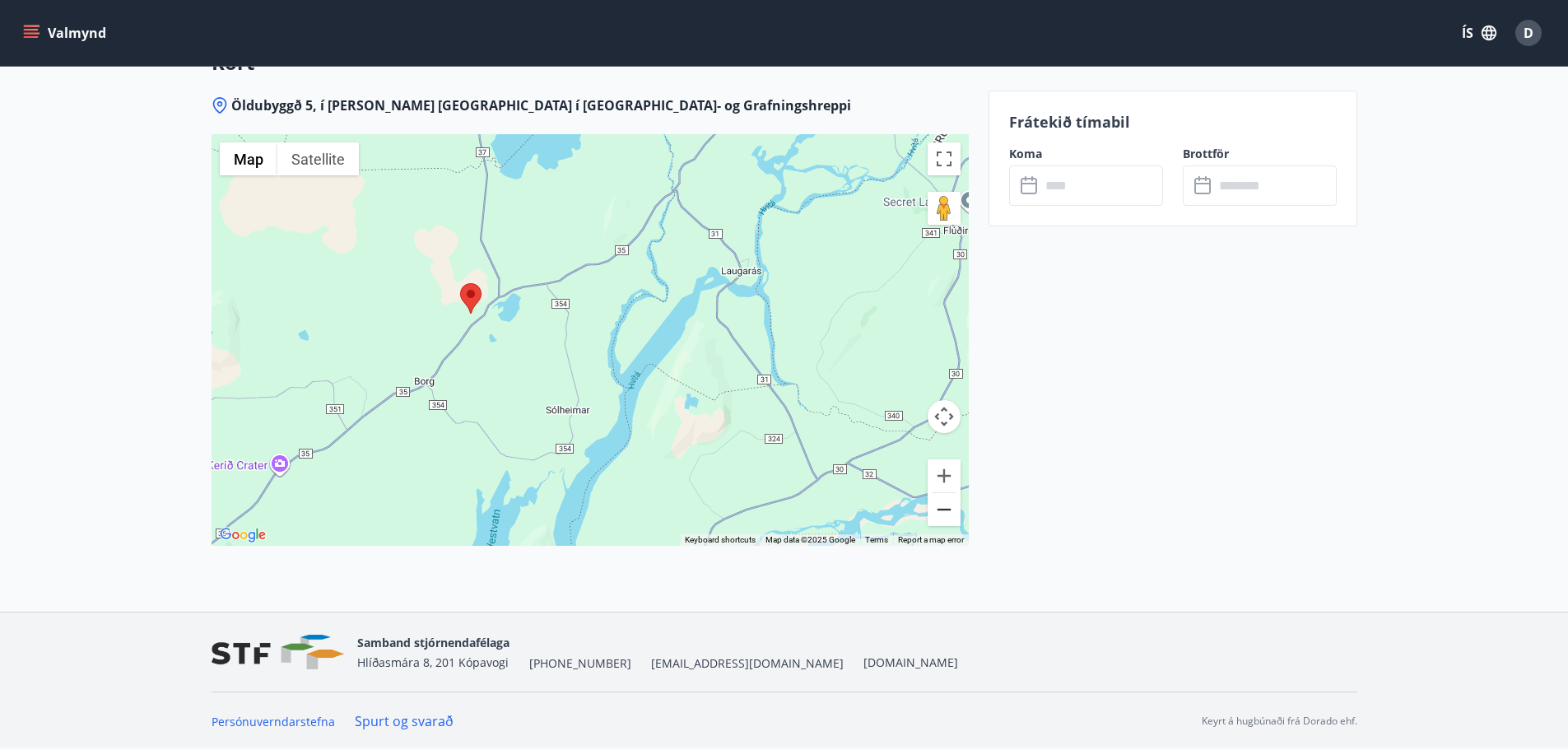
click at [949, 510] on button "Zoom out" at bounding box center [944, 509] width 33 height 33
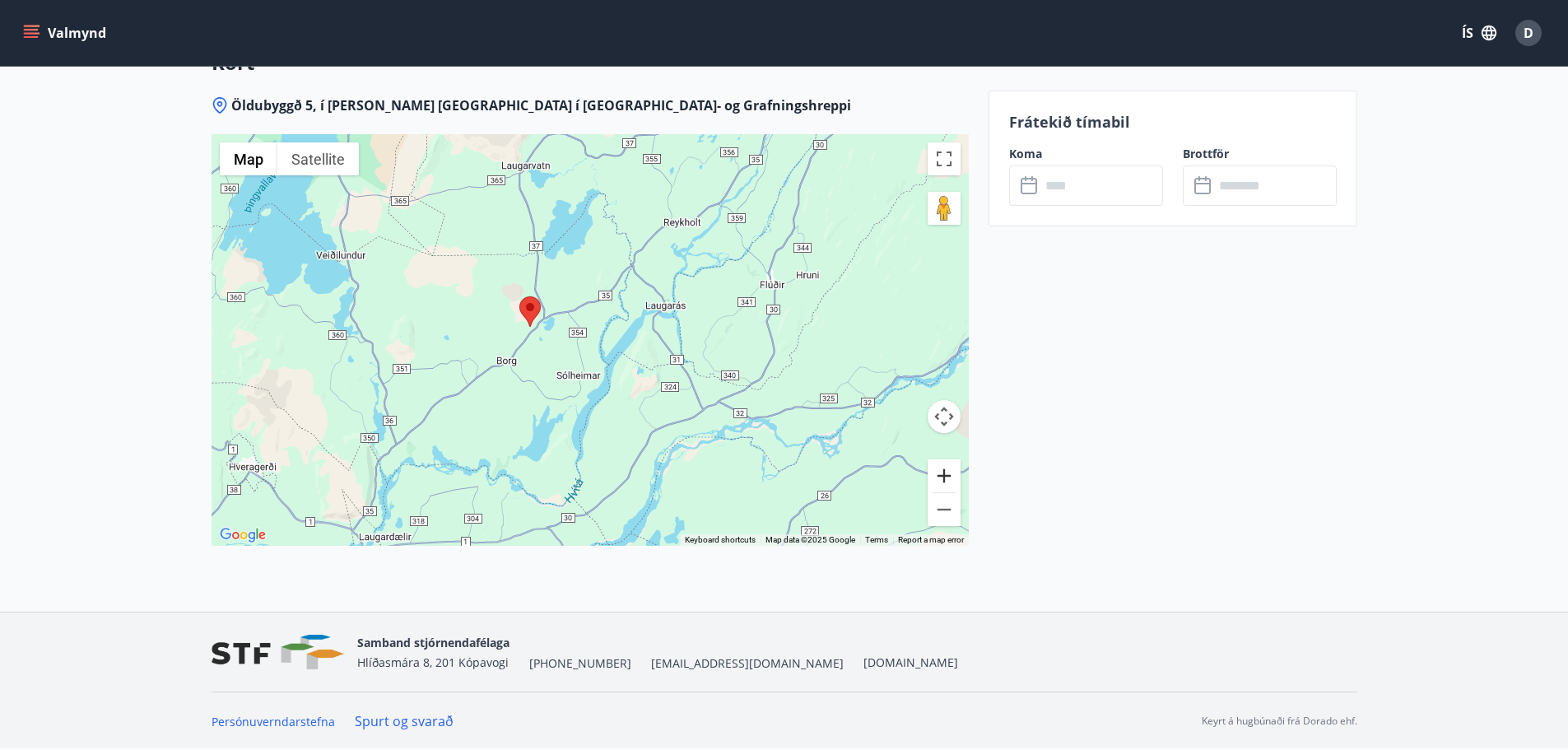
click at [943, 476] on button "Zoom in" at bounding box center [944, 475] width 33 height 33
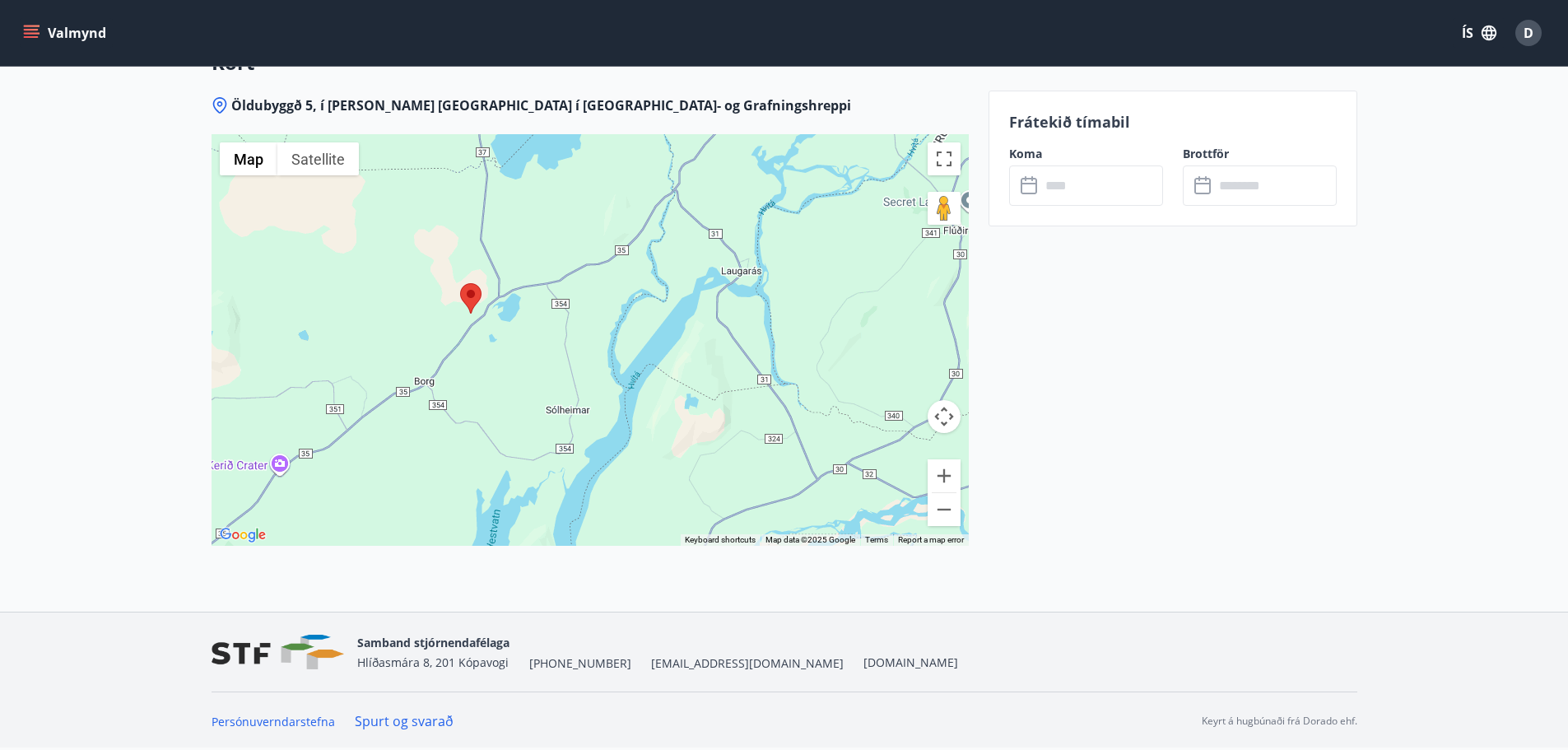
drag, startPoint x: 511, startPoint y: 220, endPoint x: 633, endPoint y: 220, distance: 122.0
click at [633, 220] on div at bounding box center [590, 340] width 758 height 412
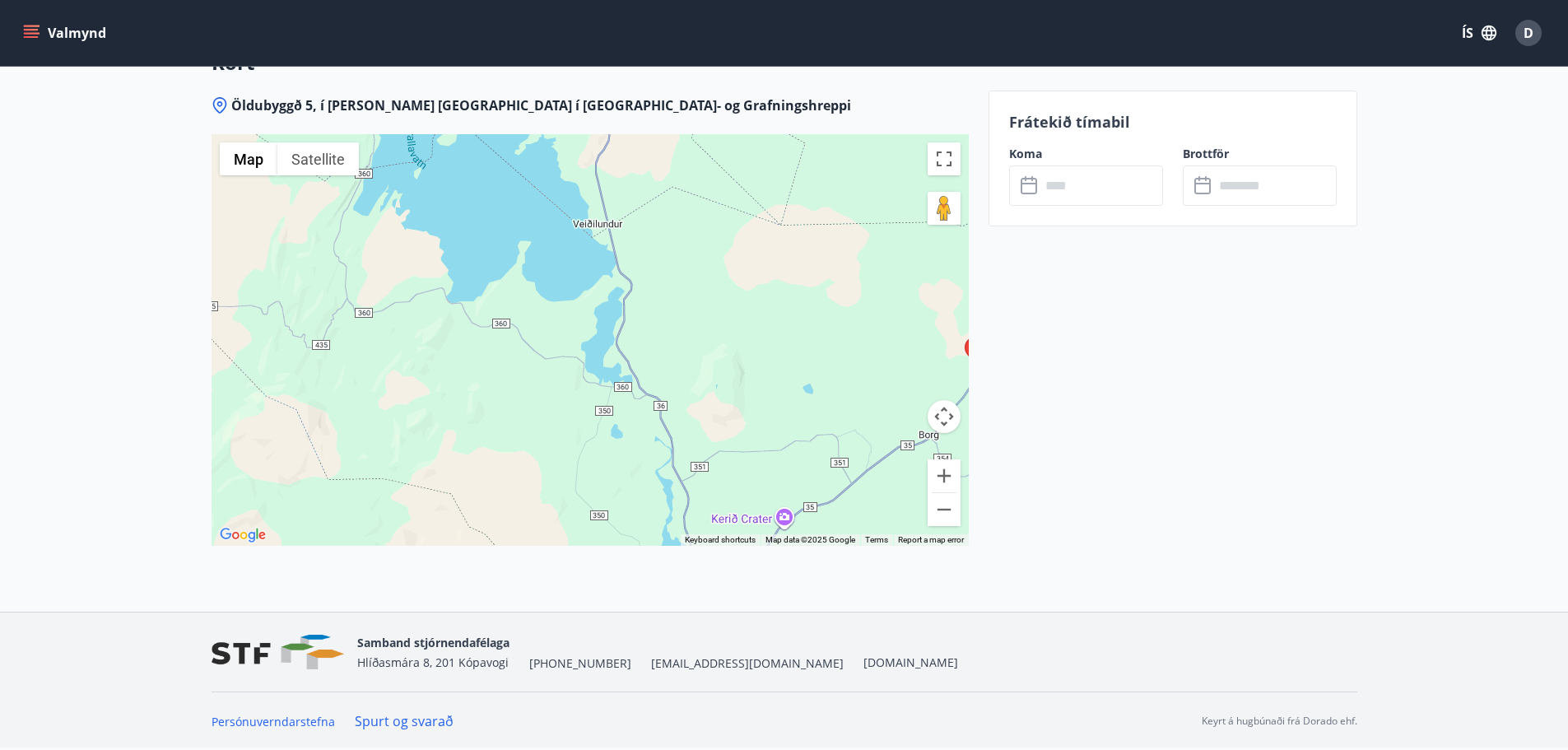
drag, startPoint x: 524, startPoint y: 237, endPoint x: 591, endPoint y: 295, distance: 88.6
click at [591, 295] on div at bounding box center [590, 340] width 758 height 412
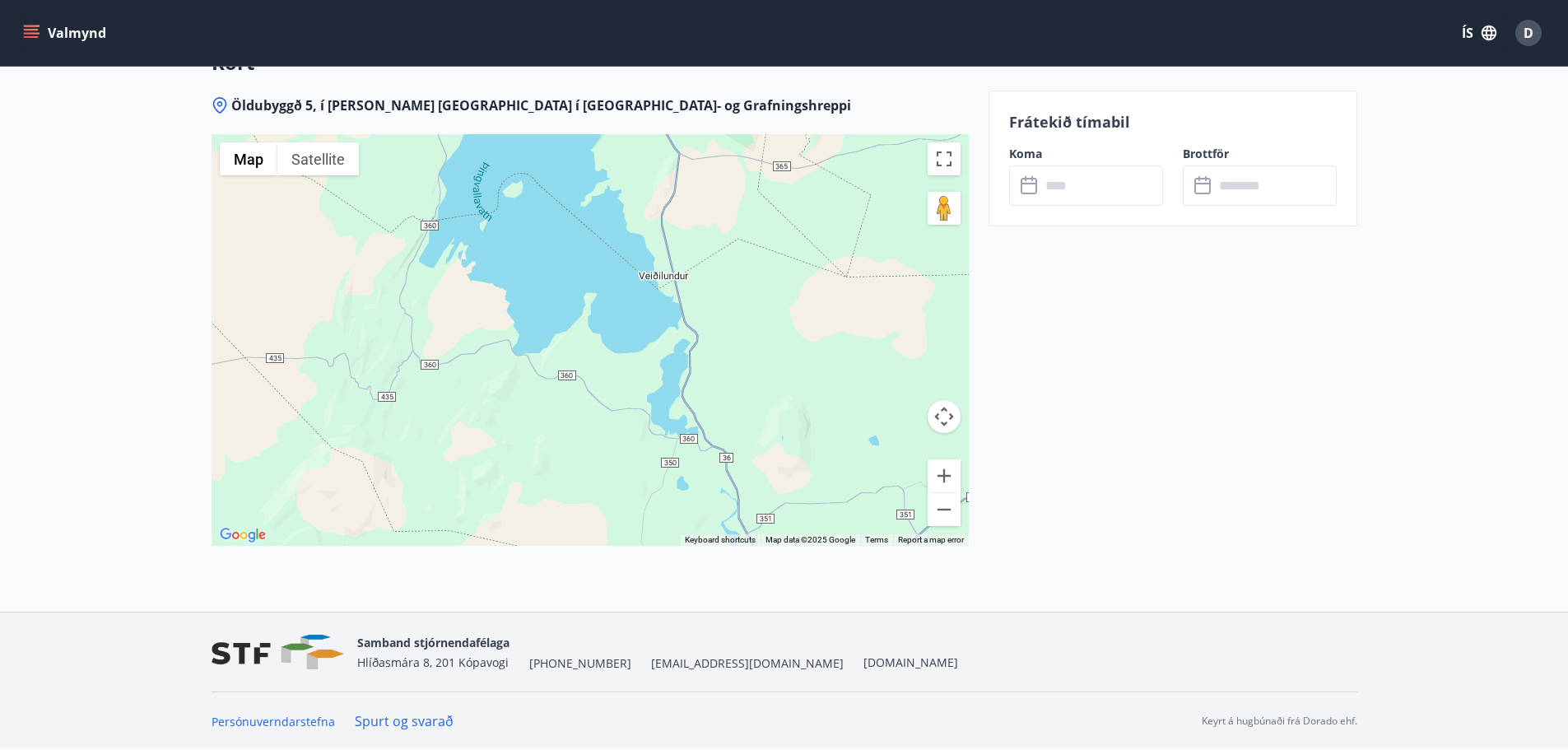
drag, startPoint x: 743, startPoint y: 335, endPoint x: 629, endPoint y: 282, distance: 125.7
click at [641, 289] on div at bounding box center [590, 340] width 758 height 412
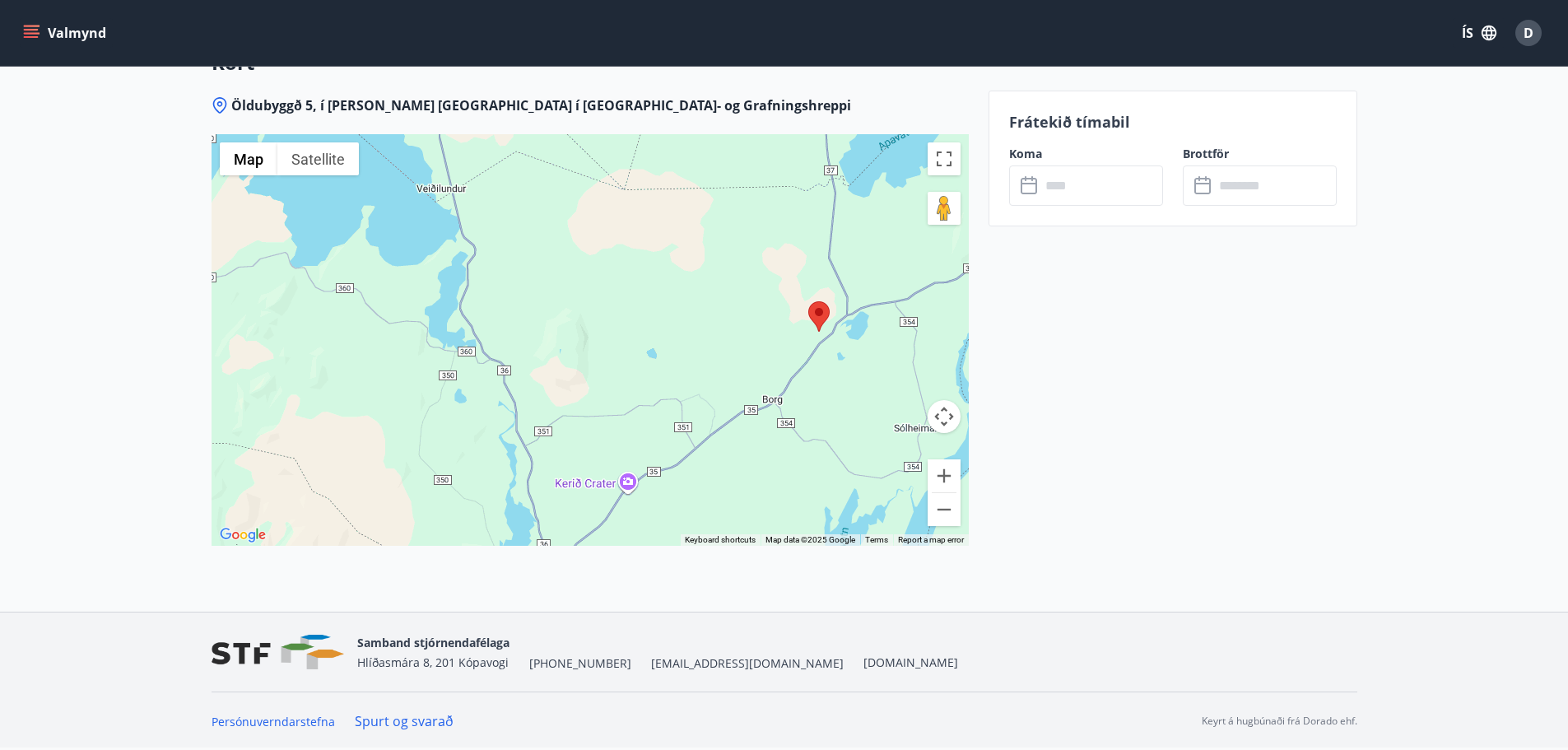
drag, startPoint x: 723, startPoint y: 294, endPoint x: 633, endPoint y: 297, distance: 90.0
click at [635, 297] on div at bounding box center [590, 340] width 758 height 412
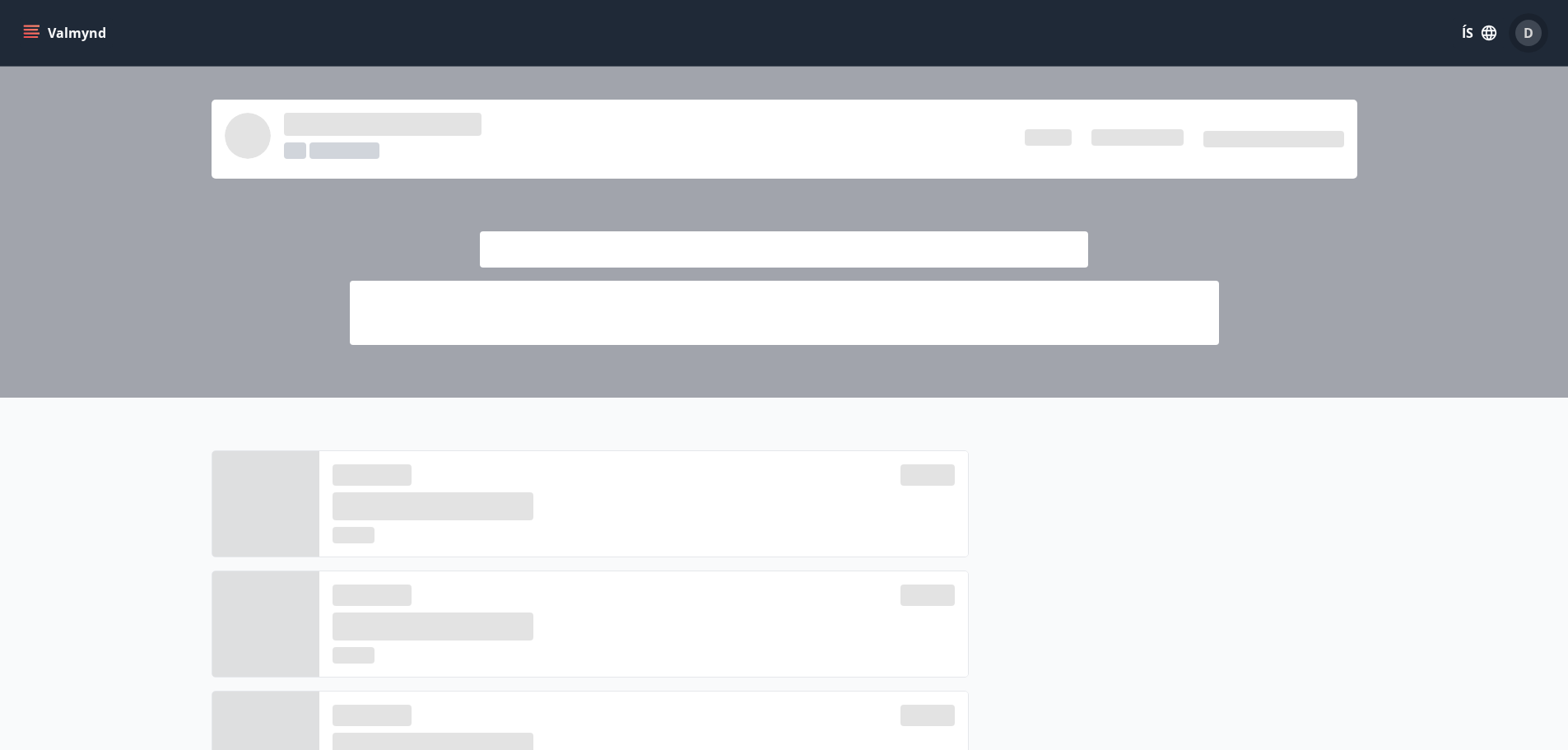
click at [1526, 29] on span "D" at bounding box center [1528, 32] width 9 height 18
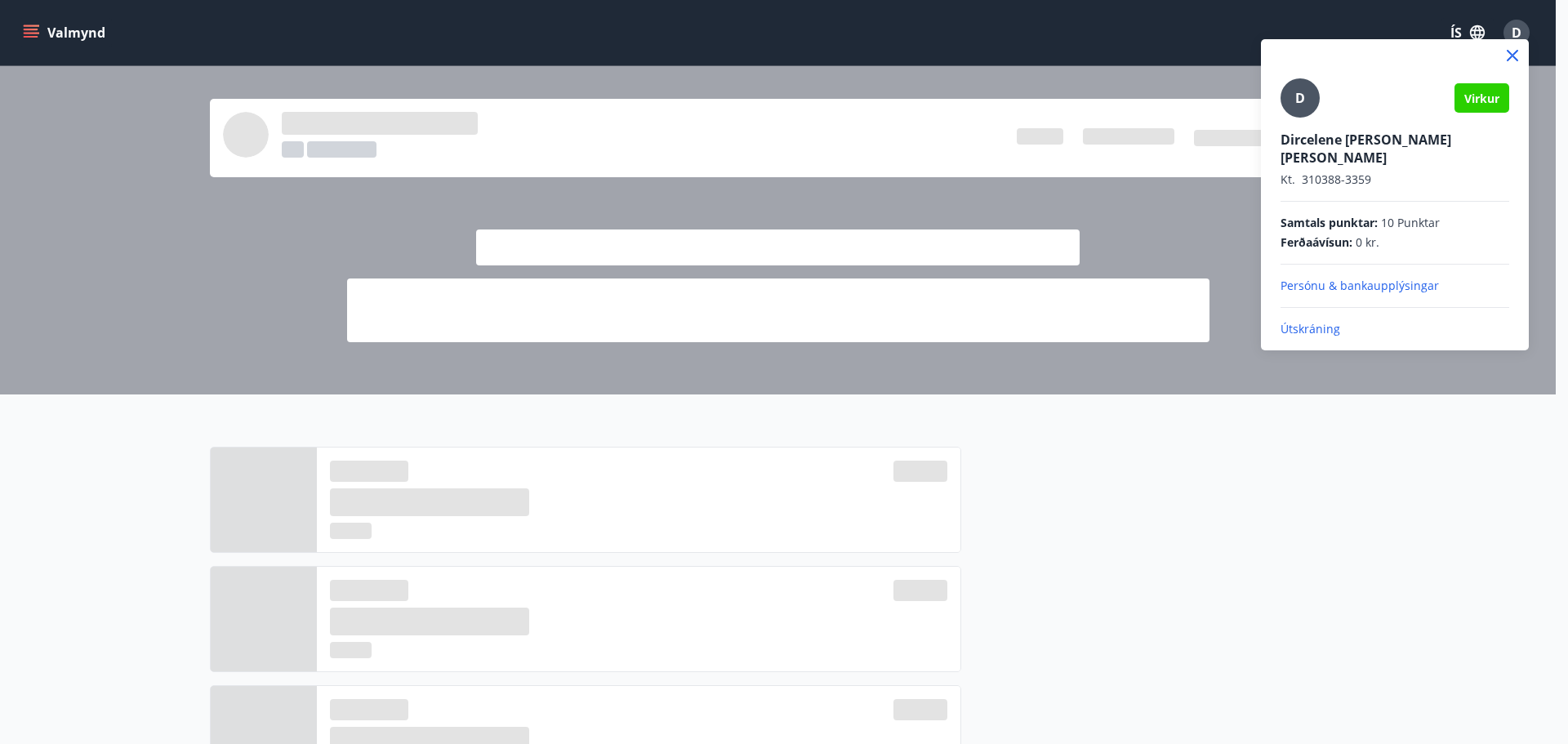
click at [1305, 320] on p "Útskráning" at bounding box center [1395, 328] width 229 height 16
